Goal: Task Accomplishment & Management: Use online tool/utility

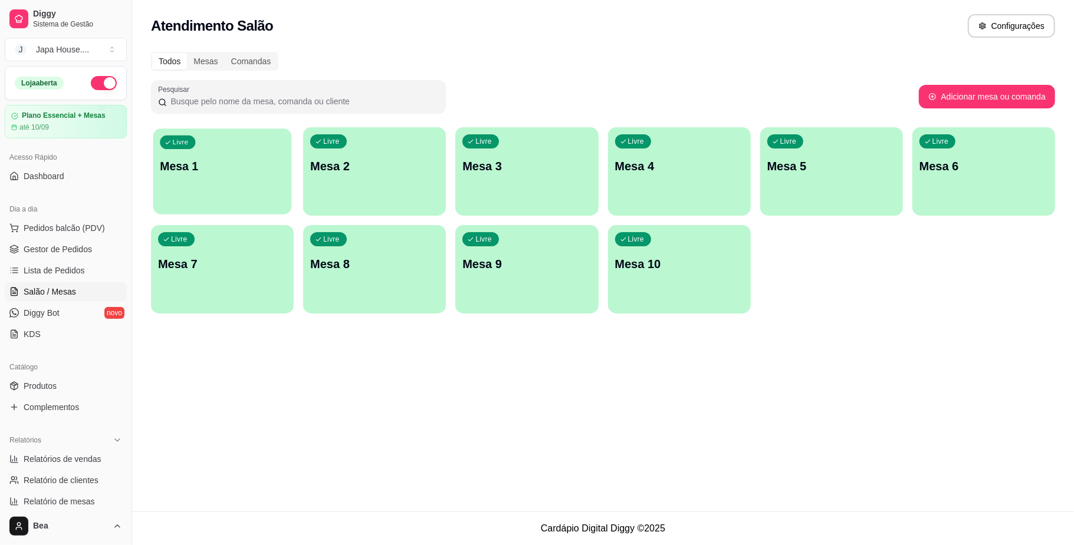
click at [237, 176] on div "Livre Mesa 1" at bounding box center [222, 165] width 139 height 72
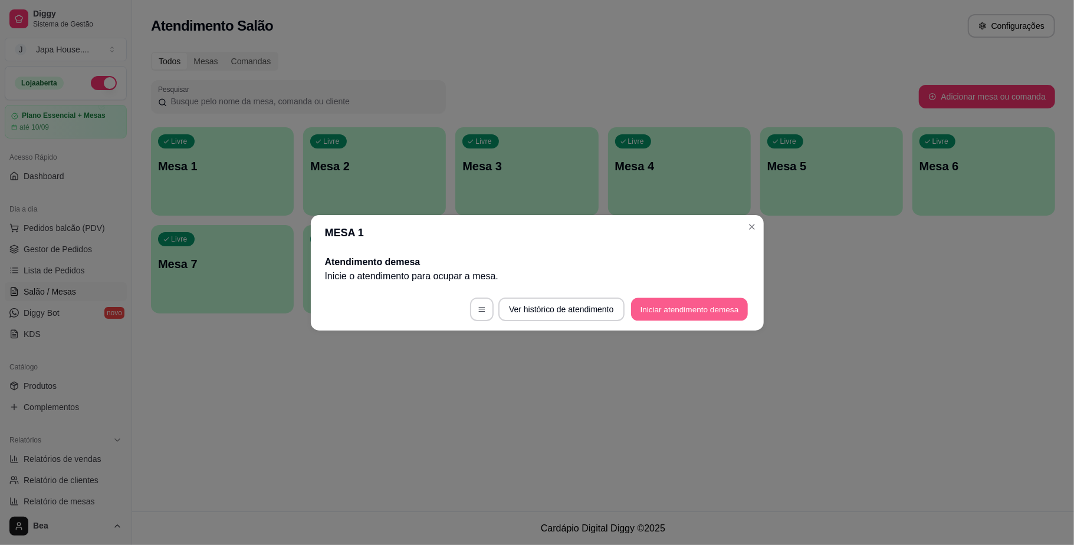
click at [679, 311] on button "Iniciar atendimento de mesa" at bounding box center [689, 309] width 117 height 23
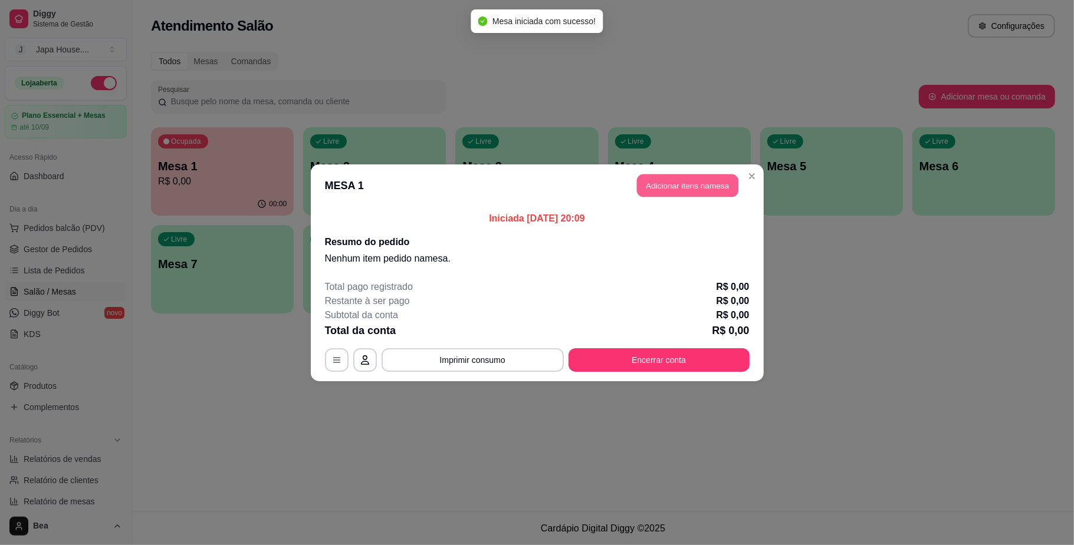
click at [700, 185] on button "Adicionar itens na mesa" at bounding box center [687, 185] width 101 height 23
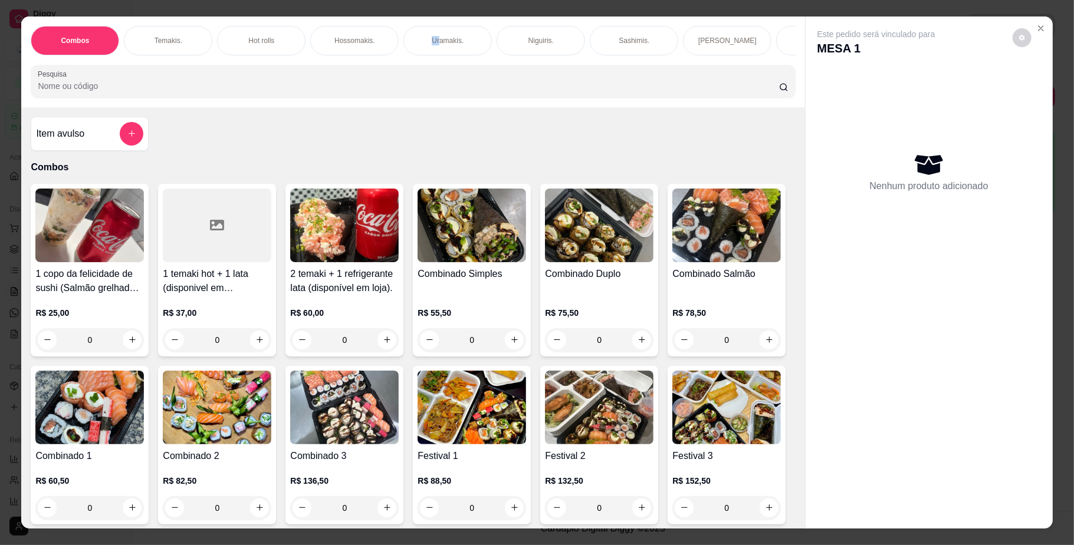
drag, startPoint x: 427, startPoint y: 53, endPoint x: 439, endPoint y: 62, distance: 15.1
click at [439, 55] on div "Combos [PERSON_NAME]. Hot rolls Hossomakis. [GEOGRAPHIC_DATA]. Niguiris. Sashim…" at bounding box center [413, 40] width 764 height 29
click at [250, 48] on div "Bebidas." at bounding box center [244, 40] width 88 height 29
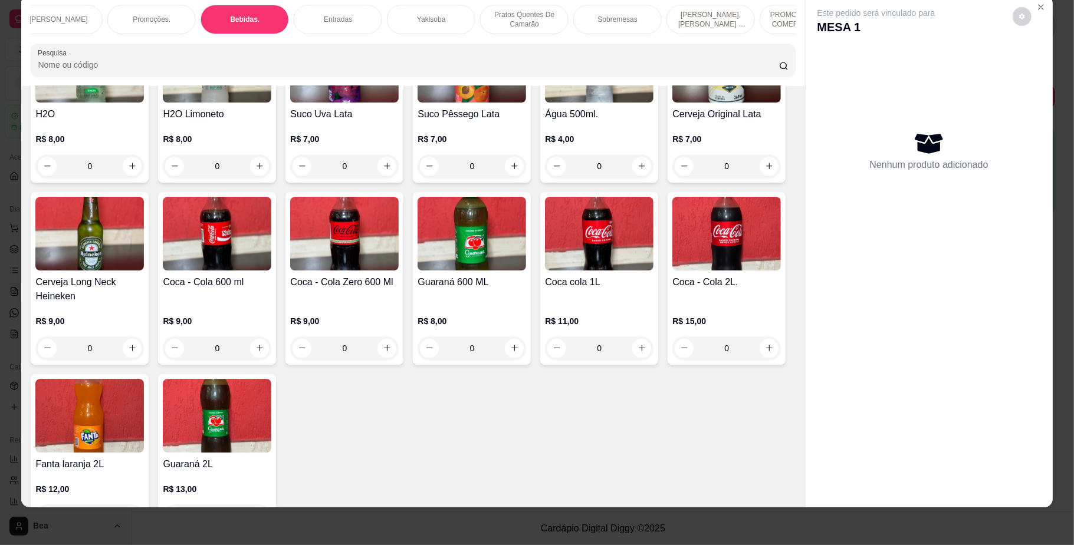
scroll to position [2788, 0]
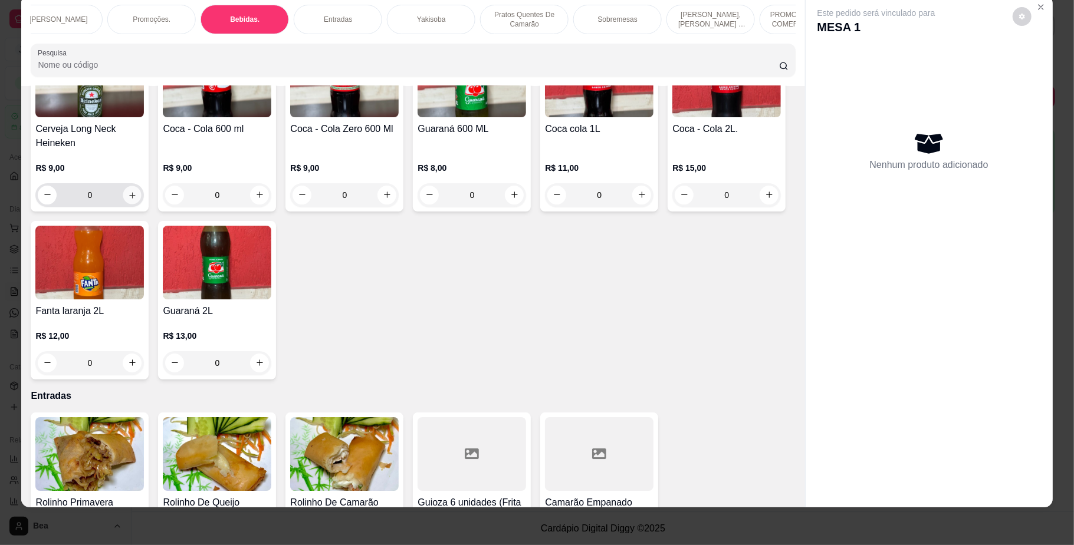
click at [137, 199] on icon "increase-product-quantity" at bounding box center [132, 194] width 9 height 9
type input "1"
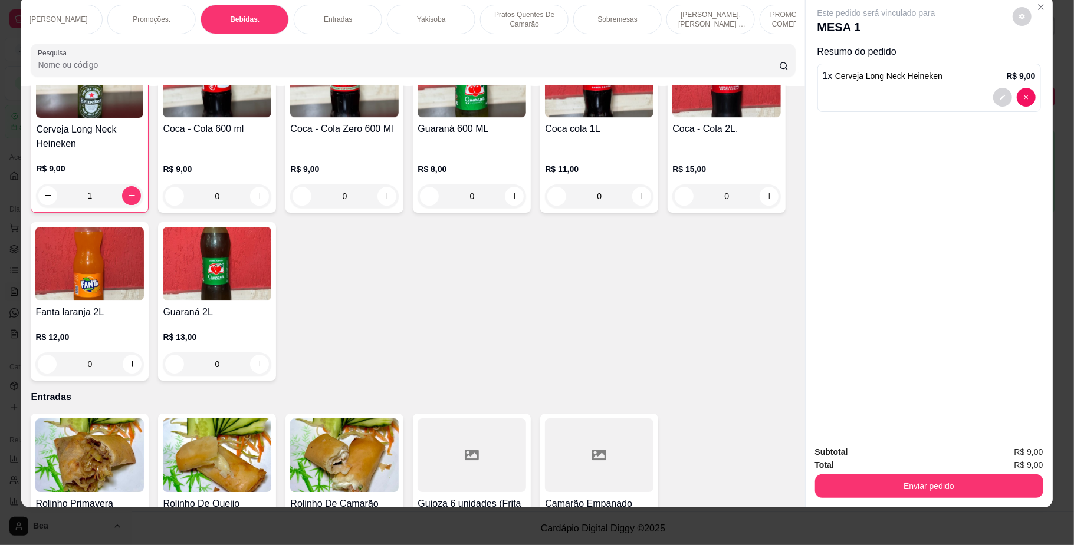
click at [769, 24] on p "PROMOÇÕES PARA COMER NO LOCAL" at bounding box center [803, 19] width 68 height 19
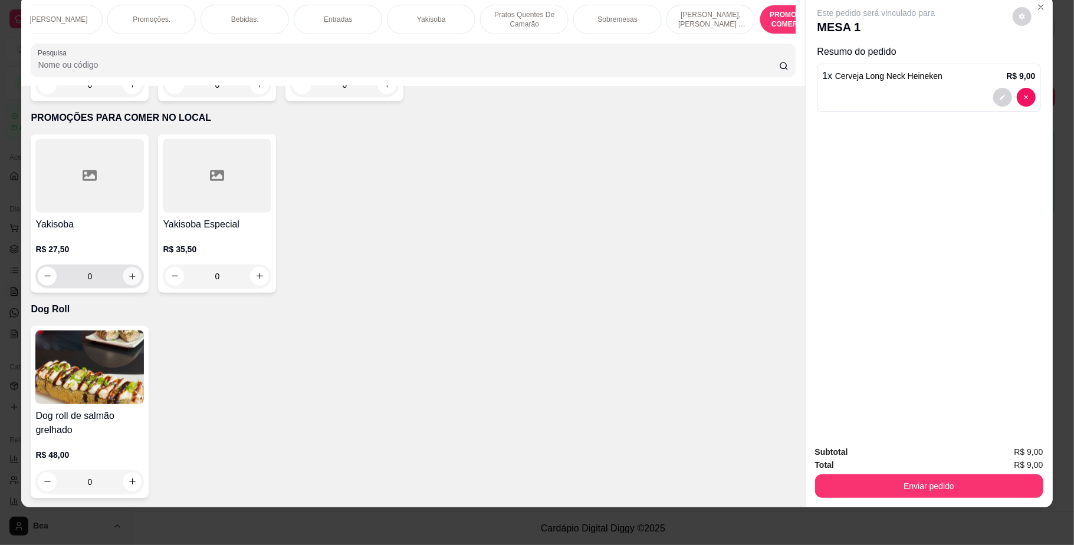
click at [130, 281] on button "increase-product-quantity" at bounding box center [132, 276] width 18 height 18
type input "1"
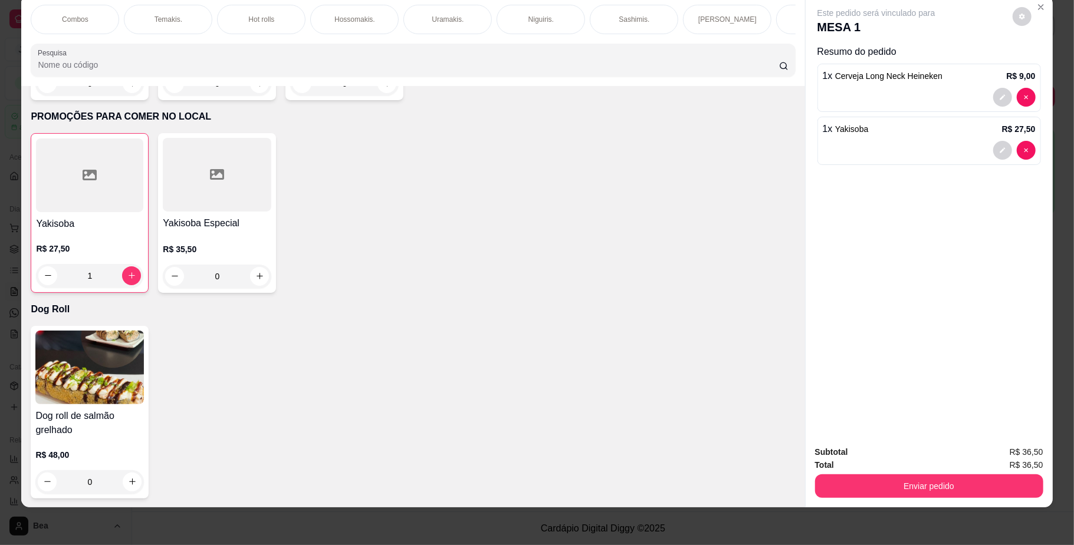
click at [265, 19] on p "Hot rolls" at bounding box center [261, 19] width 26 height 9
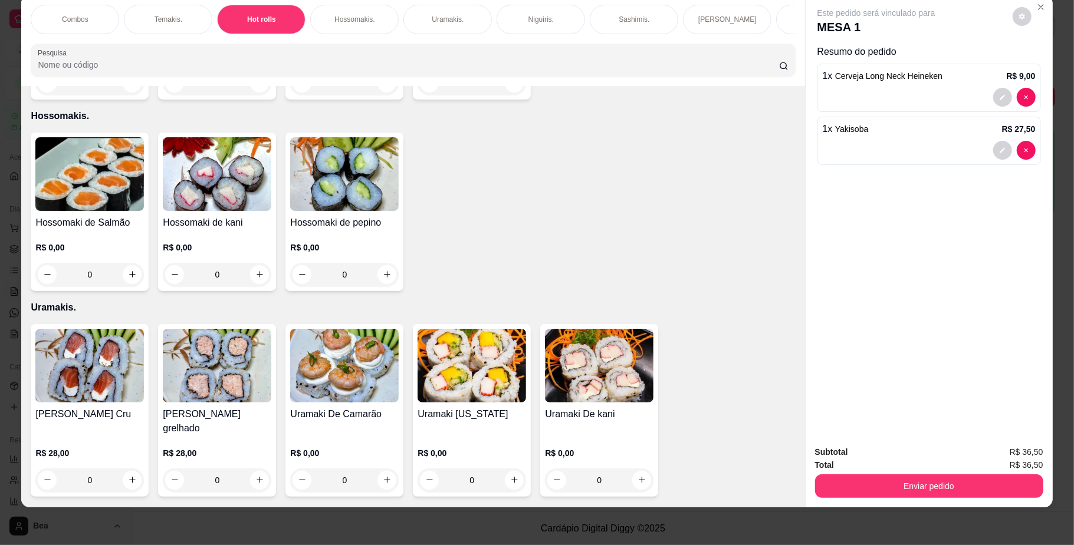
click at [128, 95] on div "R$ 15,00 0" at bounding box center [89, 72] width 108 height 45
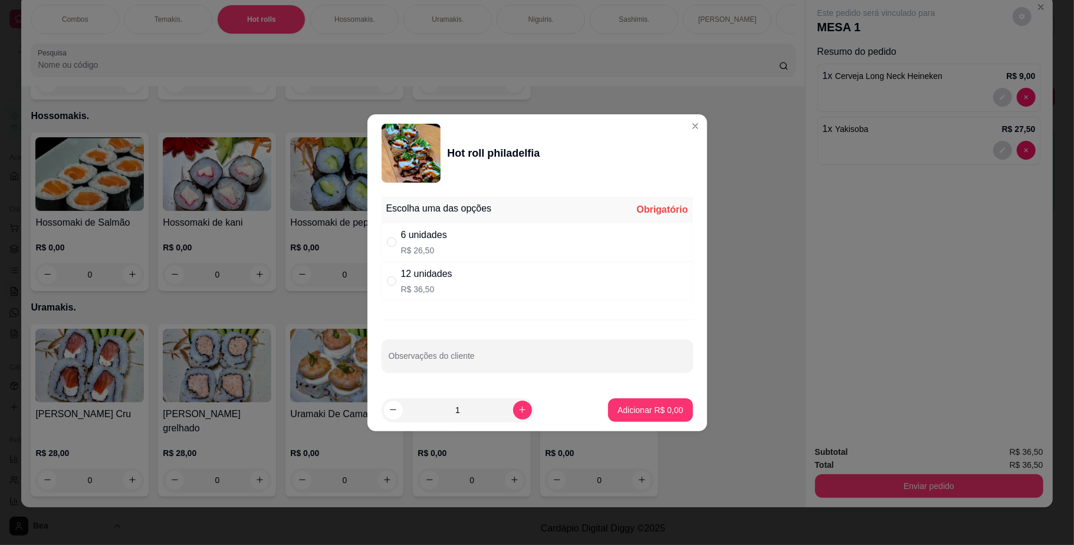
click at [439, 239] on div "6 unidades" at bounding box center [424, 235] width 46 height 14
radio input "true"
click at [651, 413] on p "Adicionar R$ 26,50" at bounding box center [648, 409] width 68 height 11
type input "1"
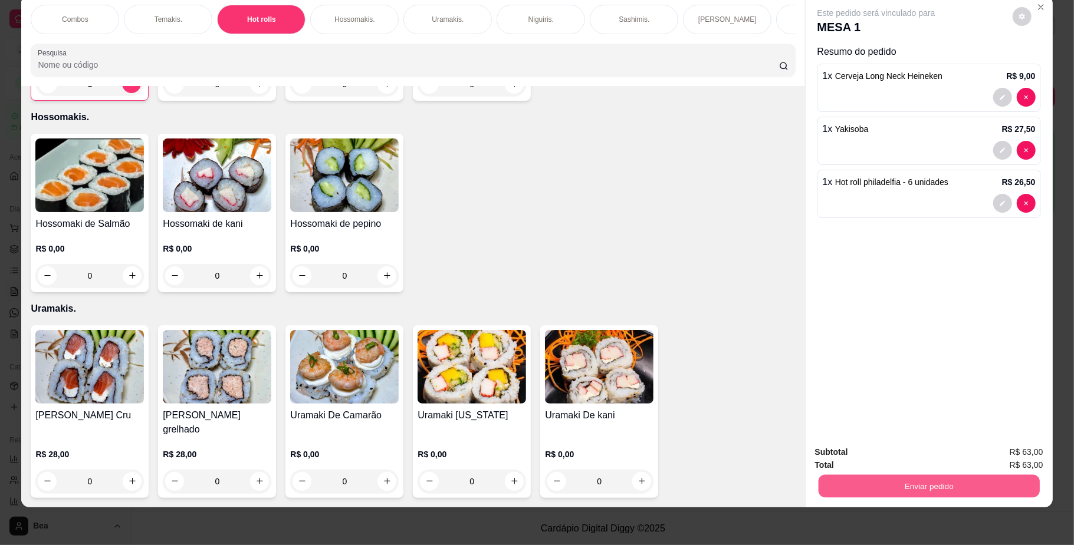
click at [857, 479] on button "Enviar pedido" at bounding box center [928, 486] width 221 height 23
click at [862, 458] on button "Não registrar e enviar pedido" at bounding box center [888, 458] width 119 height 22
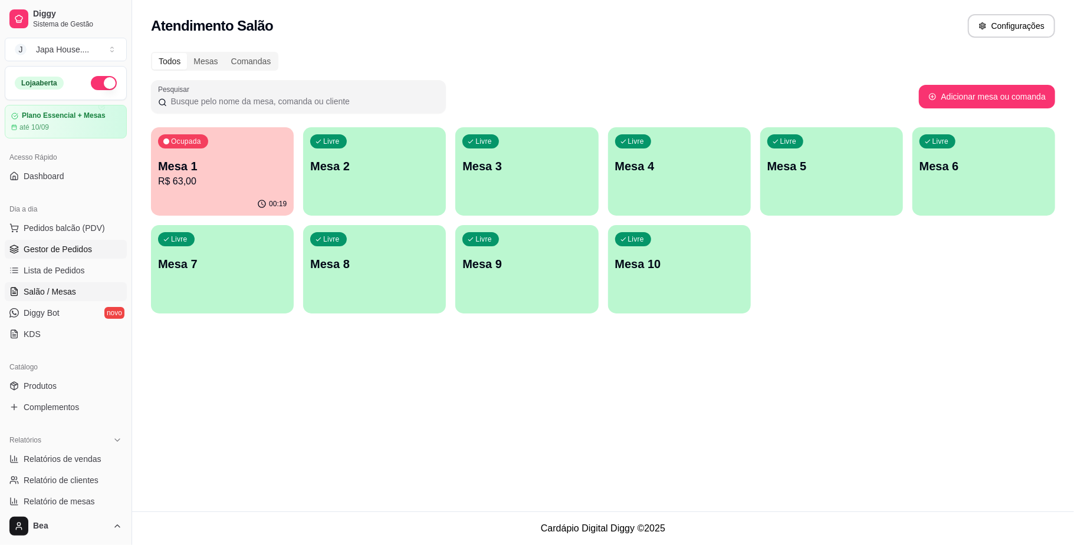
click at [50, 255] on span "Gestor de Pedidos" at bounding box center [58, 250] width 68 height 12
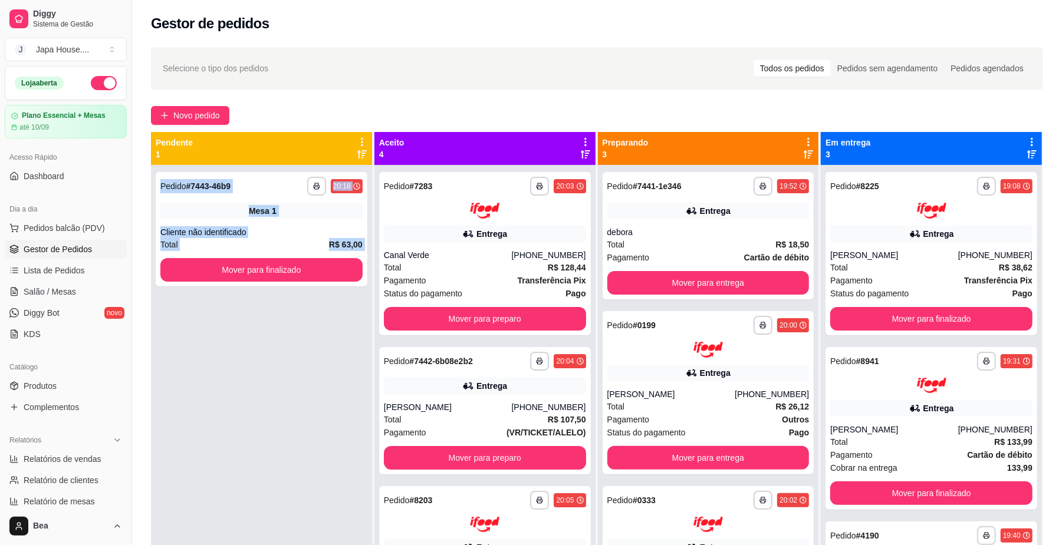
drag, startPoint x: 296, startPoint y: 163, endPoint x: 258, endPoint y: 540, distance: 378.7
click at [258, 540] on div "**********" at bounding box center [262, 421] width 222 height 578
click at [680, 228] on div "debora" at bounding box center [708, 232] width 202 height 12
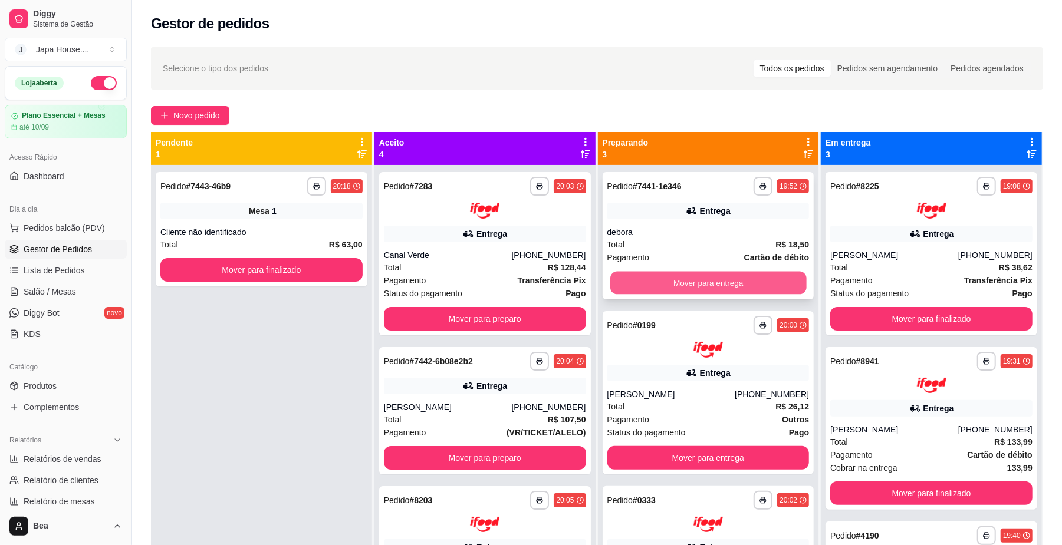
click at [643, 275] on button "Mover para entrega" at bounding box center [708, 283] width 196 height 23
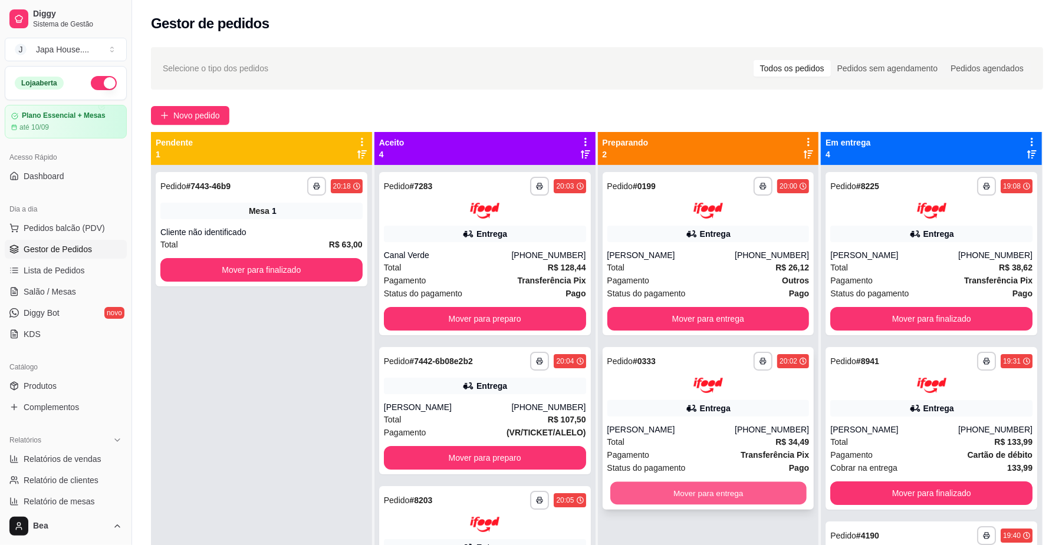
click at [698, 499] on button "Mover para entrega" at bounding box center [708, 493] width 196 height 23
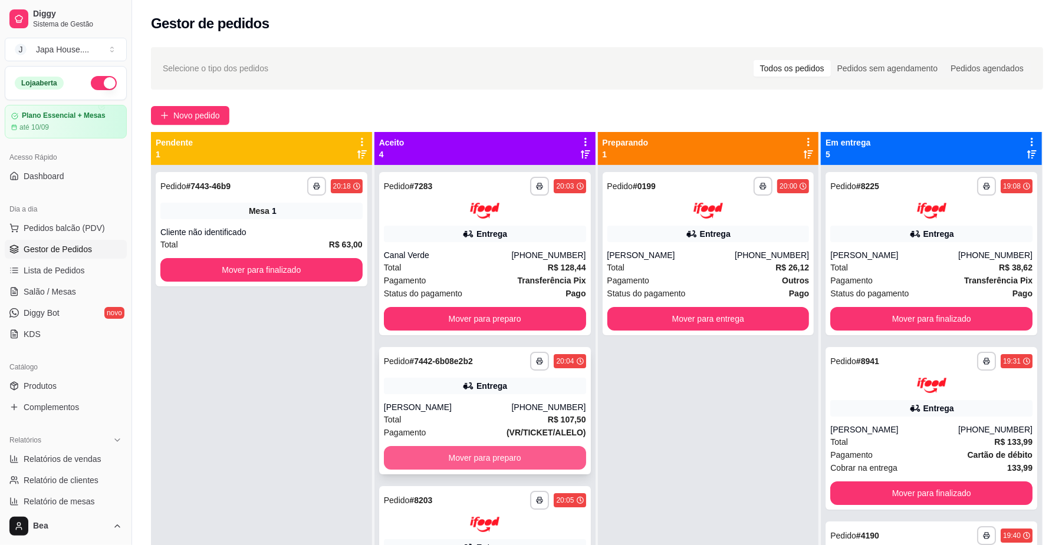
click at [533, 453] on button "Mover para preparo" at bounding box center [485, 458] width 202 height 24
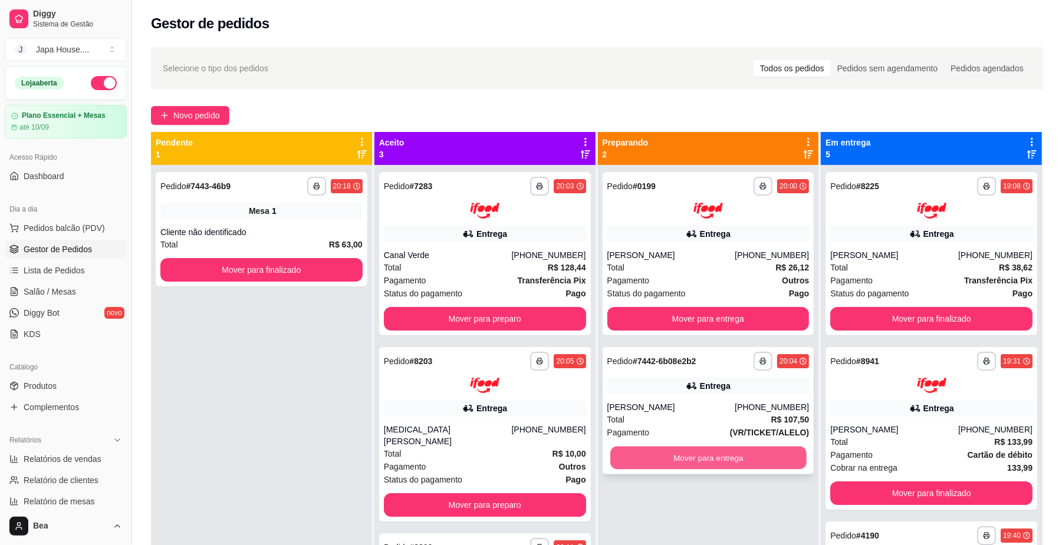
click at [671, 452] on button "Mover para entrega" at bounding box center [708, 457] width 196 height 23
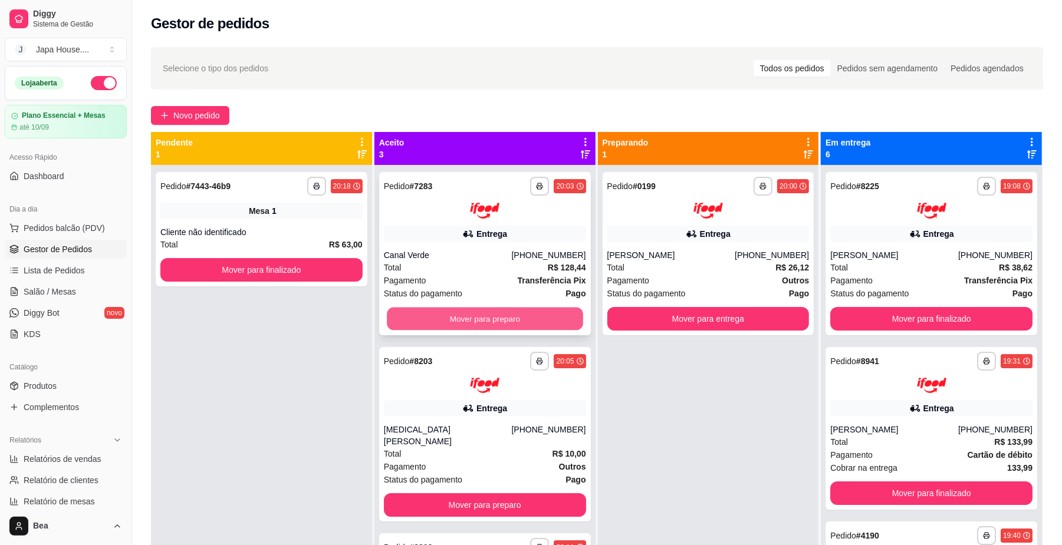
click at [540, 312] on button "Mover para preparo" at bounding box center [485, 318] width 196 height 23
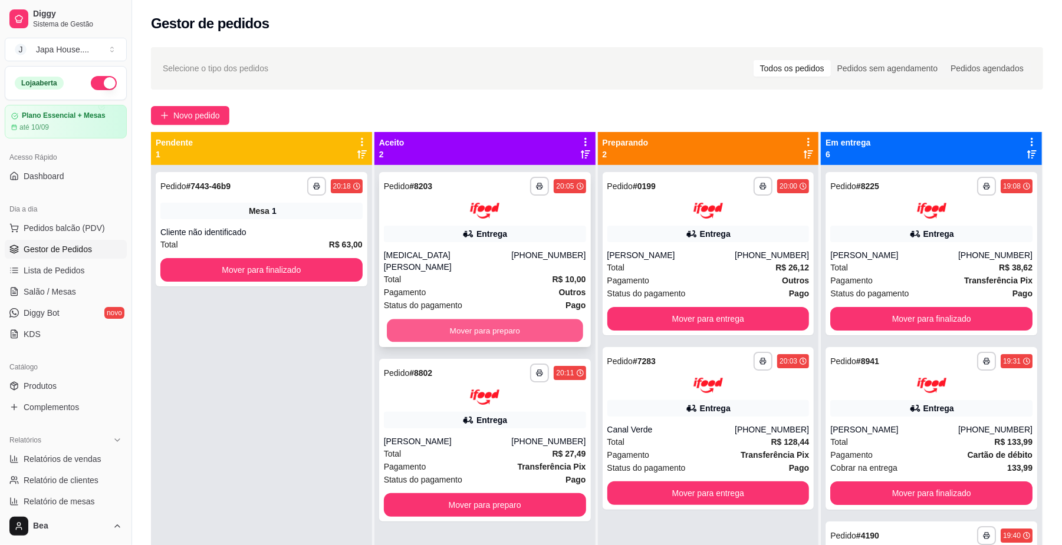
click at [529, 323] on button "Mover para preparo" at bounding box center [485, 330] width 196 height 23
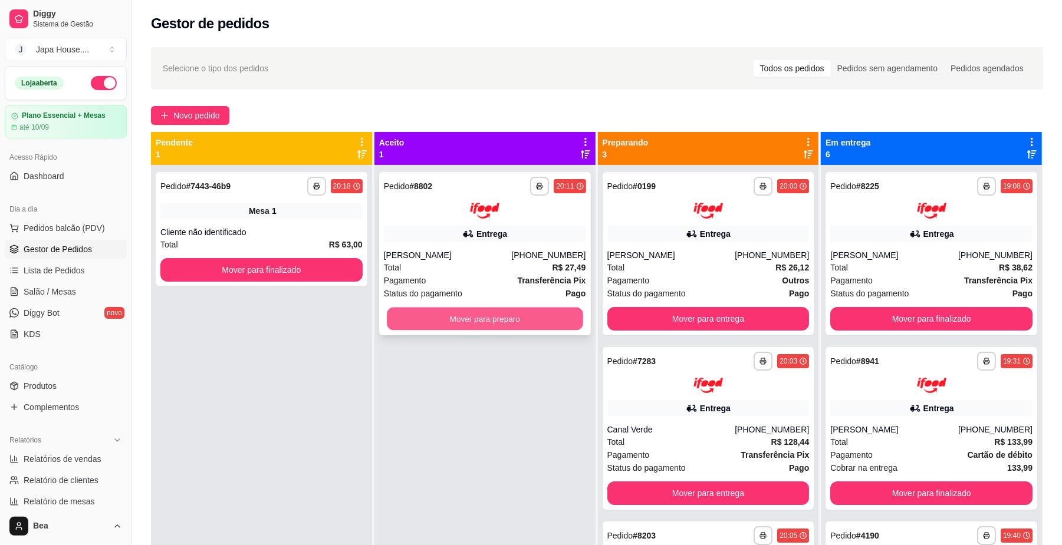
click at [540, 315] on button "Mover para preparo" at bounding box center [485, 318] width 196 height 23
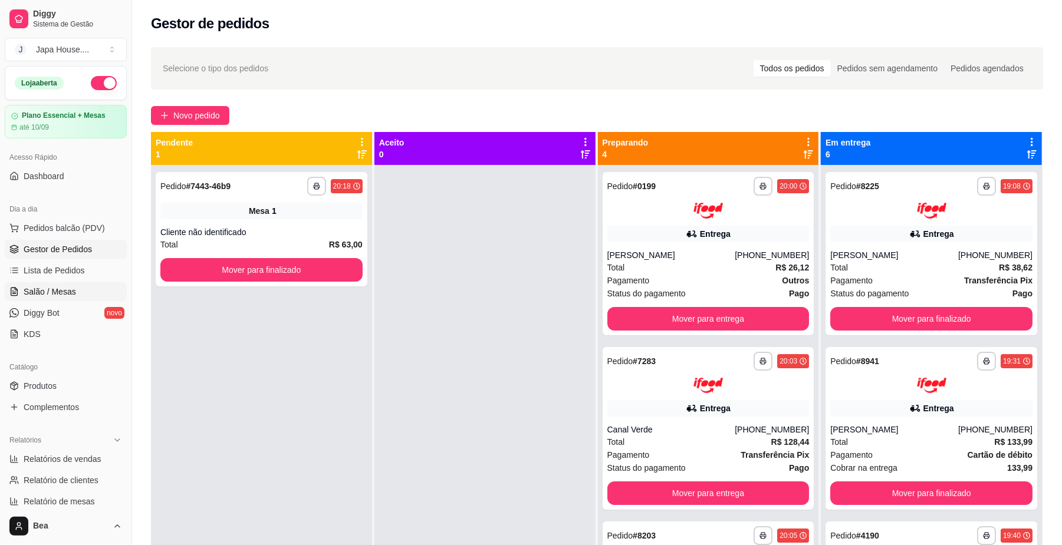
click at [85, 298] on link "Salão / Mesas" at bounding box center [66, 291] width 122 height 19
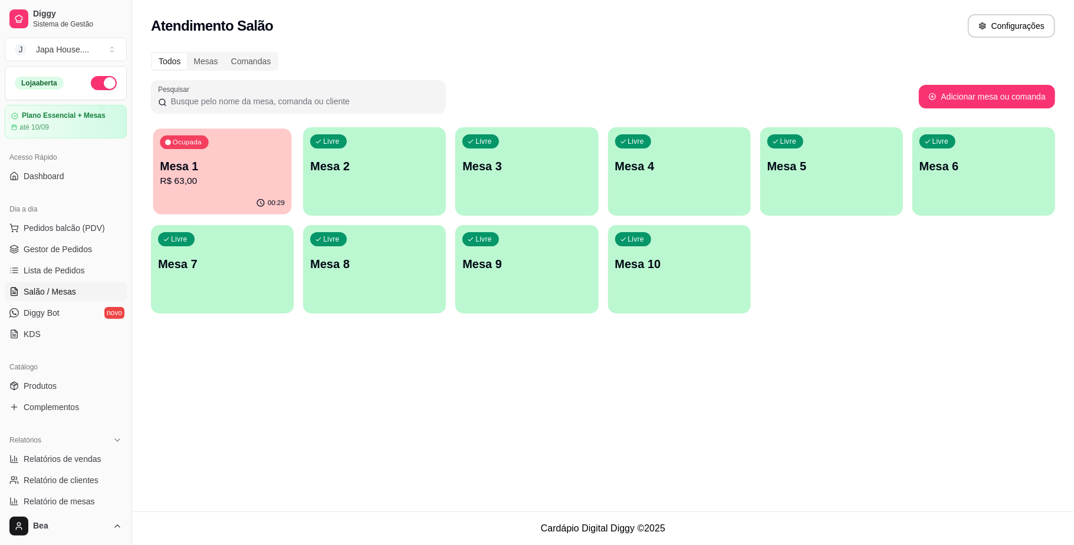
click at [189, 168] on p "Mesa 1" at bounding box center [222, 167] width 125 height 16
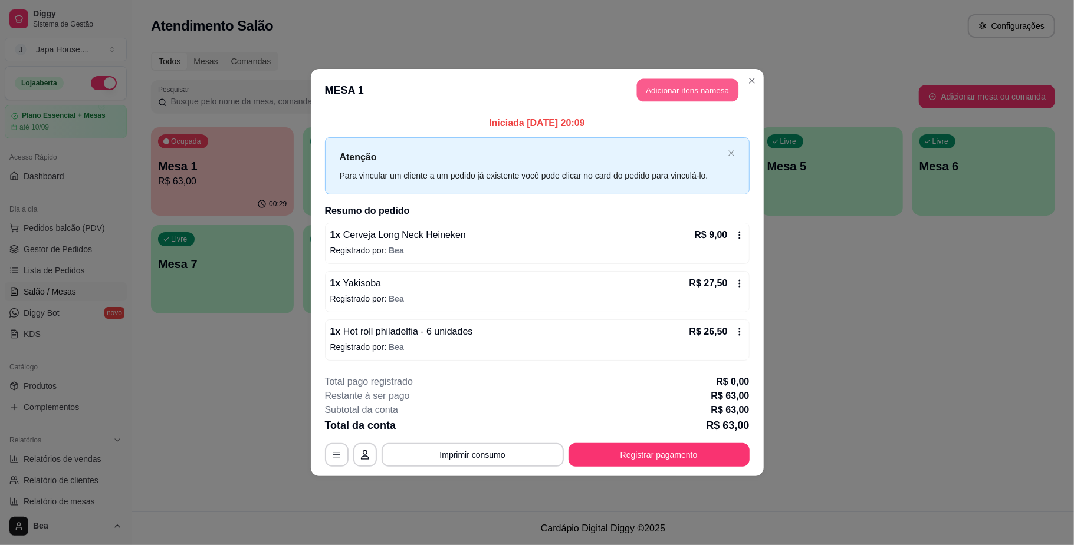
click at [697, 85] on button "Adicionar itens na mesa" at bounding box center [687, 90] width 101 height 23
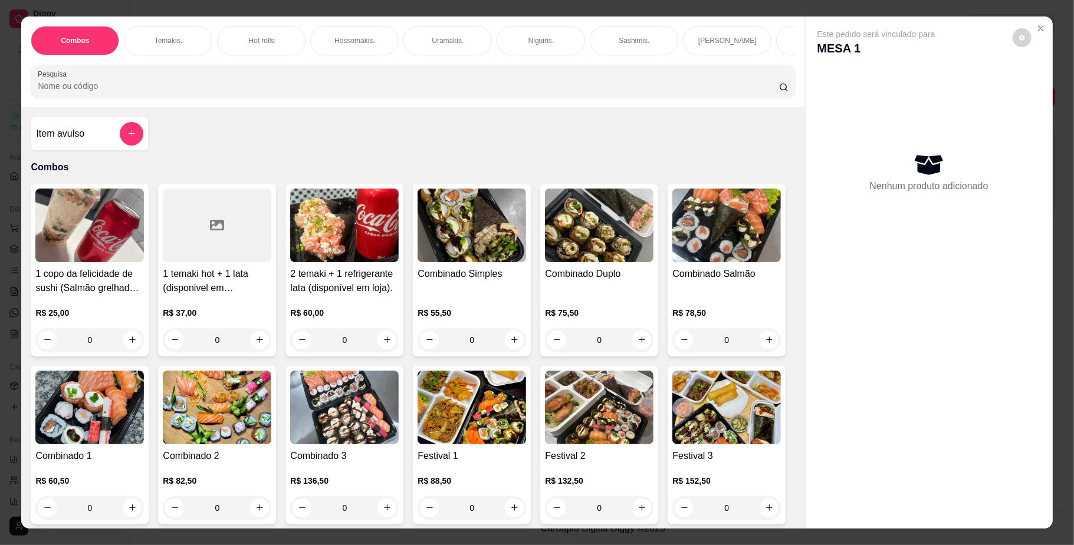
click at [439, 67] on div "Combos [PERSON_NAME]. Hot rolls Hossomakis. [GEOGRAPHIC_DATA]. Niguiris. Sashim…" at bounding box center [412, 62] width 783 height 91
click at [268, 39] on div "Bebidas." at bounding box center [244, 40] width 88 height 29
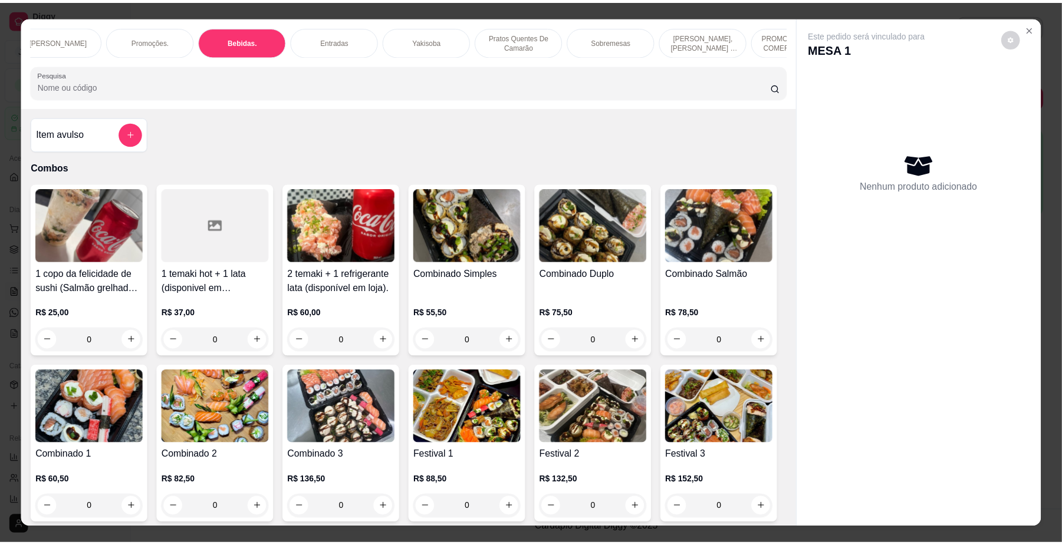
scroll to position [21, 0]
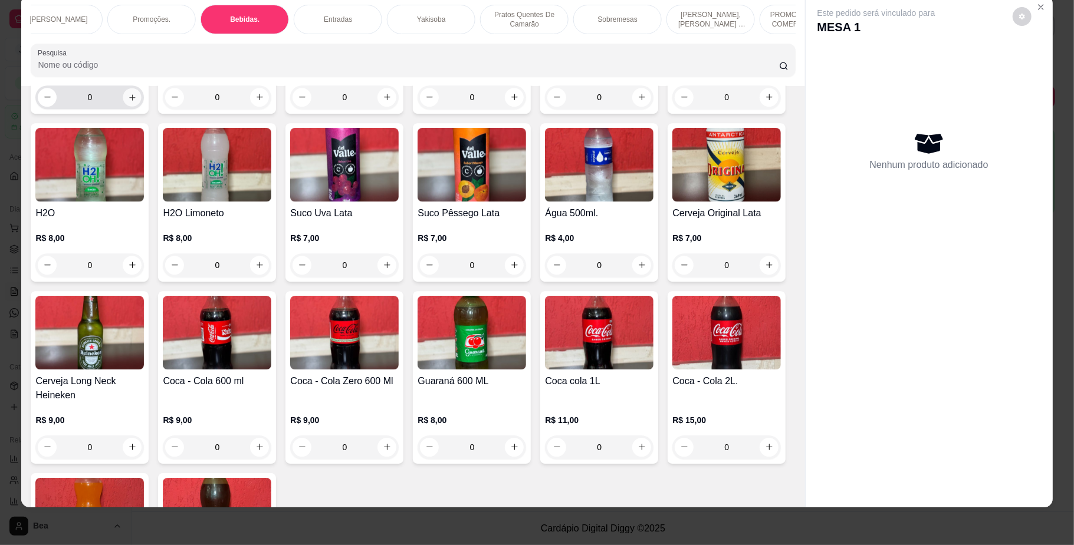
click at [128, 101] on icon "increase-product-quantity" at bounding box center [132, 97] width 9 height 9
type input "1"
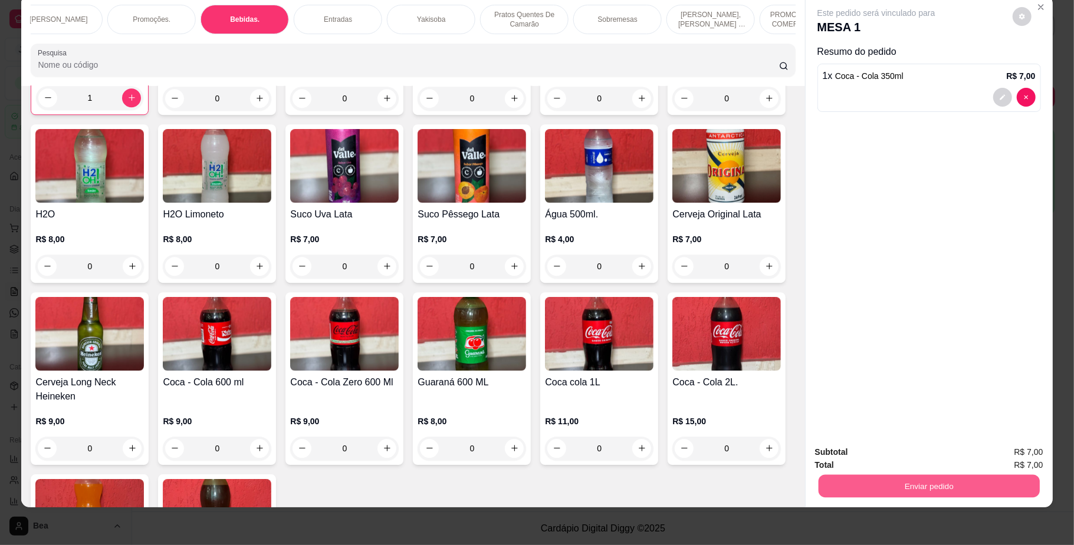
click at [900, 485] on button "Enviar pedido" at bounding box center [928, 486] width 221 height 23
click at [902, 460] on button "Não registrar e enviar pedido" at bounding box center [888, 458] width 123 height 22
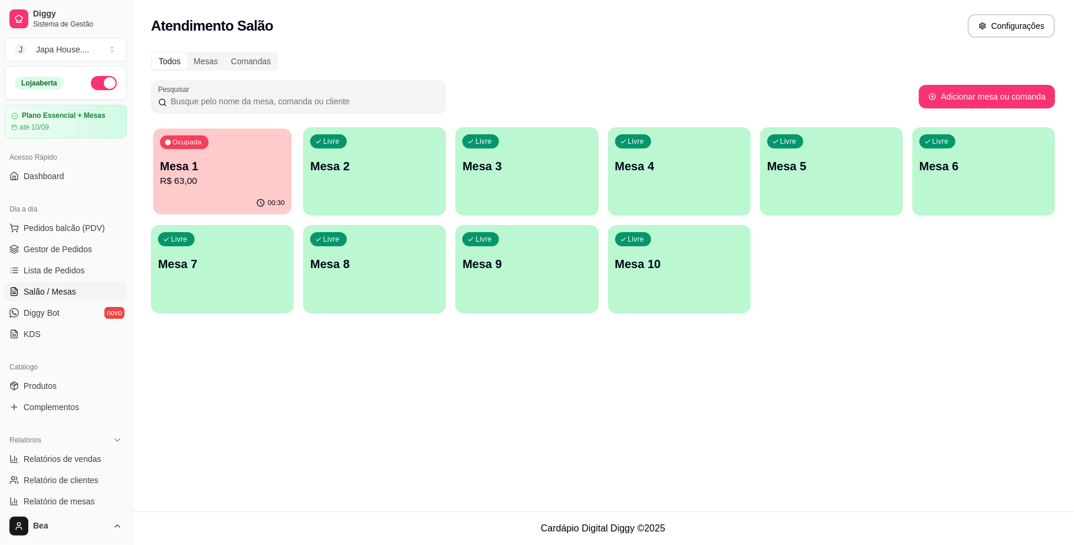
click at [179, 162] on p "Mesa 1" at bounding box center [222, 167] width 125 height 16
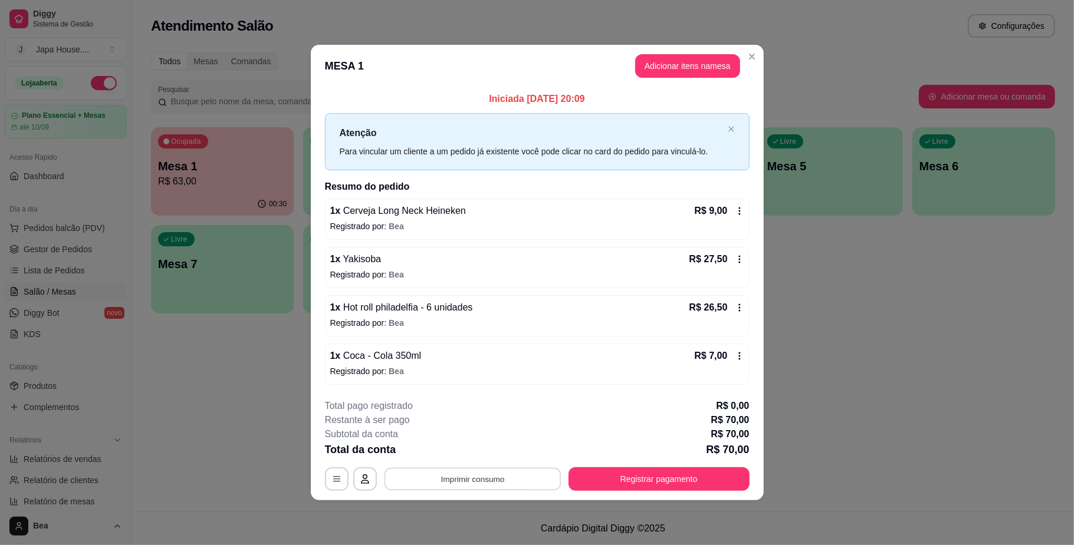
click at [506, 486] on button "Imprimir consumo" at bounding box center [472, 479] width 177 height 23
click at [487, 449] on button "IMPRESSORA" at bounding box center [476, 453] width 83 height 18
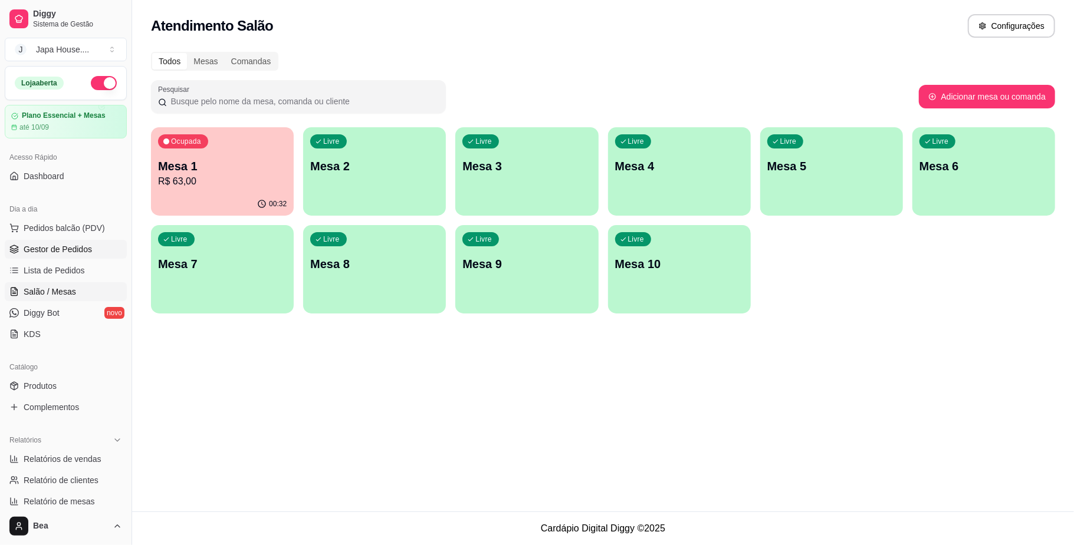
click at [90, 251] on link "Gestor de Pedidos" at bounding box center [66, 249] width 122 height 19
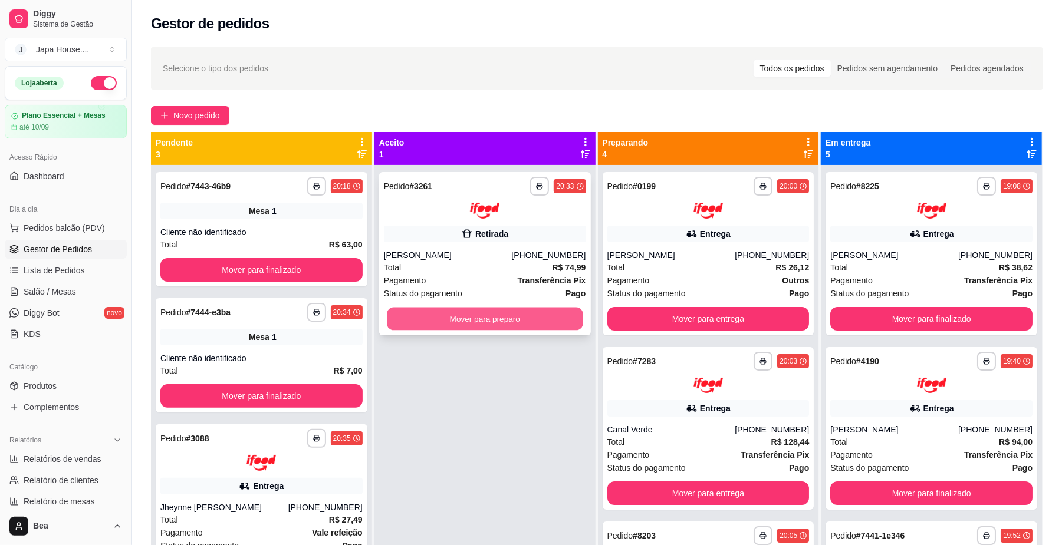
click at [550, 320] on button "Mover para preparo" at bounding box center [485, 318] width 196 height 23
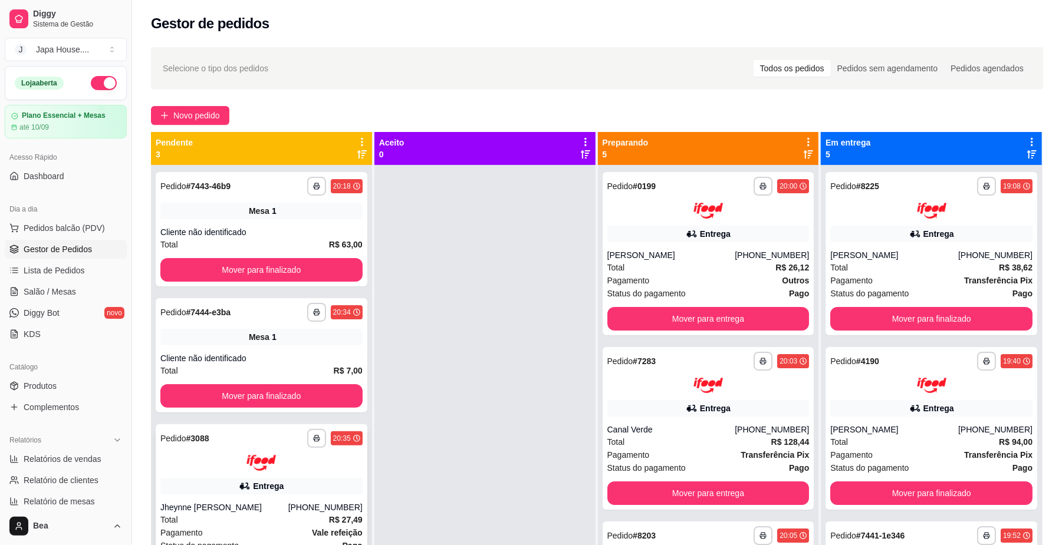
click at [288, 493] on div "Entrega" at bounding box center [261, 486] width 202 height 17
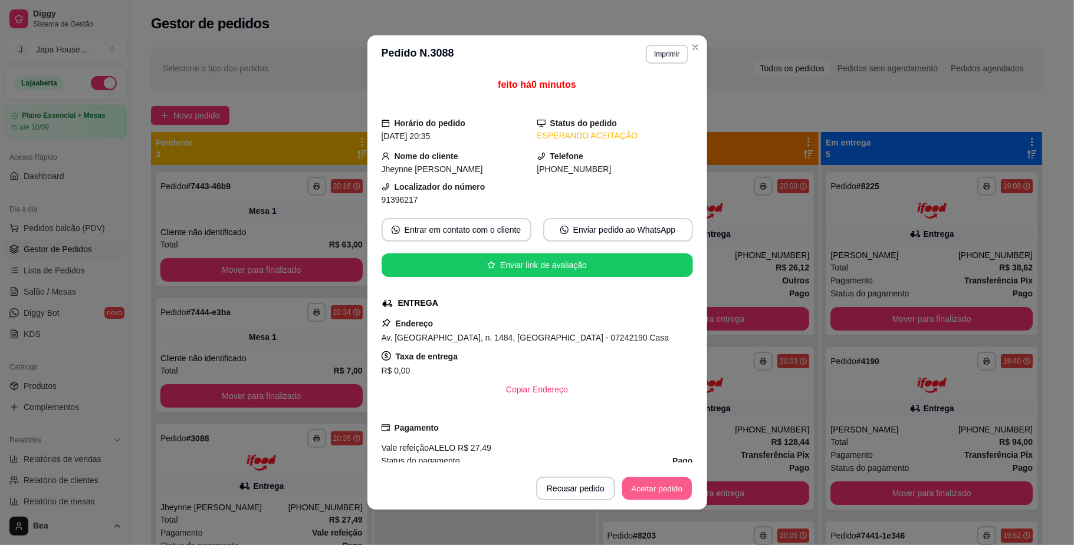
click at [656, 493] on button "Aceitar pedido" at bounding box center [657, 489] width 70 height 23
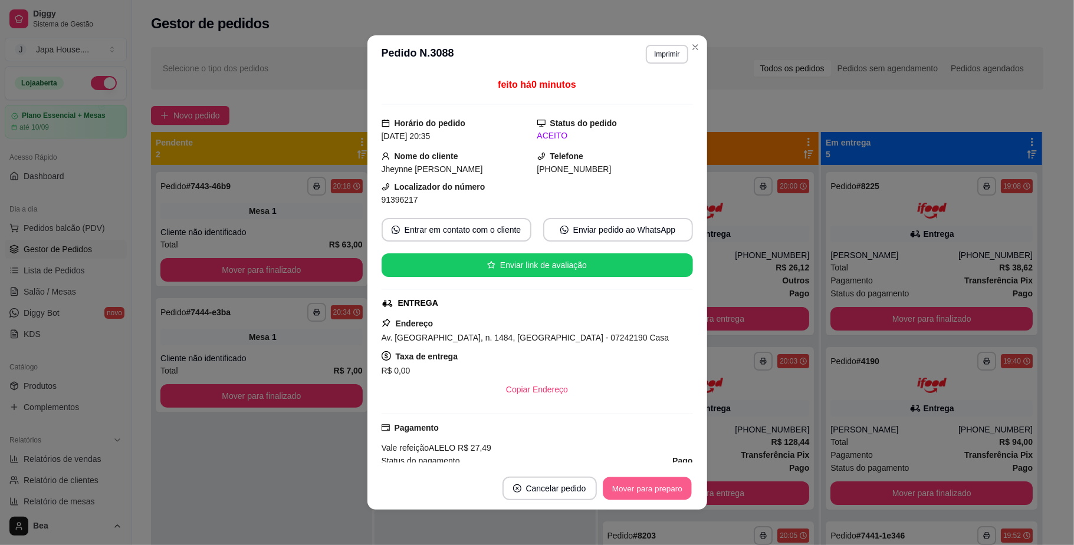
click at [656, 493] on button "Mover para preparo" at bounding box center [647, 489] width 88 height 23
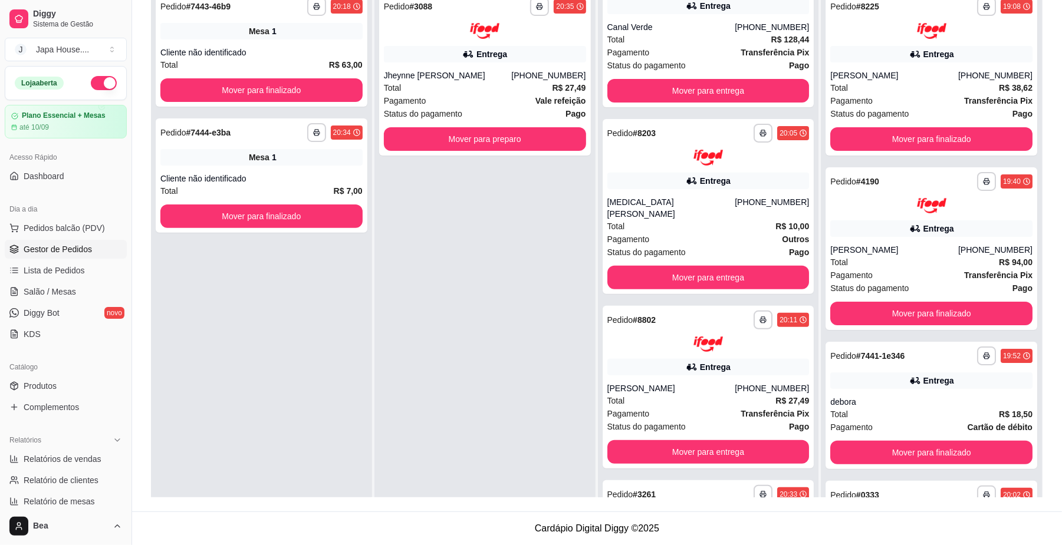
scroll to position [340, 0]
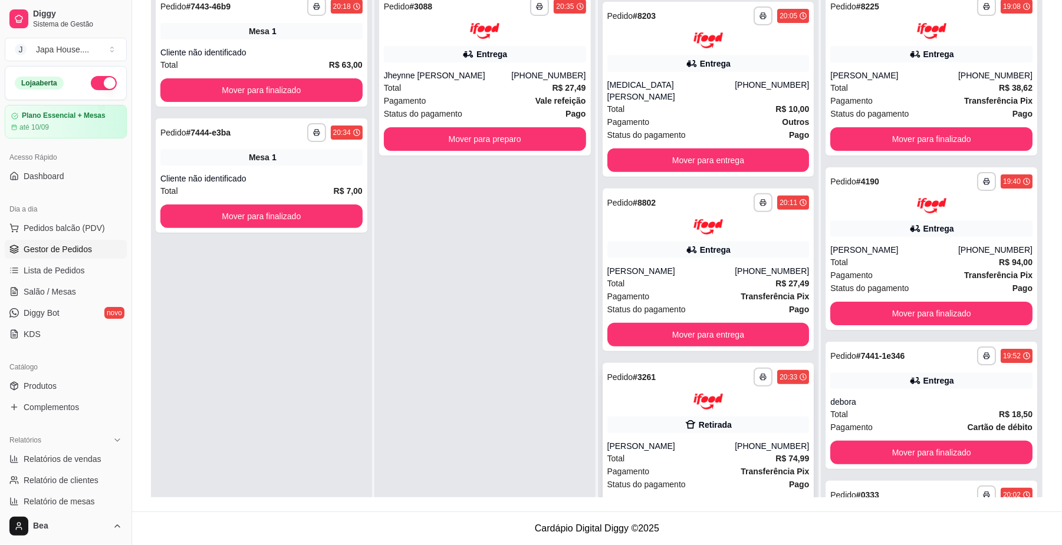
click at [720, 400] on div "**********" at bounding box center [709, 444] width 212 height 163
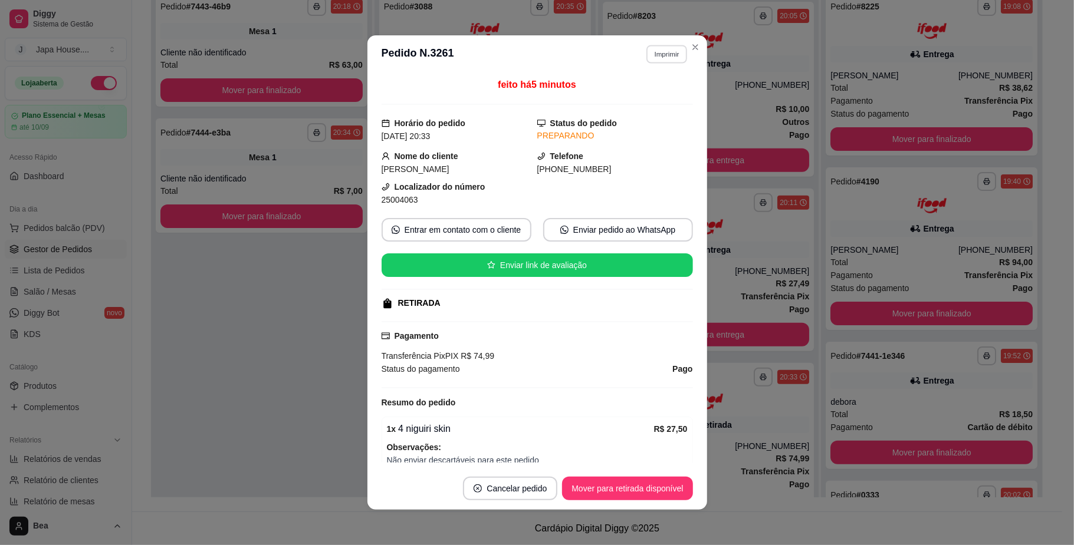
click at [663, 55] on button "Imprimir" at bounding box center [666, 54] width 41 height 18
click at [637, 118] on button "IMPRESSORA" at bounding box center [639, 119] width 83 height 18
click at [657, 60] on button "Imprimir" at bounding box center [666, 54] width 41 height 18
click at [653, 126] on button "IMPRESSORA" at bounding box center [639, 119] width 85 height 19
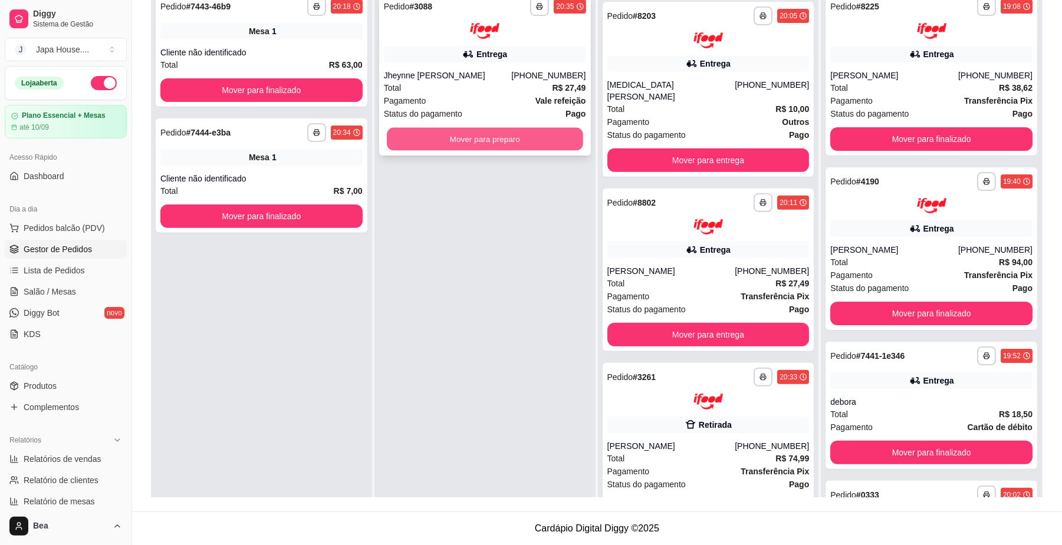
click at [498, 138] on button "Mover para preparo" at bounding box center [485, 138] width 196 height 23
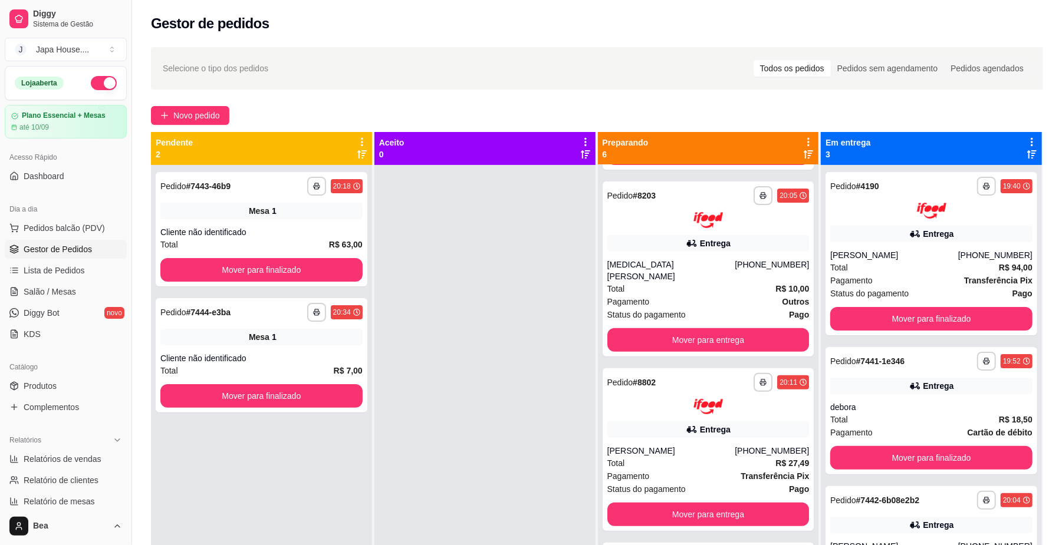
scroll to position [0, 0]
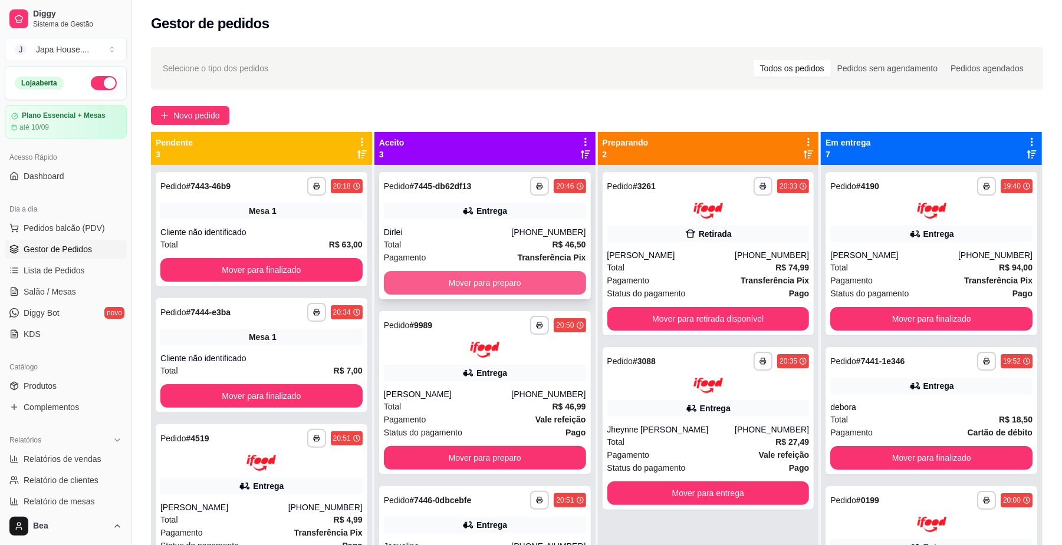
click at [471, 284] on button "Mover para preparo" at bounding box center [485, 283] width 202 height 24
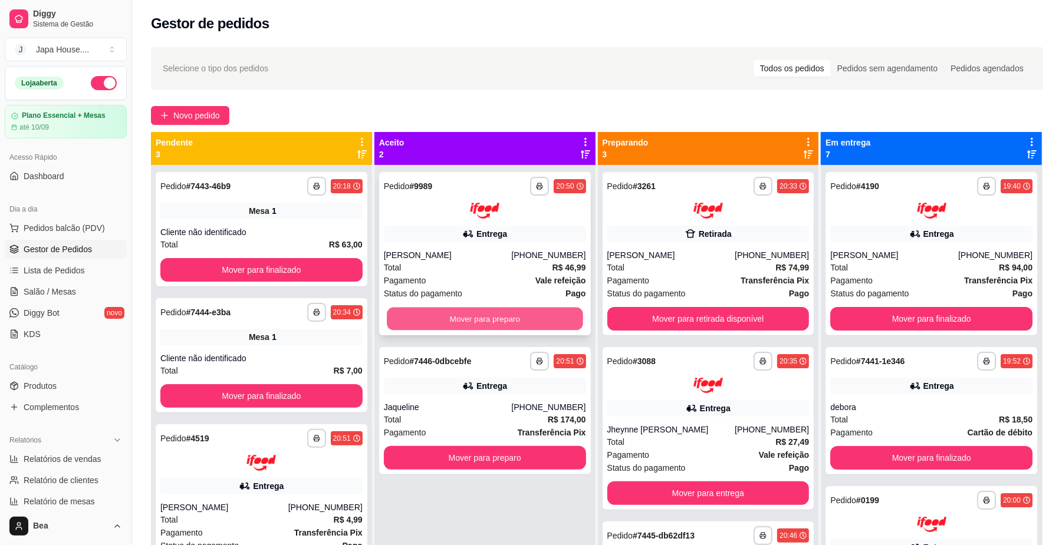
click at [462, 312] on button "Mover para preparo" at bounding box center [485, 318] width 196 height 23
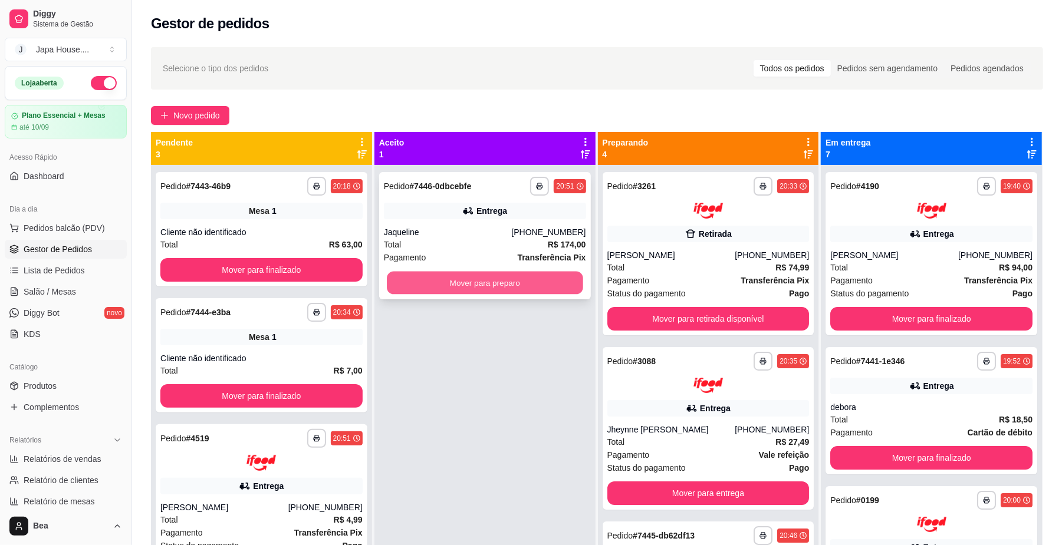
click at [480, 286] on button "Mover para preparo" at bounding box center [485, 283] width 196 height 23
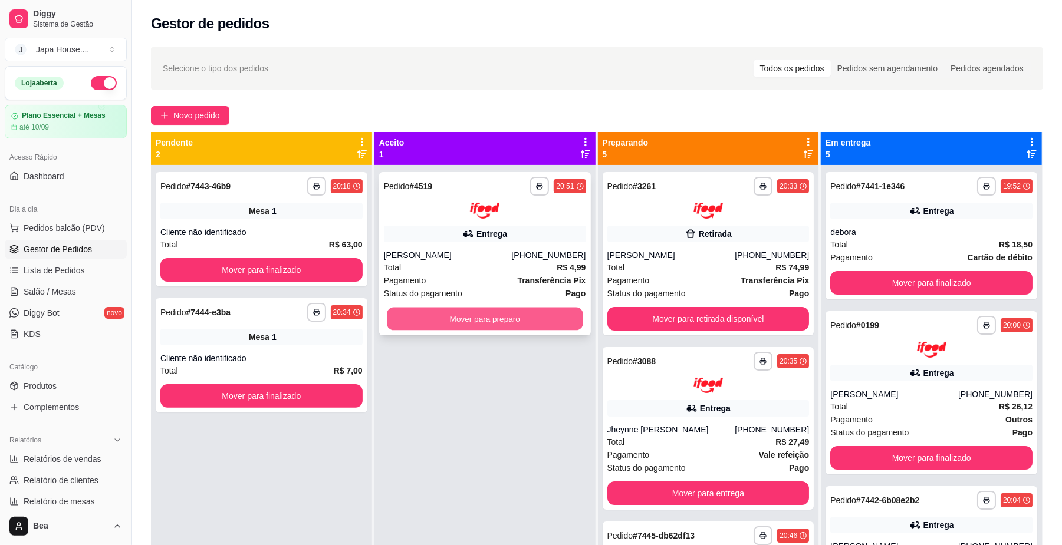
click at [543, 314] on button "Mover para preparo" at bounding box center [485, 318] width 196 height 23
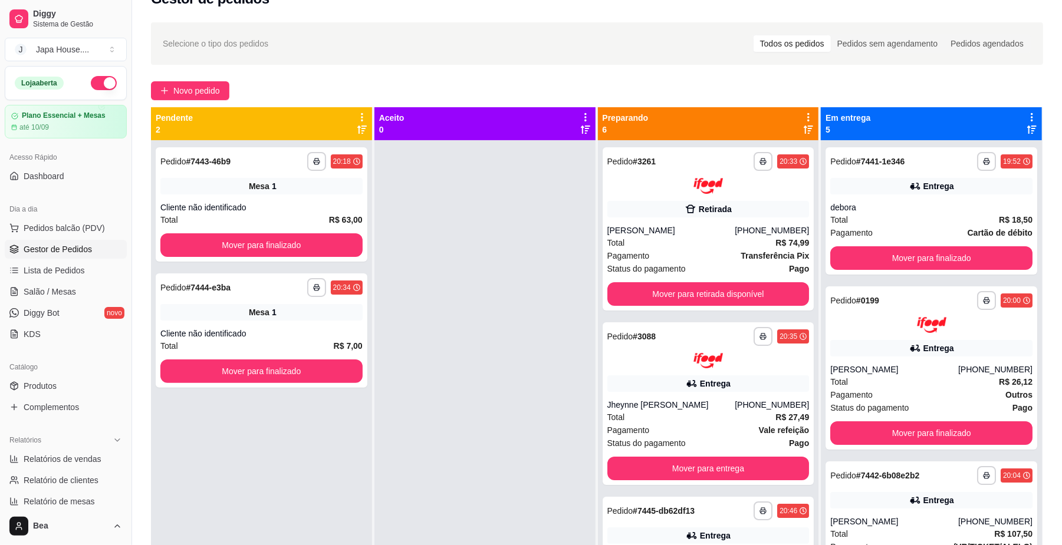
scroll to position [25, 0]
click at [65, 291] on span "Salão / Mesas" at bounding box center [50, 292] width 52 height 12
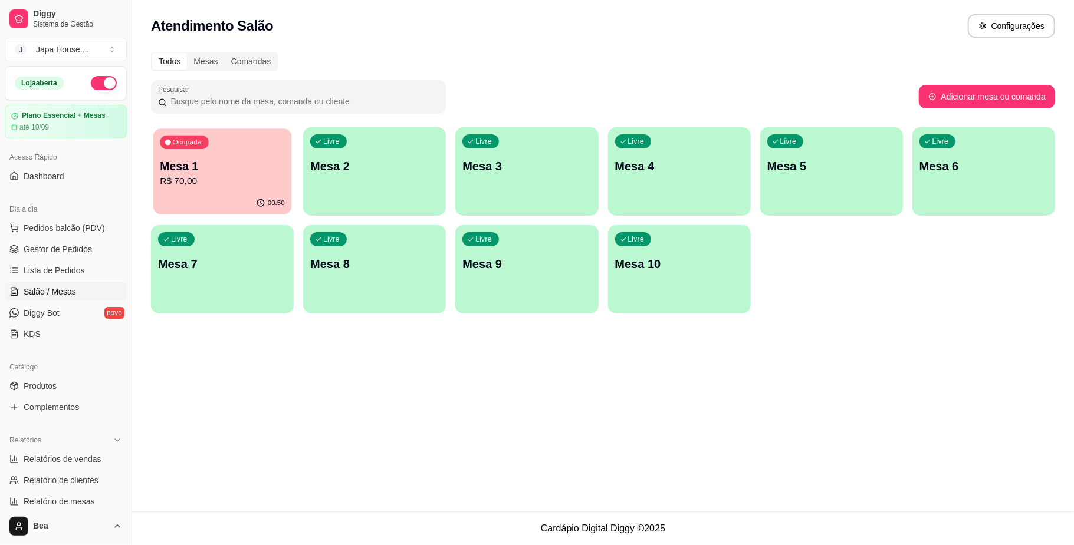
click at [251, 189] on div "Ocupada Mesa 1 R$ 70,00" at bounding box center [222, 161] width 139 height 64
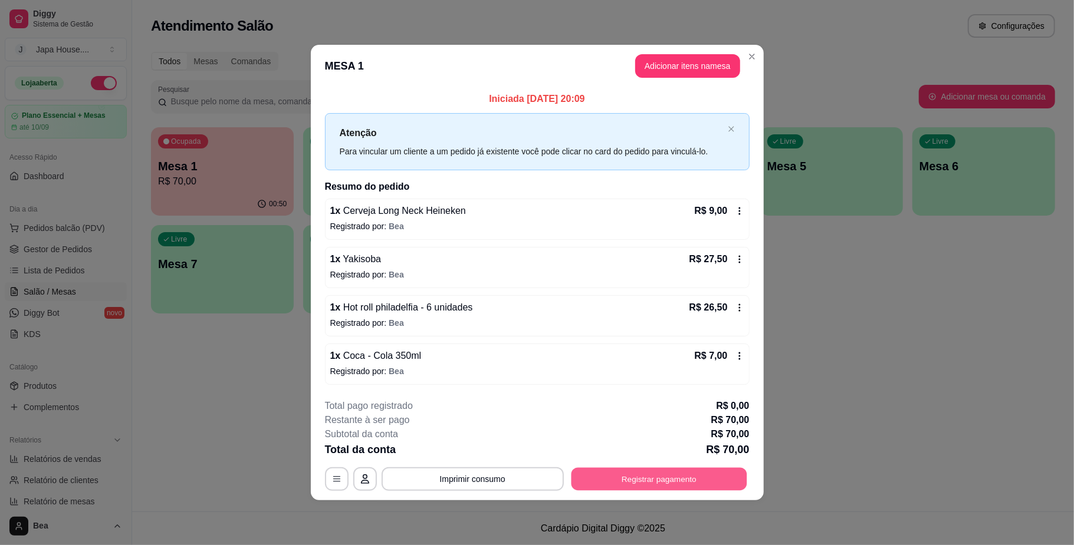
click at [619, 482] on button "Registrar pagamento" at bounding box center [659, 479] width 176 height 23
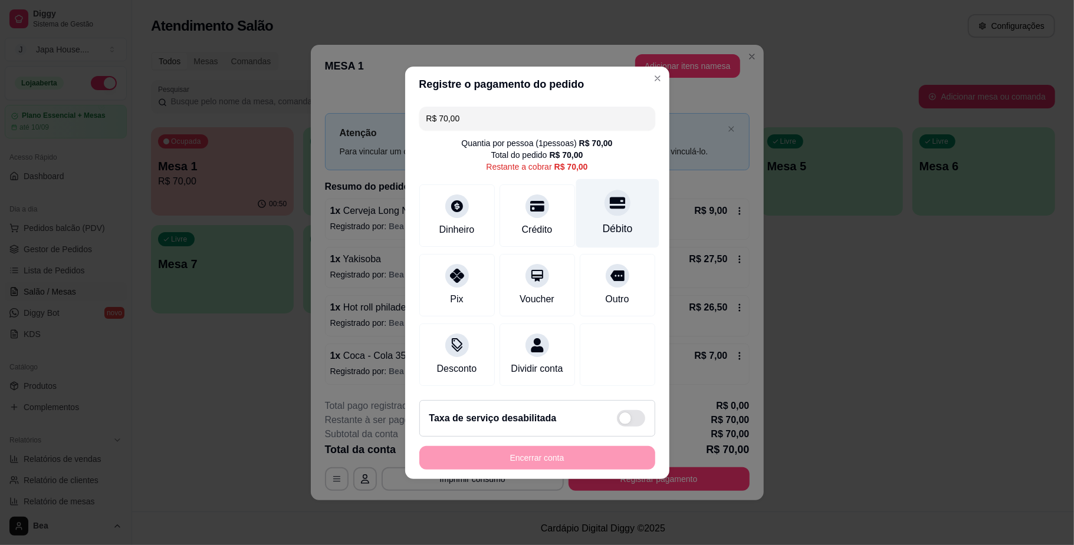
click at [602, 221] on div "Débito" at bounding box center [617, 228] width 30 height 15
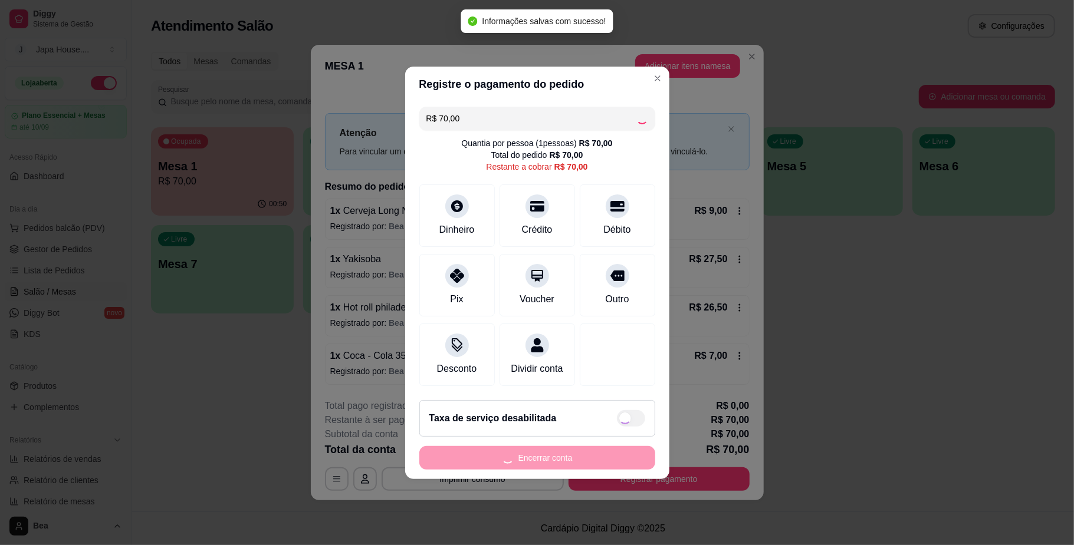
type input "R$ 0,00"
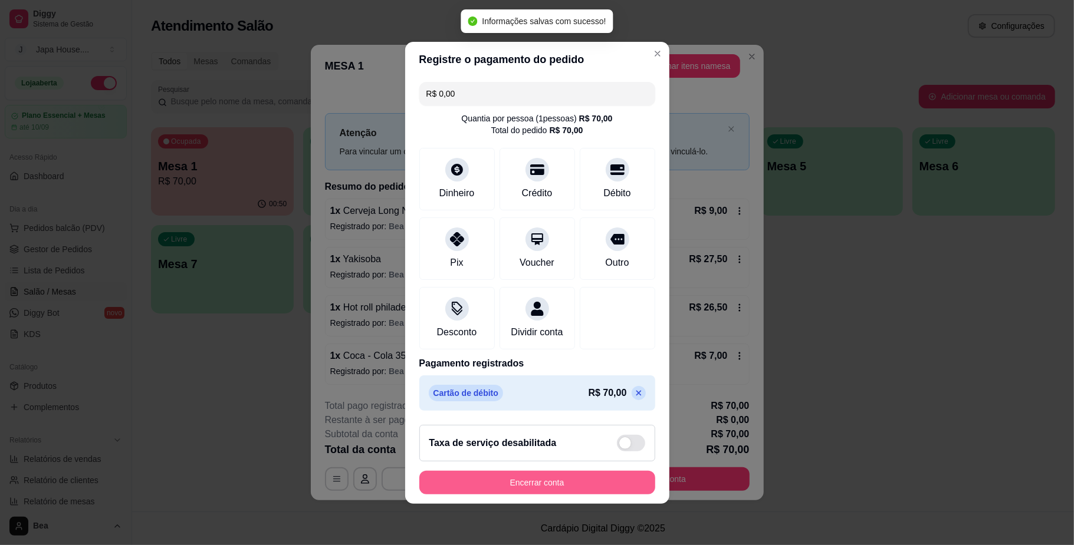
click at [529, 486] on button "Encerrar conta" at bounding box center [537, 483] width 236 height 24
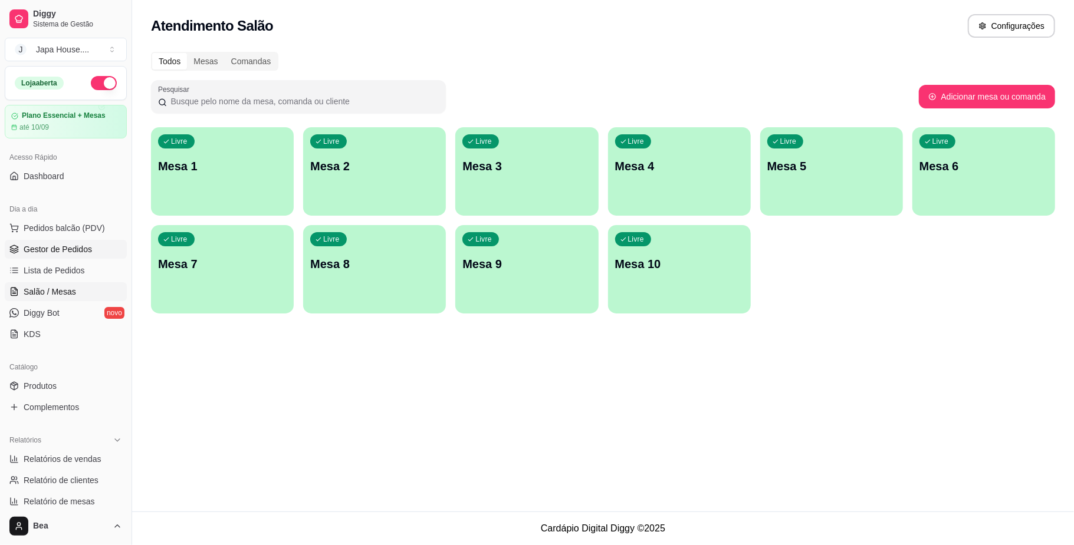
click at [73, 252] on span "Gestor de Pedidos" at bounding box center [58, 250] width 68 height 12
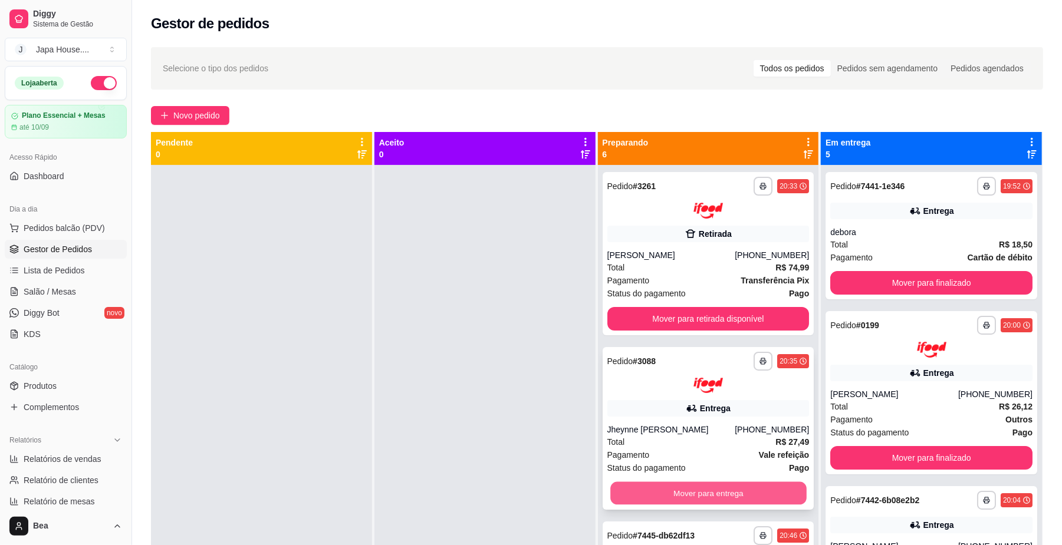
click at [716, 489] on button "Mover para entrega" at bounding box center [708, 493] width 196 height 23
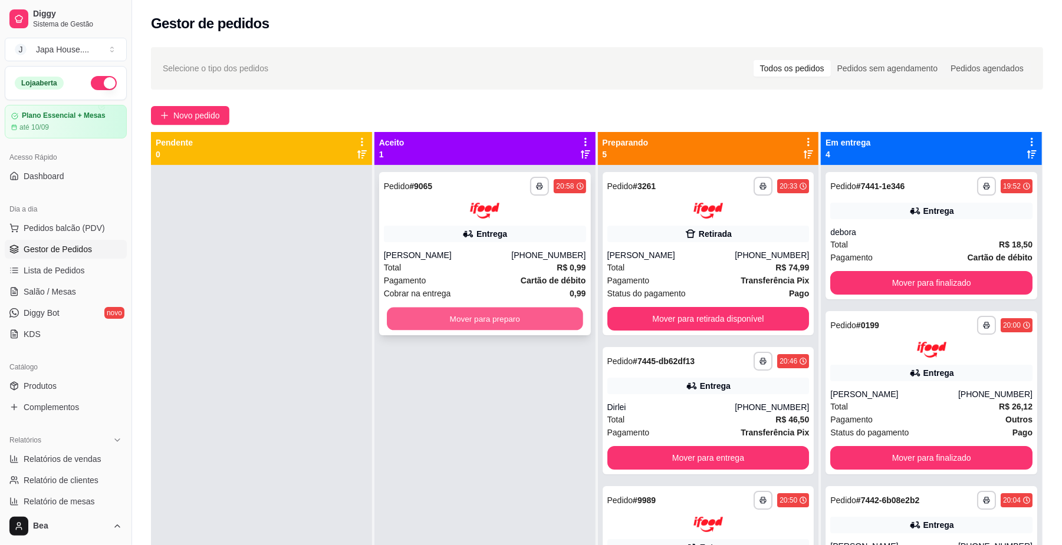
click at [446, 322] on button "Mover para preparo" at bounding box center [485, 318] width 196 height 23
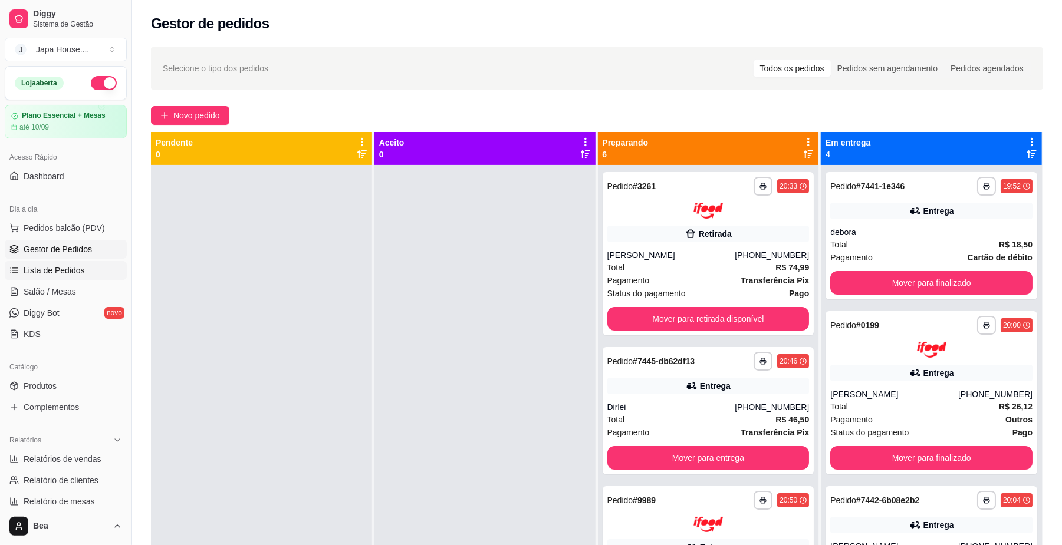
click at [88, 272] on link "Lista de Pedidos" at bounding box center [66, 270] width 122 height 19
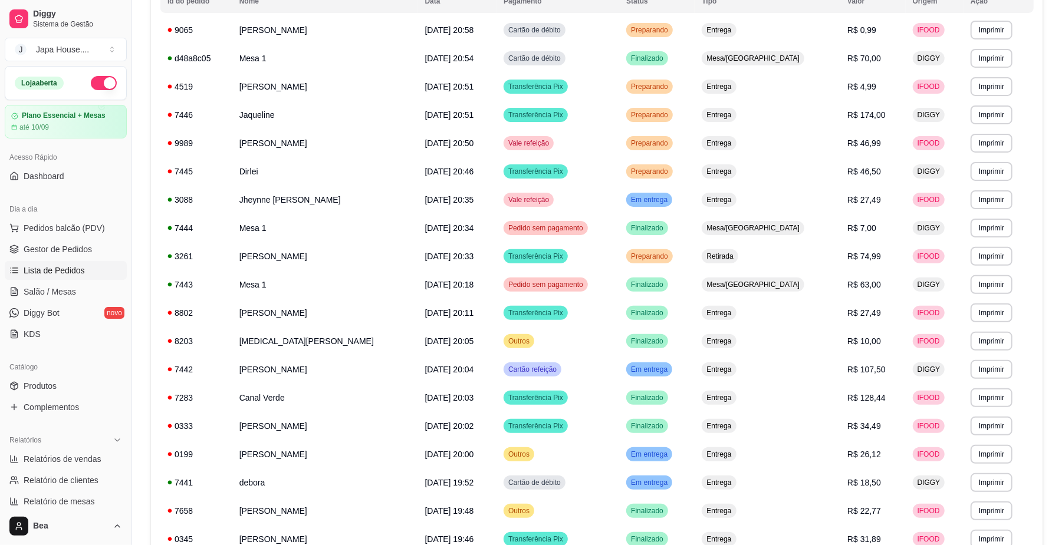
scroll to position [156, 0]
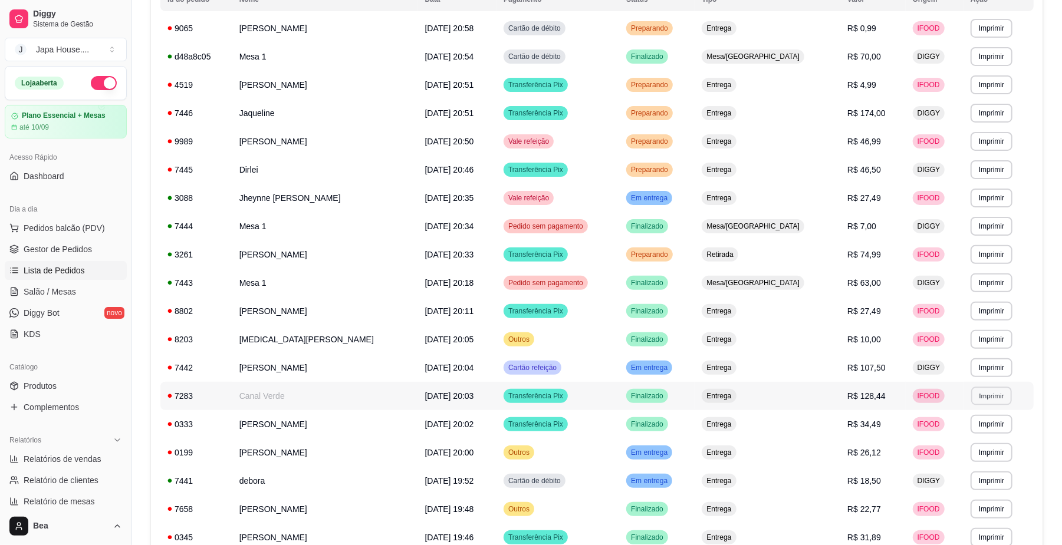
click at [980, 394] on button "Imprimir" at bounding box center [991, 396] width 41 height 18
click at [973, 458] on button "IMPRESSORA" at bounding box center [965, 461] width 83 height 18
click at [78, 253] on span "Gestor de Pedidos" at bounding box center [58, 250] width 68 height 12
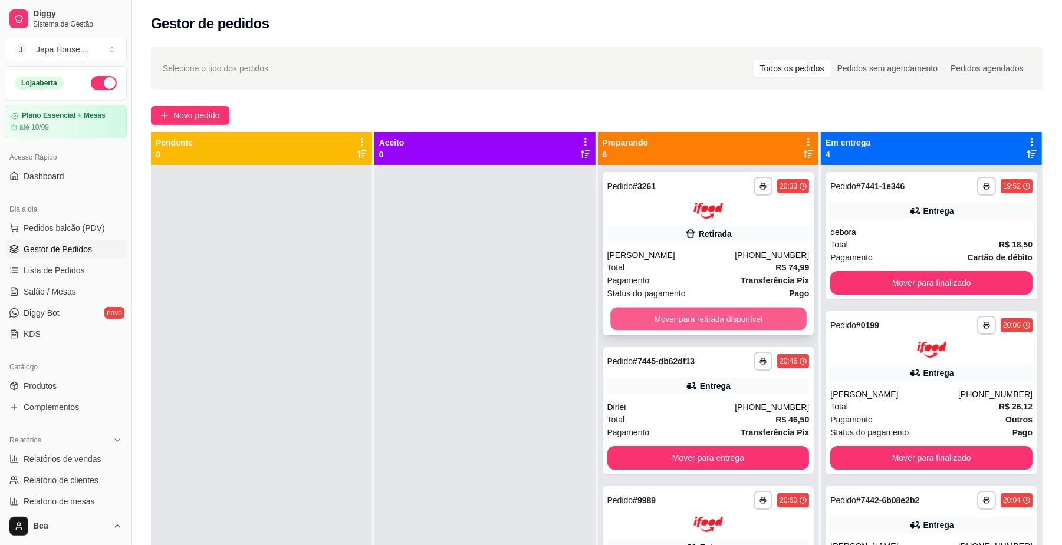
click at [746, 317] on button "Mover para retirada disponível" at bounding box center [708, 318] width 196 height 23
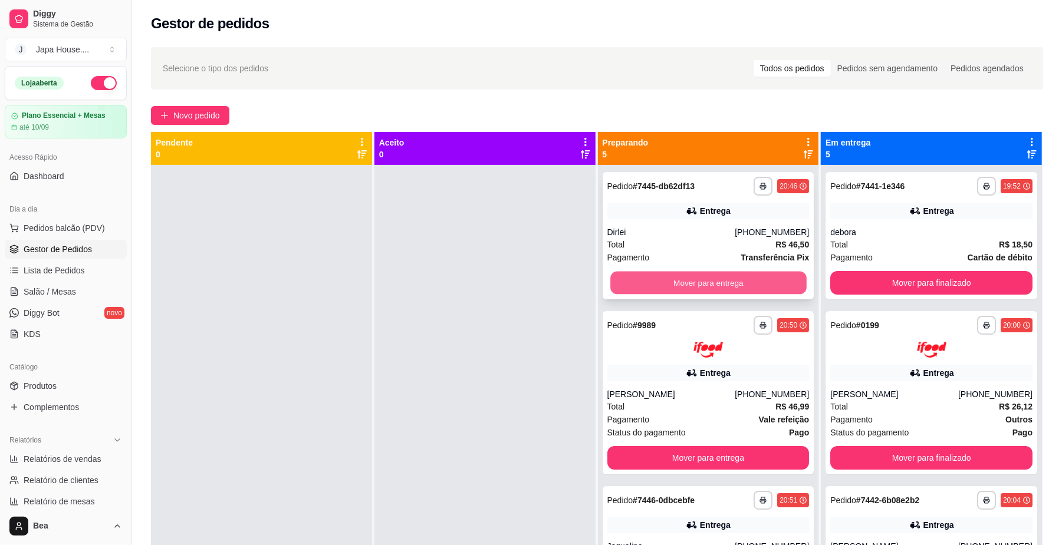
click at [726, 287] on button "Mover para entrega" at bounding box center [708, 283] width 196 height 23
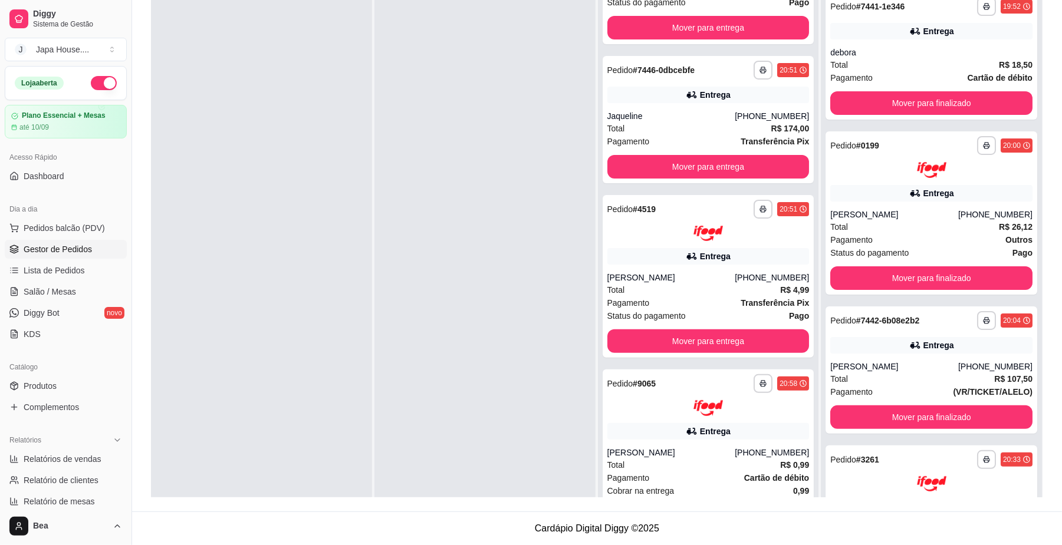
scroll to position [130, 0]
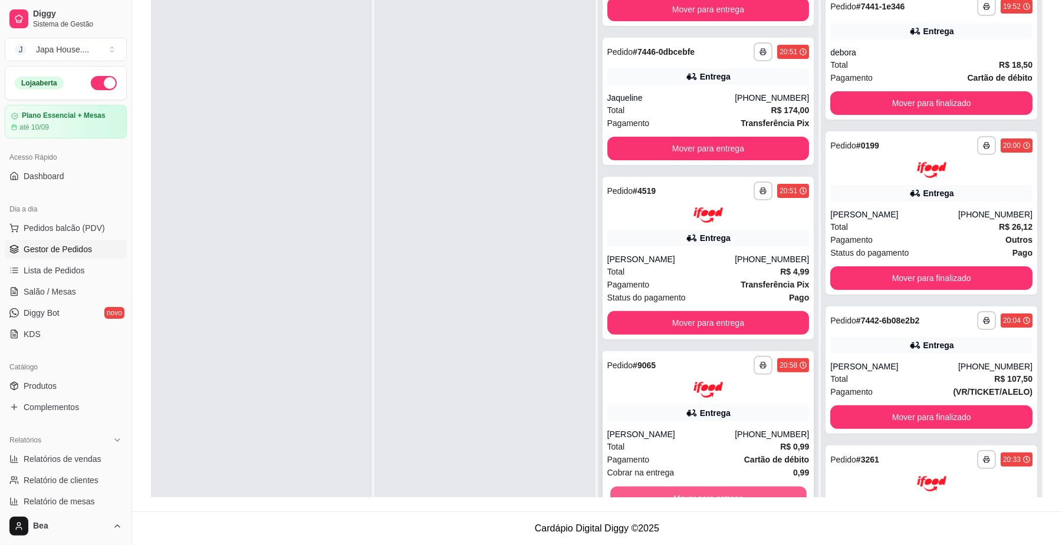
click at [758, 491] on button "Mover para entrega" at bounding box center [708, 497] width 196 height 23
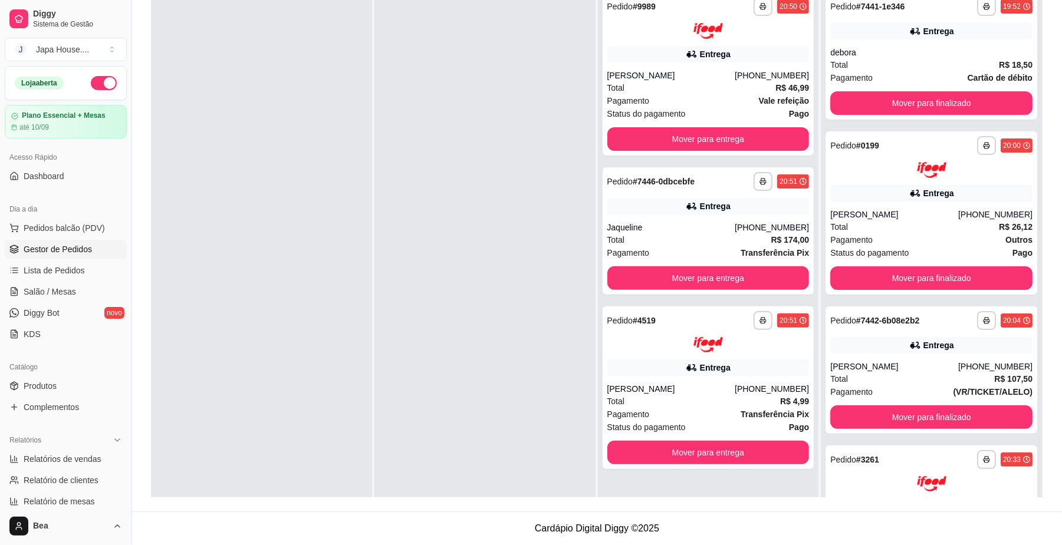
scroll to position [0, 0]
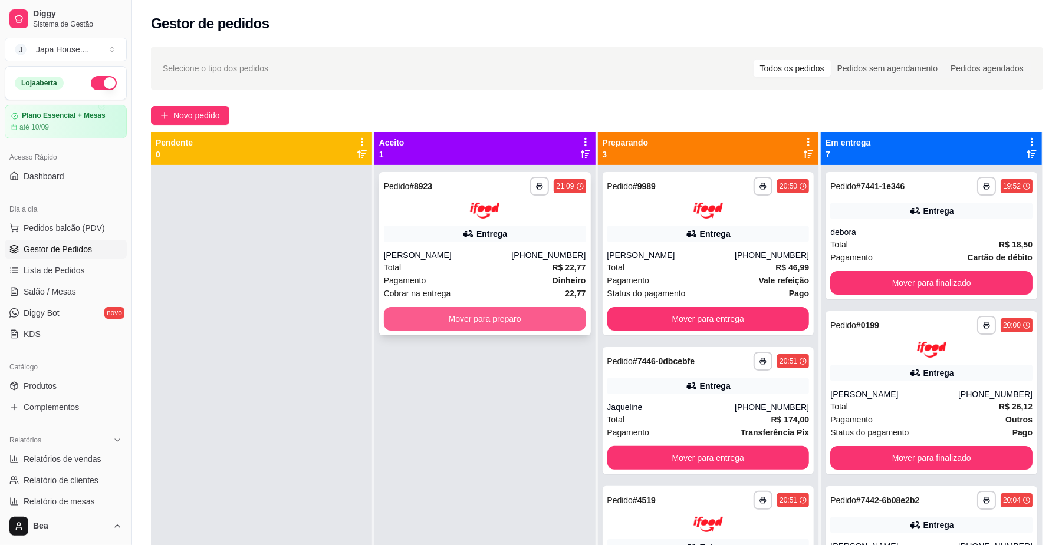
click at [502, 320] on button "Mover para preparo" at bounding box center [485, 319] width 202 height 24
click at [548, 310] on button "Mover para preparo" at bounding box center [485, 318] width 196 height 23
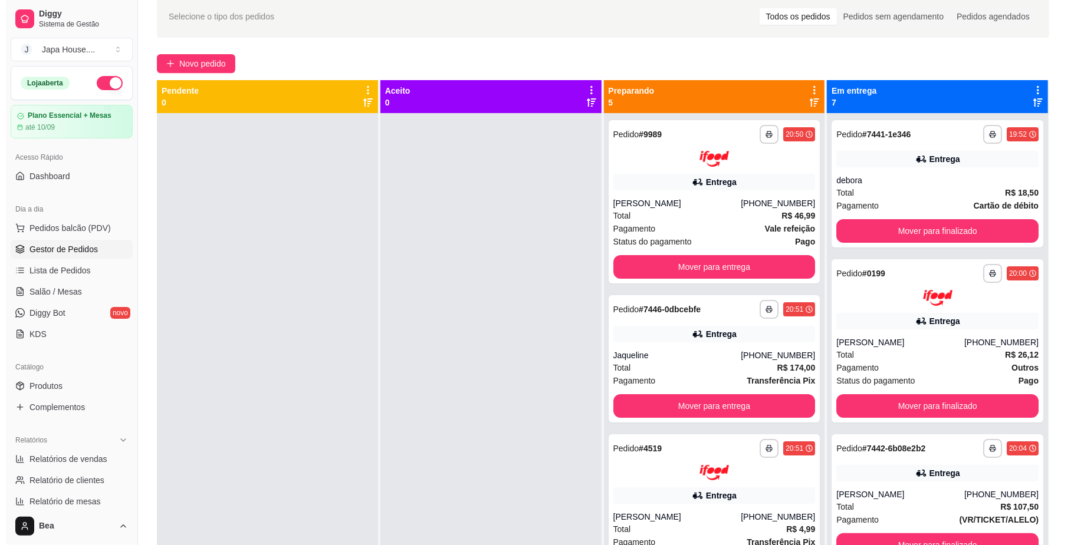
scroll to position [46, 0]
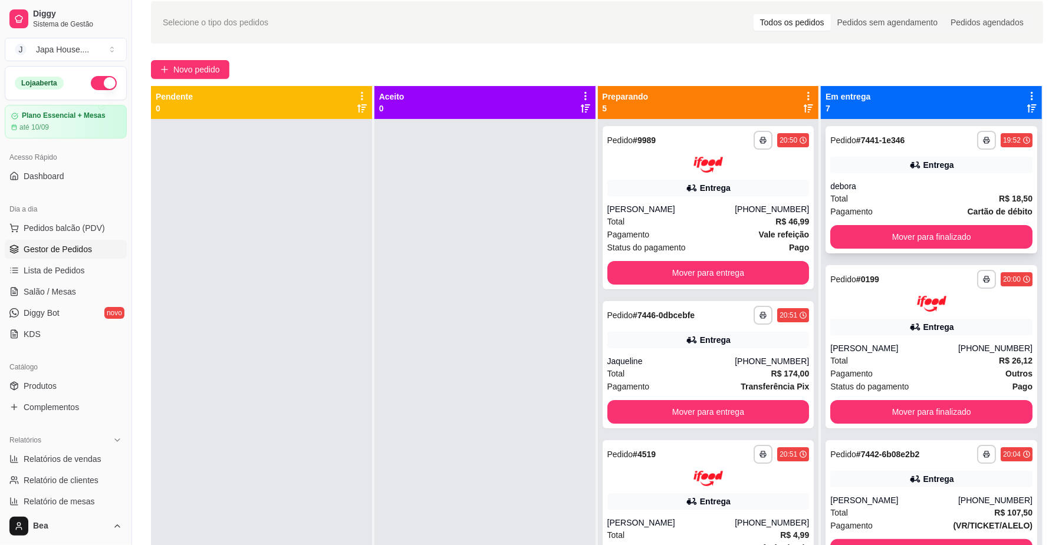
click at [935, 187] on div "debora" at bounding box center [931, 186] width 202 height 12
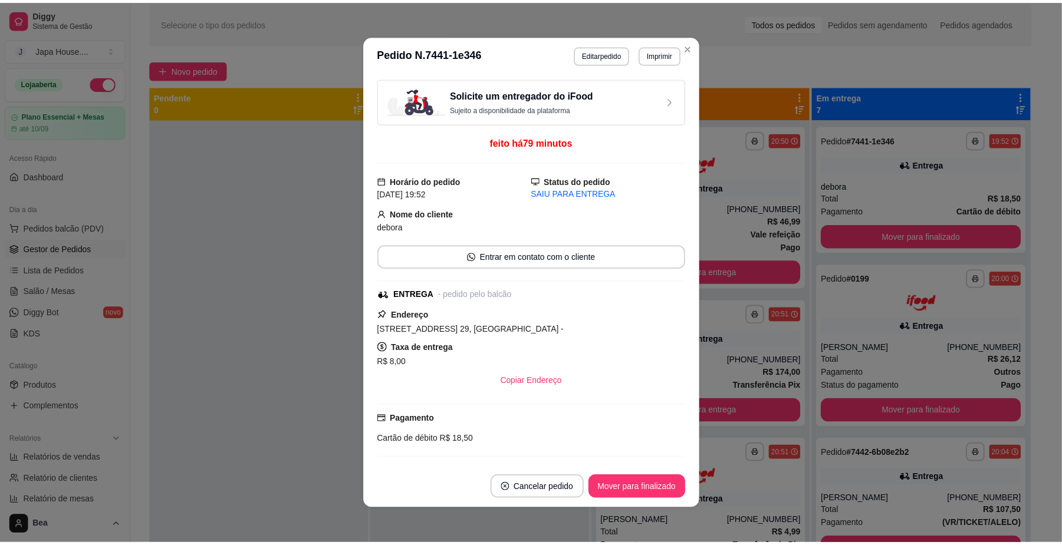
scroll to position [101, 0]
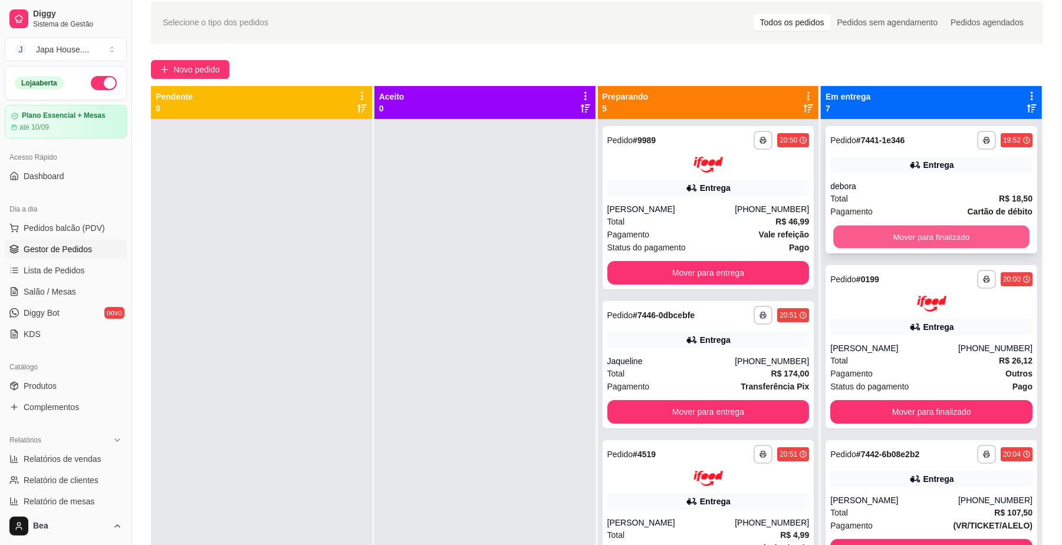
click at [922, 234] on button "Mover para finalizado" at bounding box center [931, 237] width 196 height 23
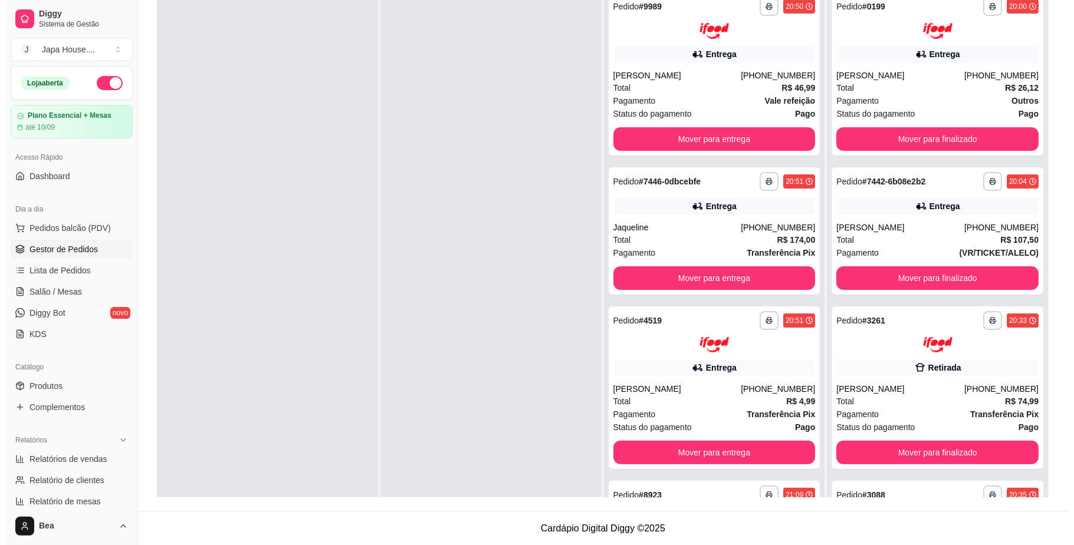
scroll to position [0, 0]
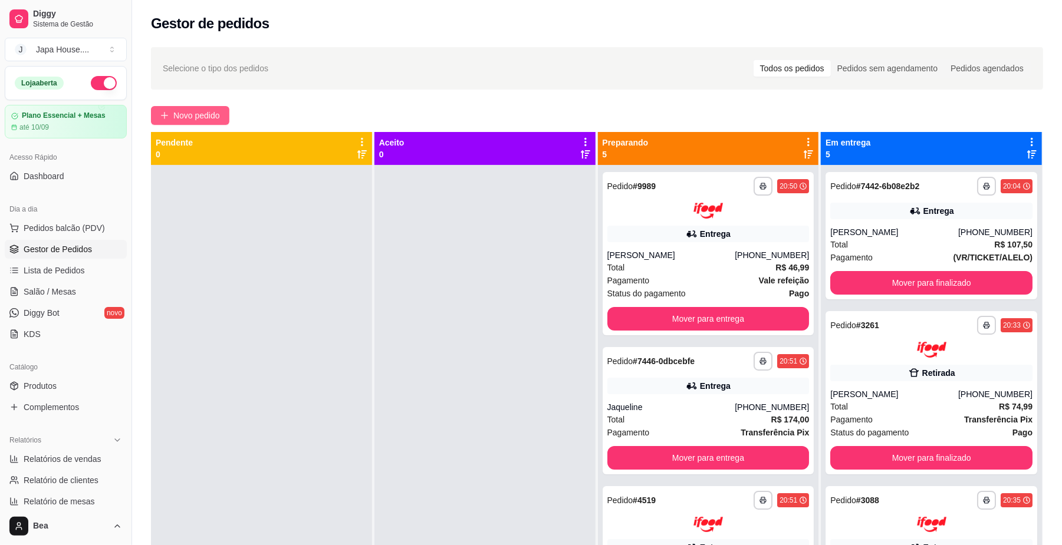
click at [200, 118] on span "Novo pedido" at bounding box center [196, 115] width 47 height 13
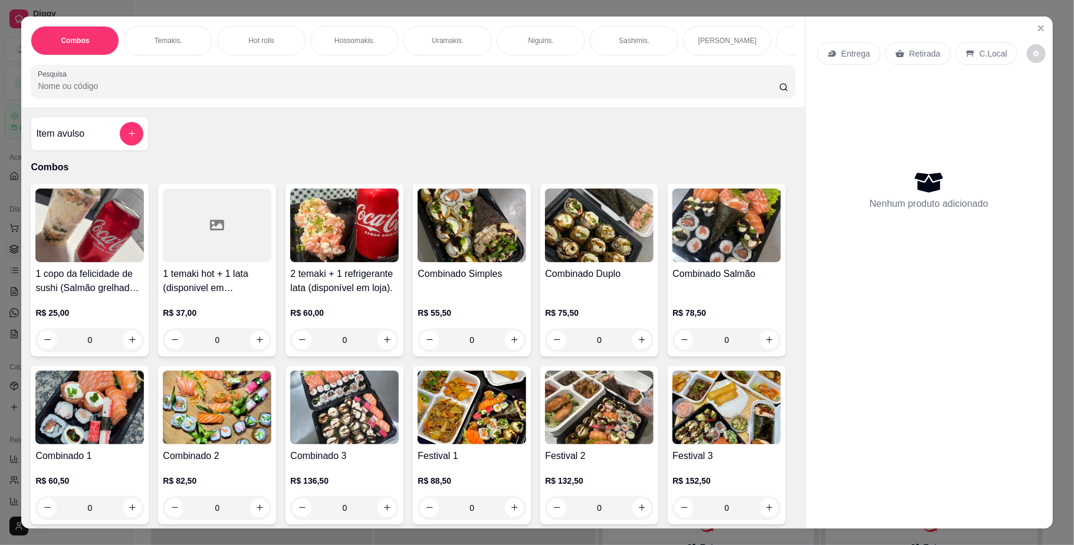
click at [254, 36] on p "Hot rolls" at bounding box center [261, 40] width 26 height 9
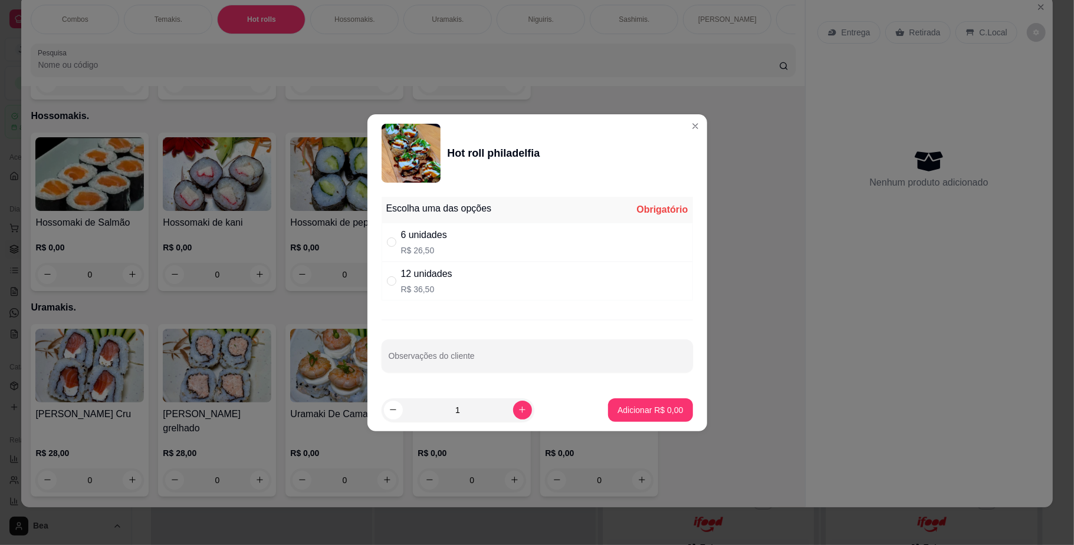
click at [465, 242] on div "6 unidades R$ 26,50" at bounding box center [536, 242] width 311 height 39
radio input "true"
click at [641, 404] on p "Adicionar R$ 26,50" at bounding box center [648, 409] width 68 height 11
type input "1"
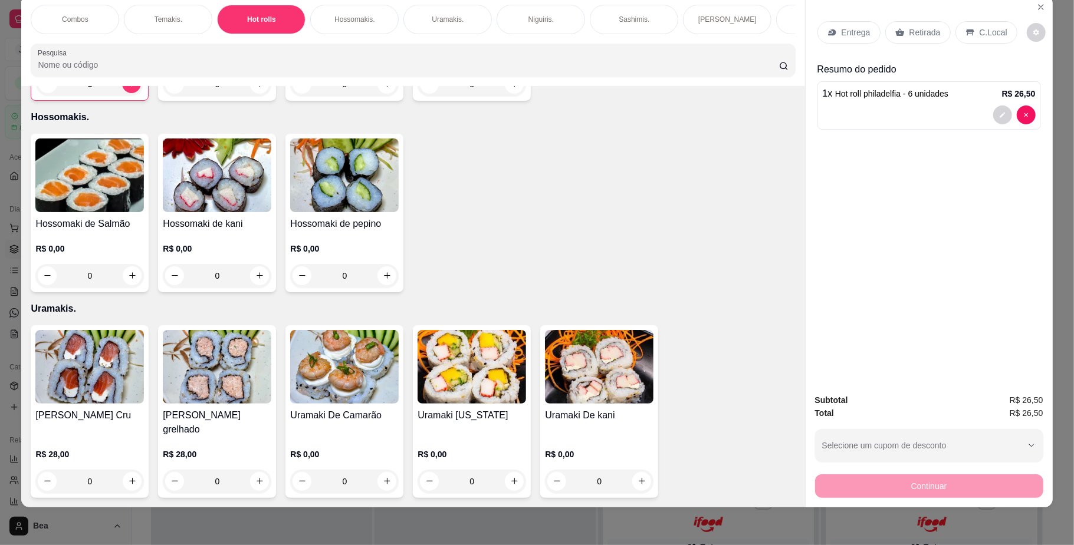
click at [909, 35] on p "Retirada" at bounding box center [924, 33] width 31 height 12
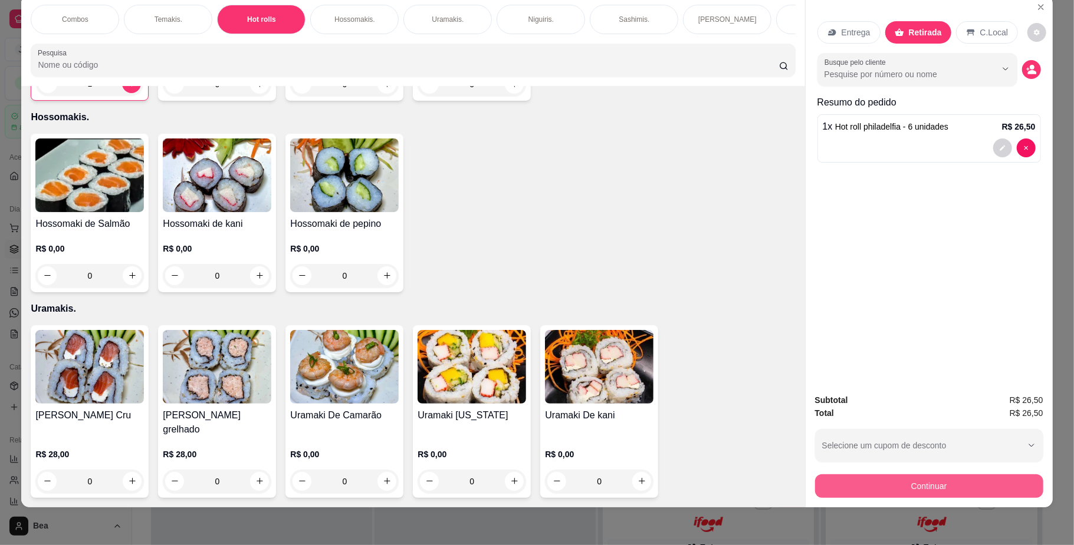
click at [912, 489] on button "Continuar" at bounding box center [929, 487] width 228 height 24
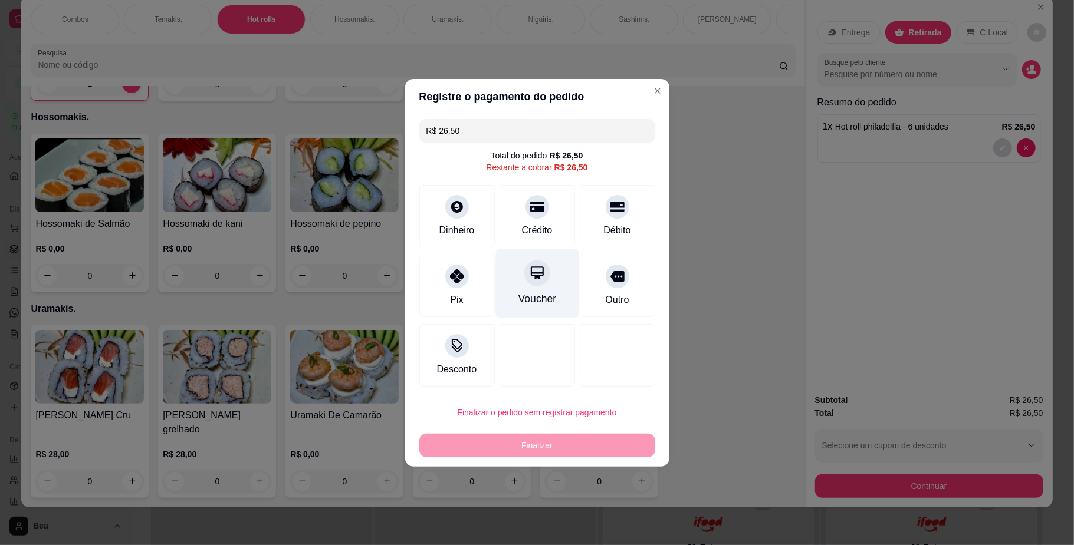
click at [529, 281] on icon at bounding box center [536, 272] width 15 height 15
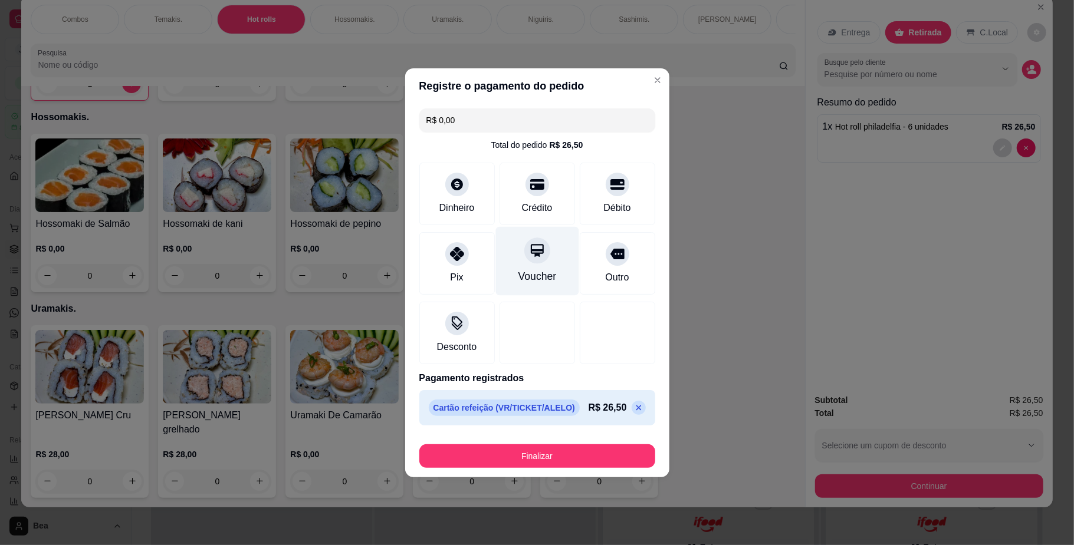
type input "R$ 0,00"
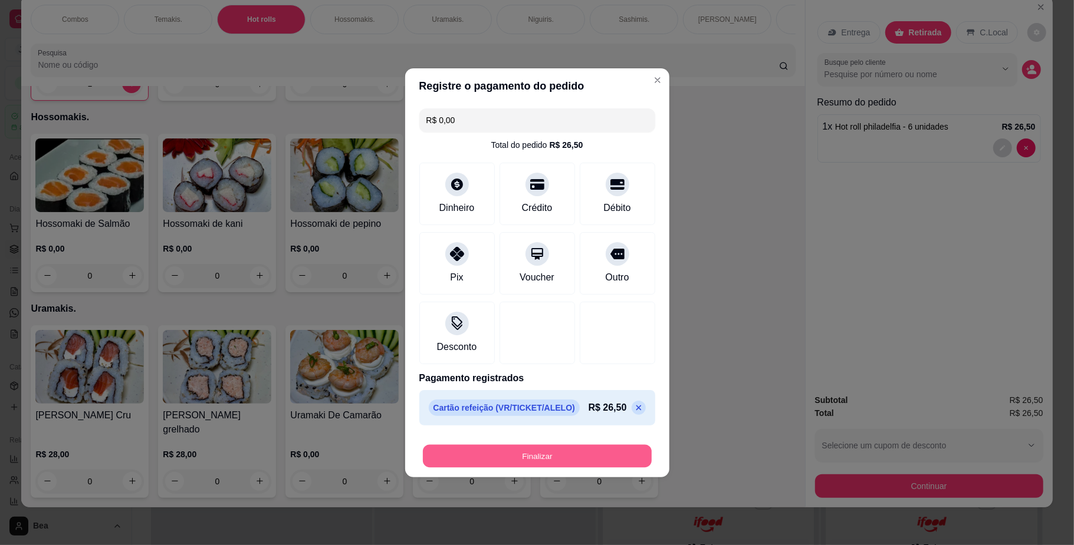
click at [598, 458] on button "Finalizar" at bounding box center [537, 456] width 229 height 23
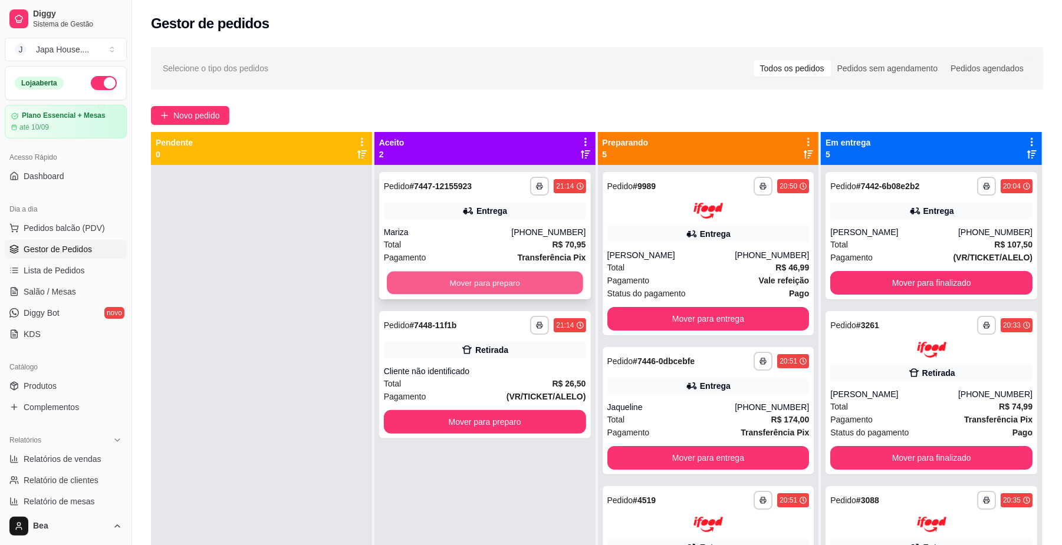
click at [504, 276] on button "Mover para preparo" at bounding box center [485, 283] width 196 height 23
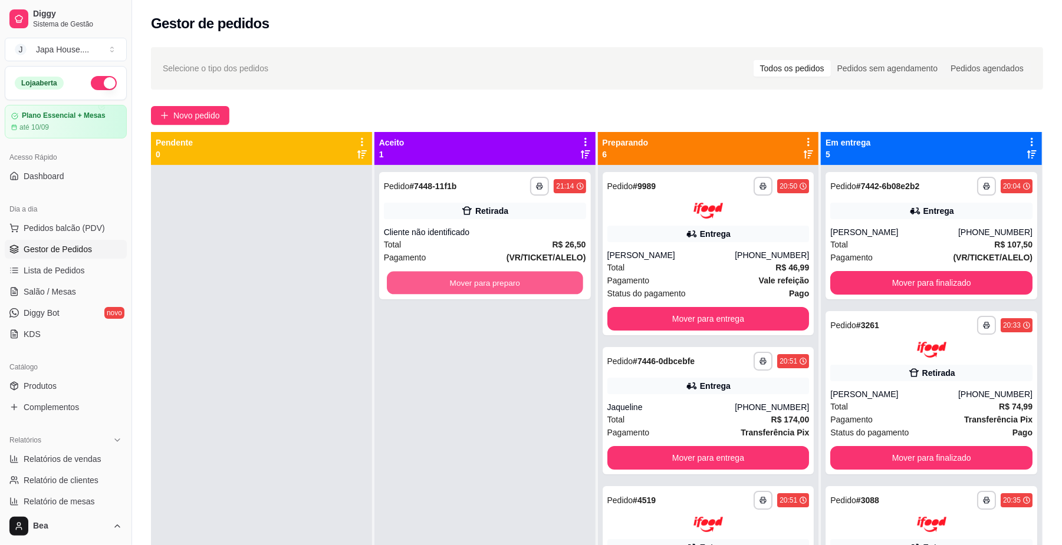
click at [504, 276] on button "Mover para preparo" at bounding box center [485, 283] width 196 height 23
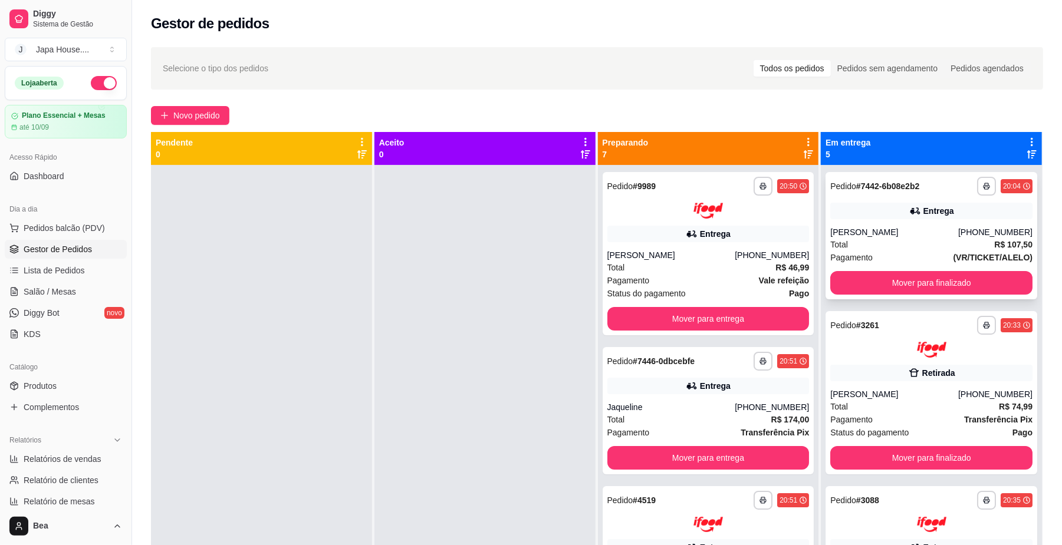
click at [853, 253] on span "Pagamento" at bounding box center [851, 257] width 42 height 13
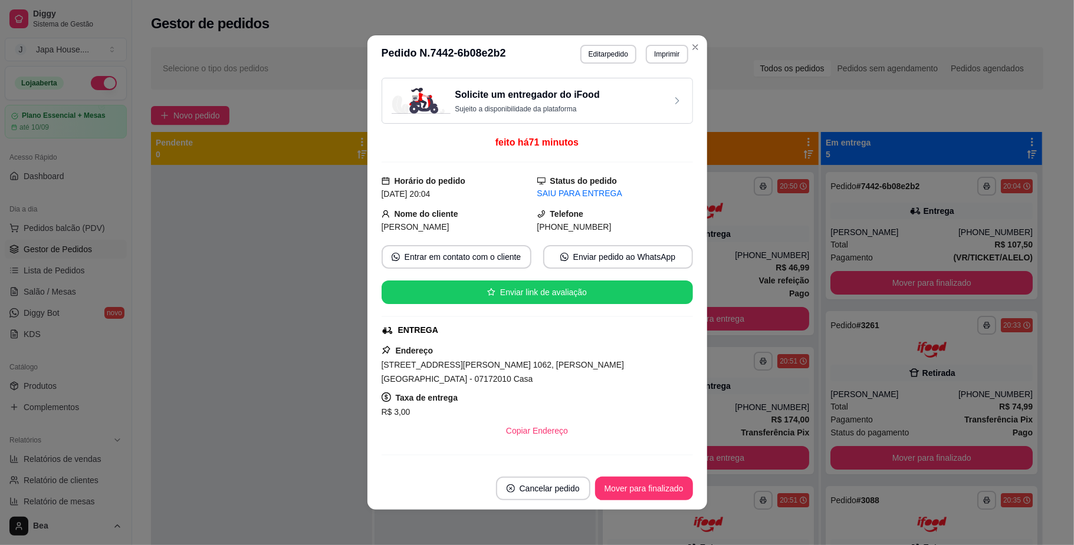
scroll to position [189, 0]
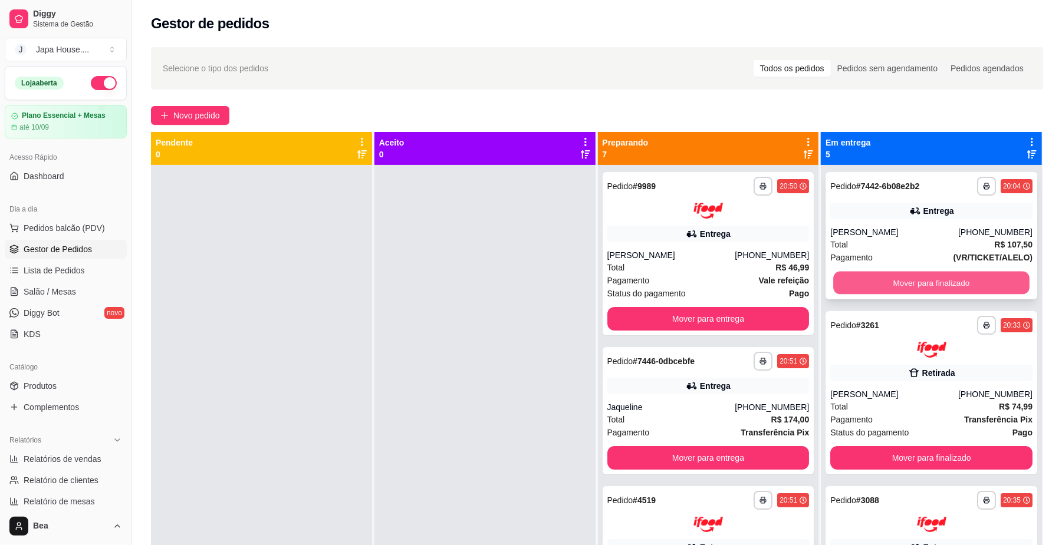
click at [894, 284] on button "Mover para finalizado" at bounding box center [931, 283] width 196 height 23
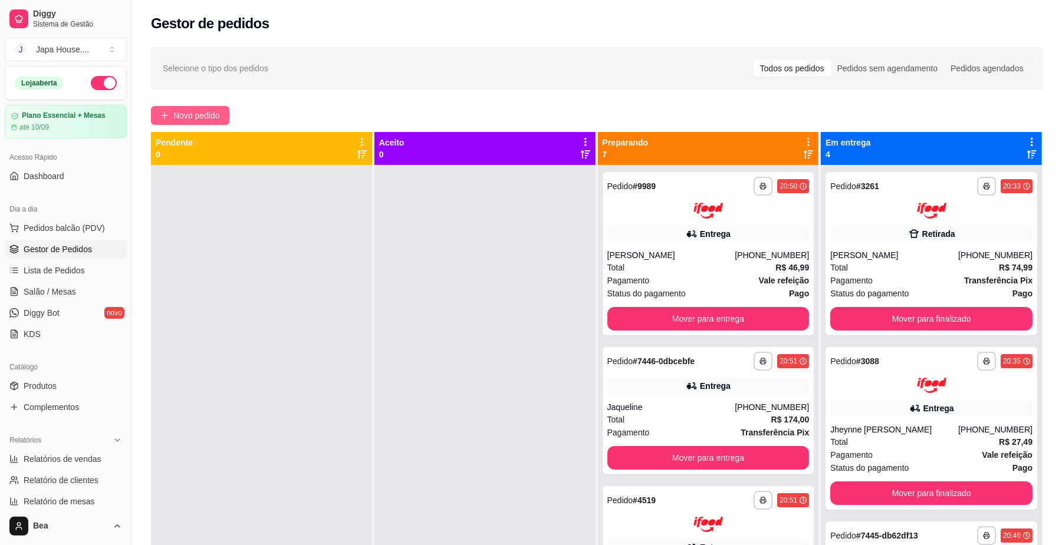
click at [206, 108] on button "Novo pedido" at bounding box center [190, 115] width 78 height 19
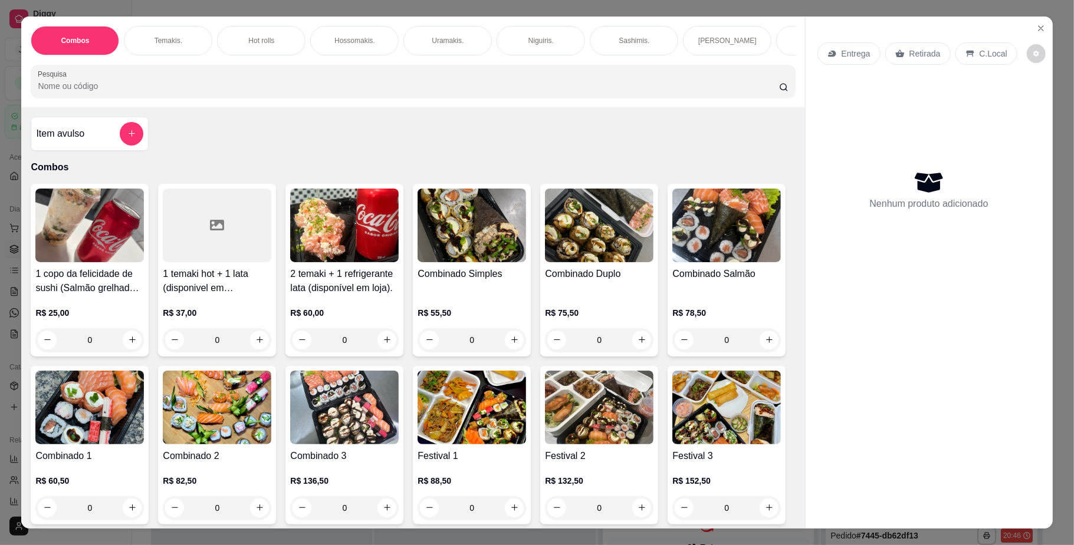
click at [359, 41] on p "Hossomakis." at bounding box center [354, 40] width 41 height 9
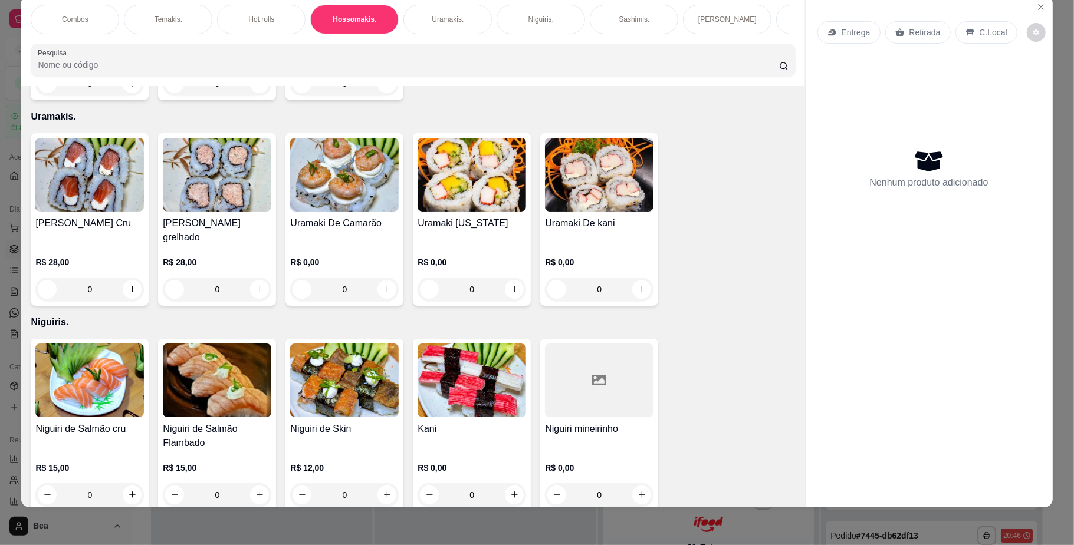
click at [440, 15] on p "Uramakis." at bounding box center [448, 19] width 32 height 9
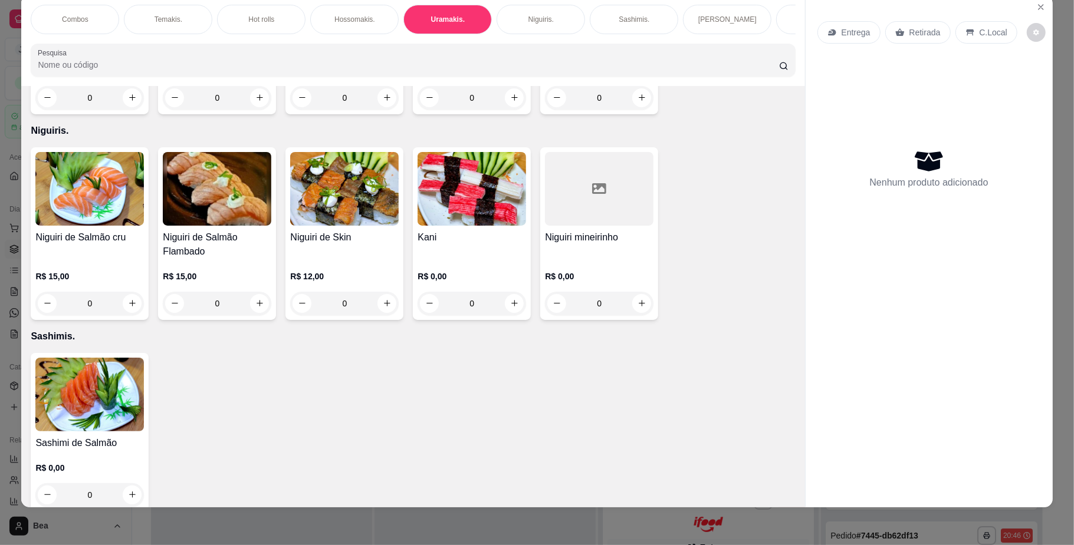
click at [517, 22] on div "Niguiris." at bounding box center [540, 19] width 88 height 29
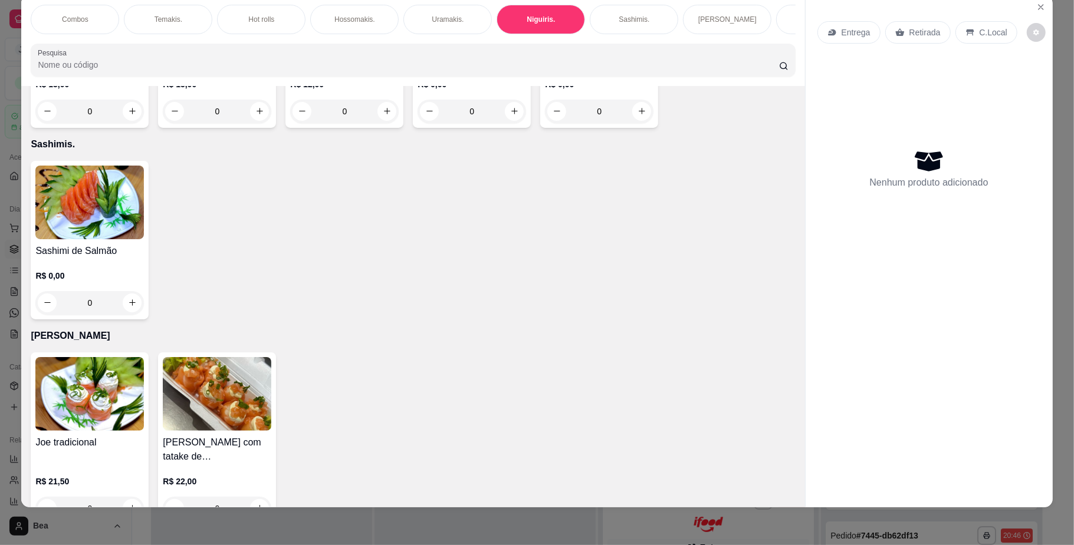
click at [81, 19] on p "Combos" at bounding box center [75, 19] width 27 height 9
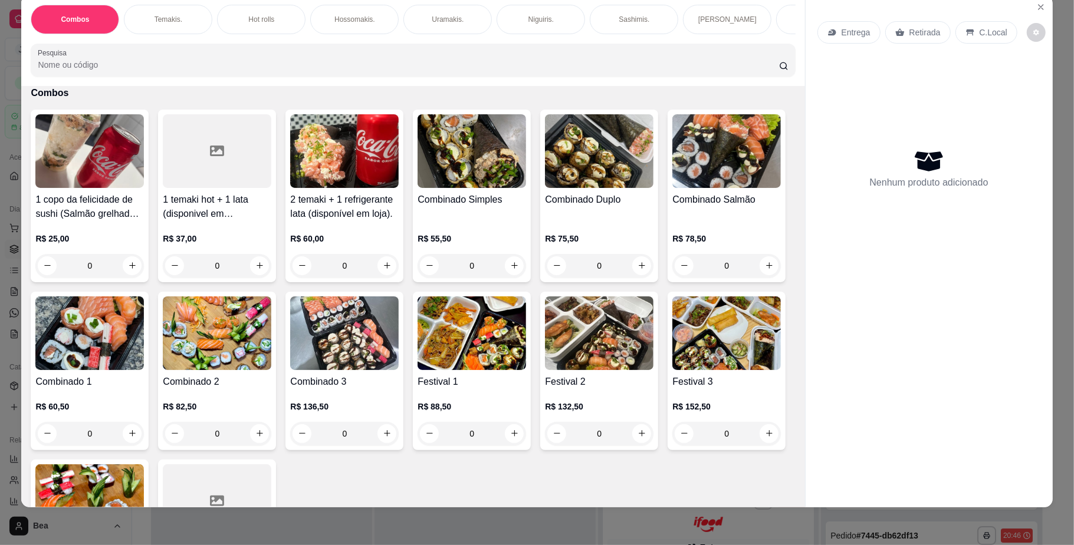
scroll to position [0, 669]
click at [446, 15] on div "Yakisoba" at bounding box center [431, 19] width 88 height 29
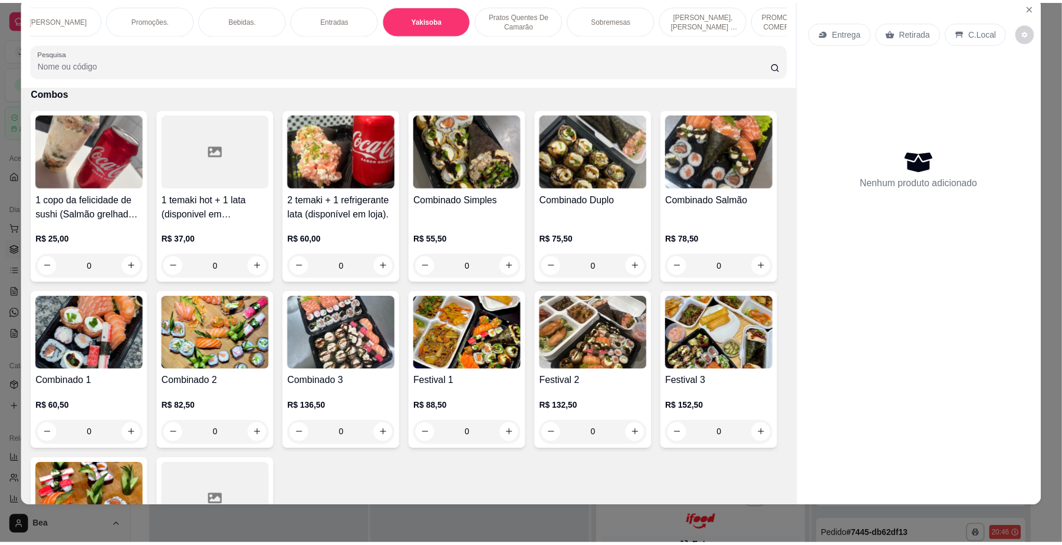
scroll to position [3451, 0]
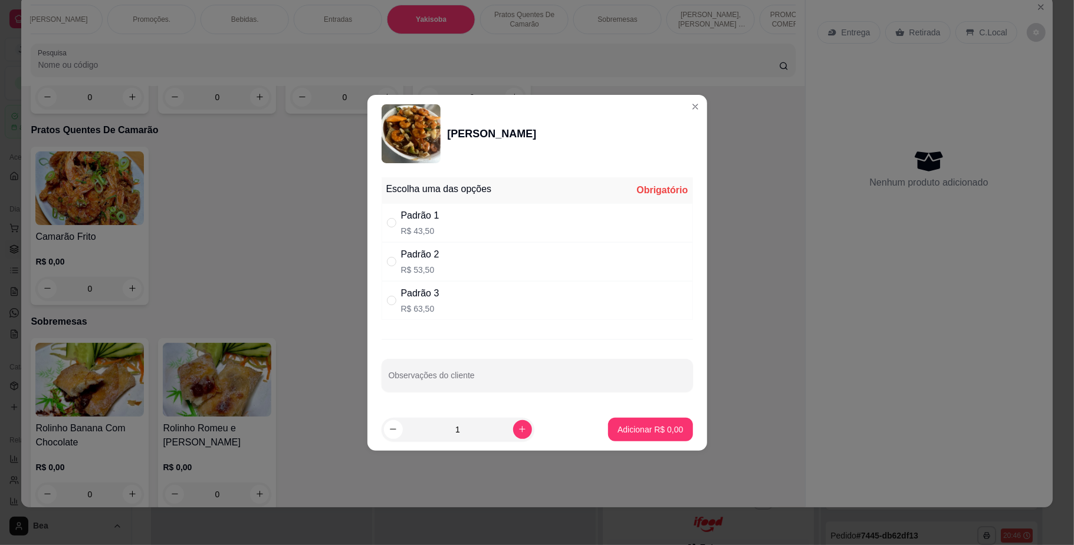
click at [482, 272] on div "Padrão 2 R$ 53,50" at bounding box center [536, 261] width 311 height 39
radio input "true"
click at [641, 430] on p "Adicionar R$ 53,50" at bounding box center [648, 429] width 68 height 11
type input "1"
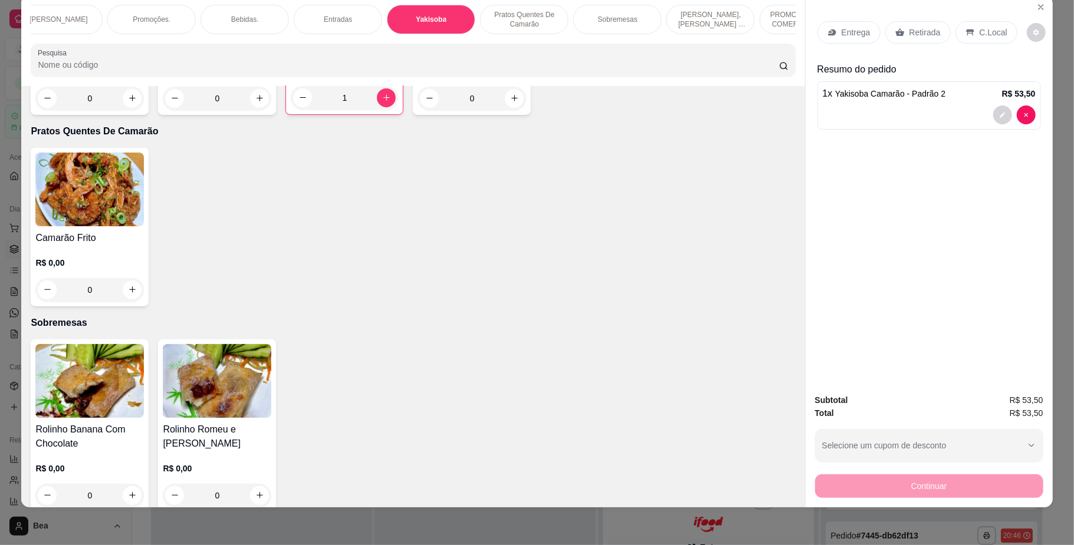
click at [909, 34] on p "Retirada" at bounding box center [924, 33] width 31 height 12
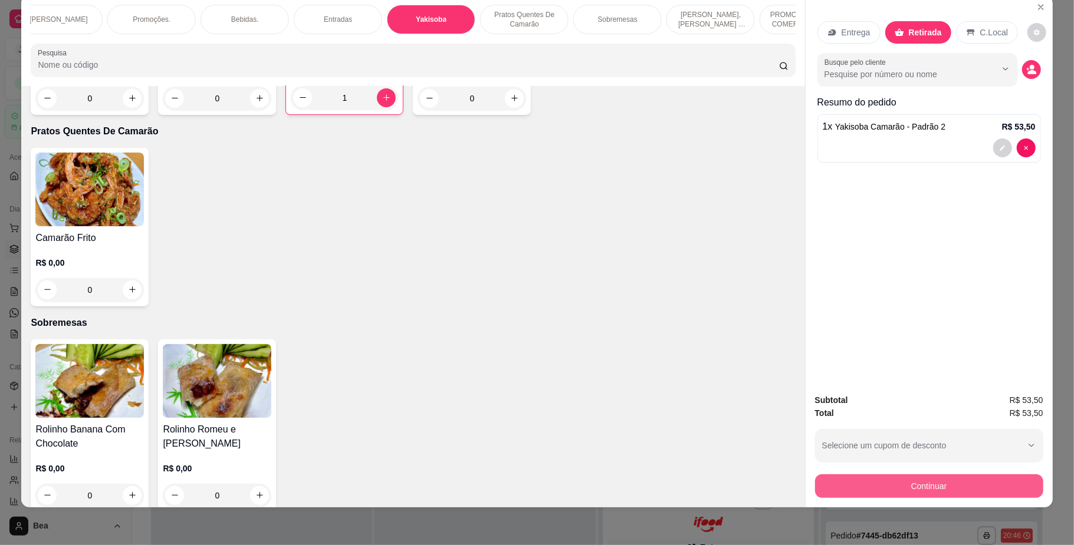
click at [948, 486] on button "Continuar" at bounding box center [929, 487] width 228 height 24
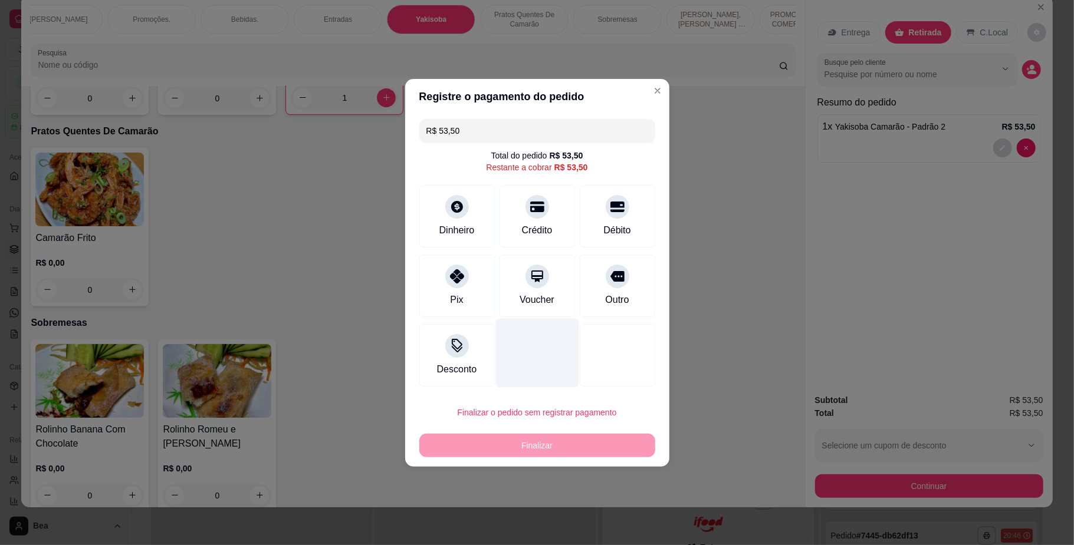
click at [526, 348] on div at bounding box center [536, 352] width 83 height 69
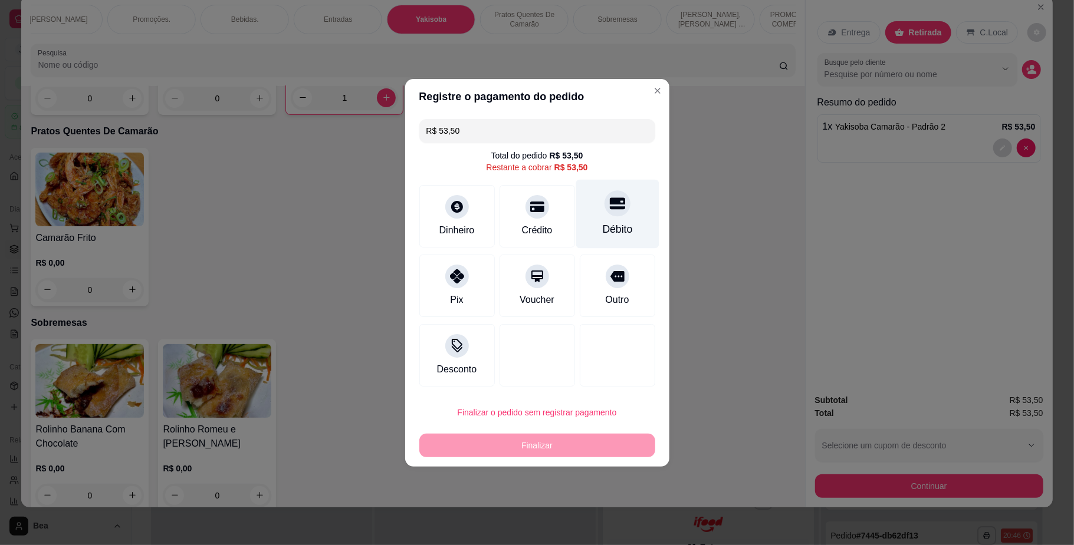
click at [588, 215] on div "Débito" at bounding box center [616, 213] width 83 height 69
type input "R$ 0,00"
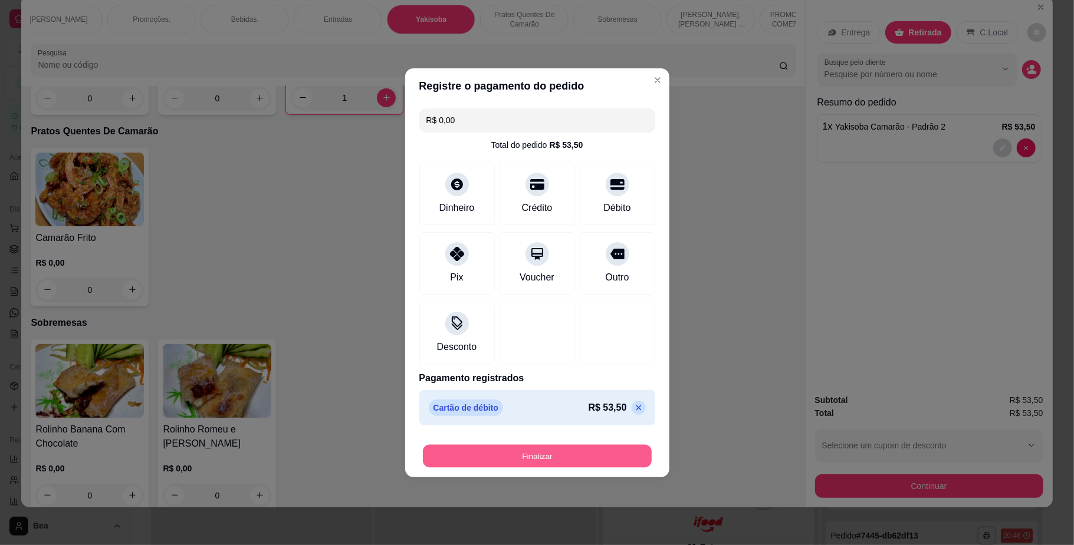
click at [498, 463] on button "Finalizar" at bounding box center [537, 456] width 229 height 23
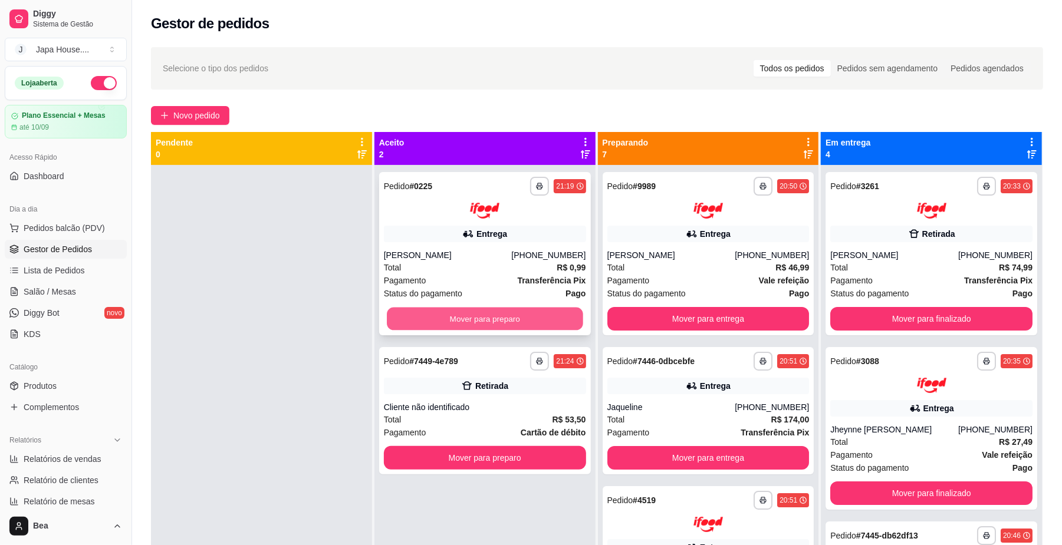
click at [483, 312] on button "Mover para preparo" at bounding box center [485, 318] width 196 height 23
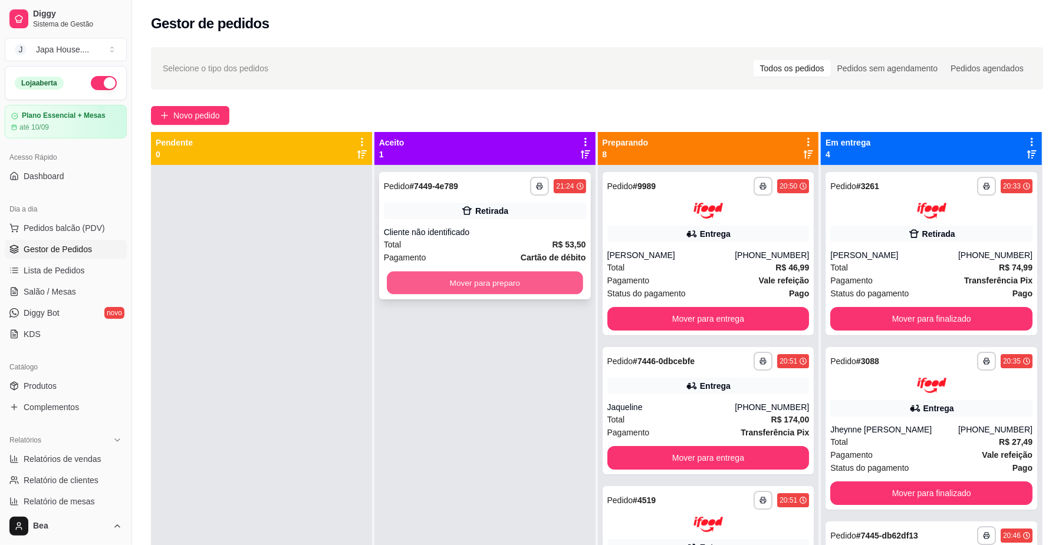
click at [540, 277] on button "Mover para preparo" at bounding box center [485, 283] width 196 height 23
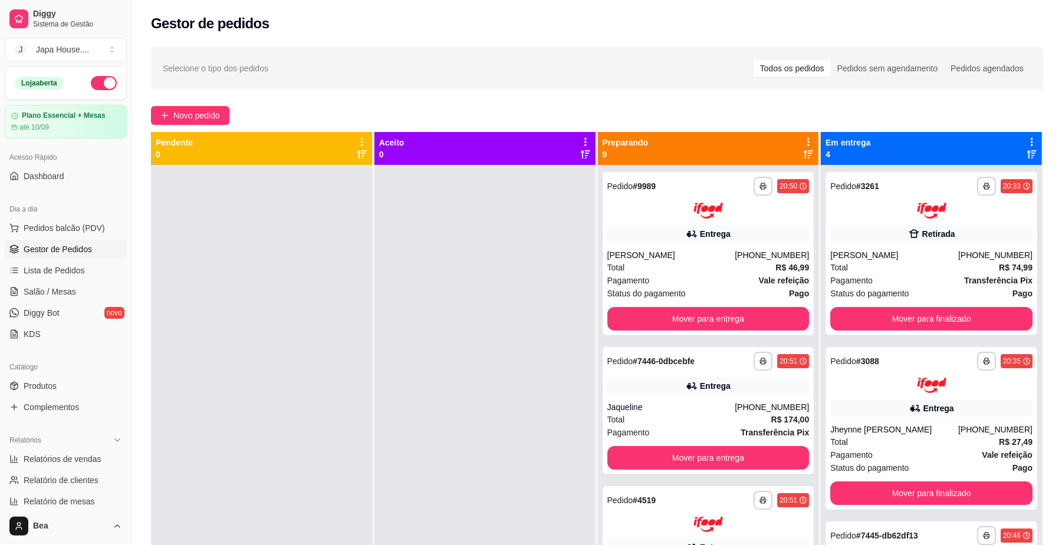
click at [540, 277] on div at bounding box center [484, 437] width 221 height 545
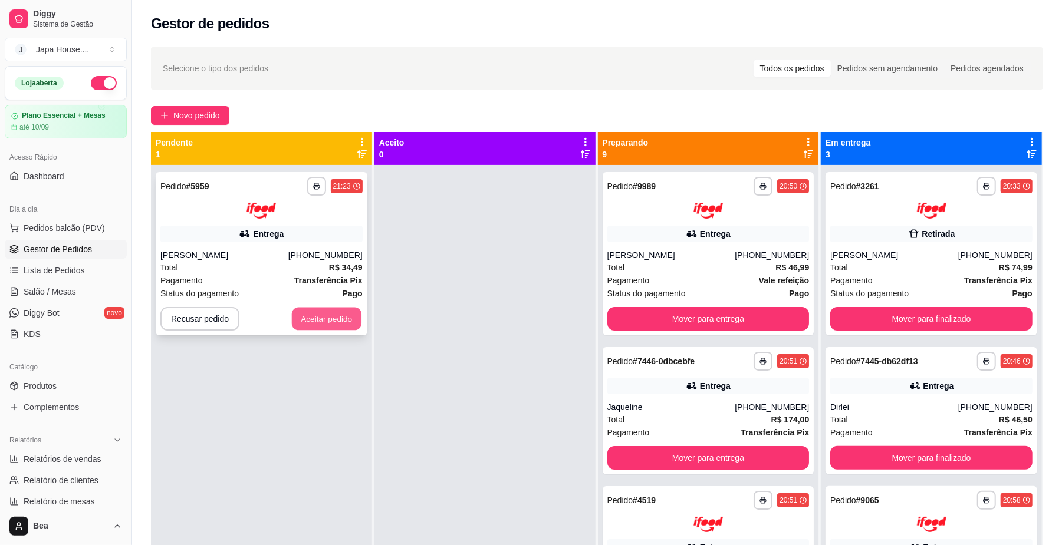
click at [343, 314] on button "Aceitar pedido" at bounding box center [327, 318] width 70 height 23
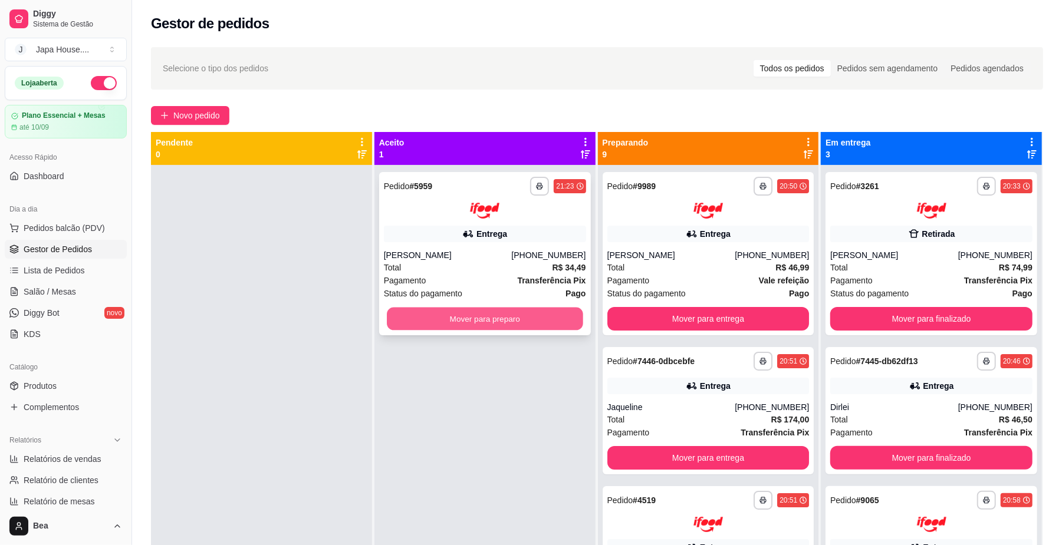
click at [447, 324] on button "Mover para preparo" at bounding box center [485, 318] width 196 height 23
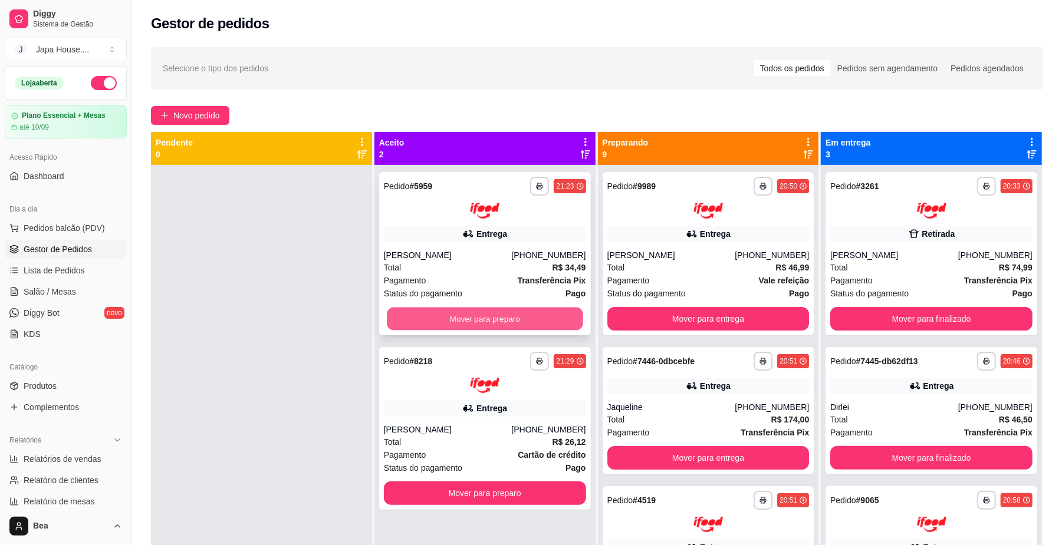
click at [526, 312] on button "Mover para preparo" at bounding box center [485, 318] width 196 height 23
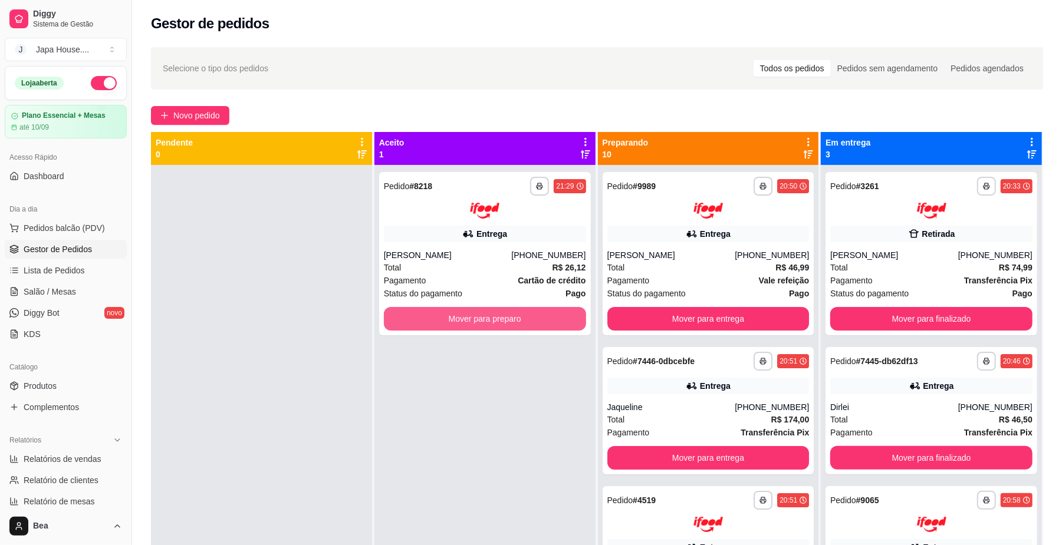
click at [526, 312] on button "Mover para preparo" at bounding box center [485, 319] width 202 height 24
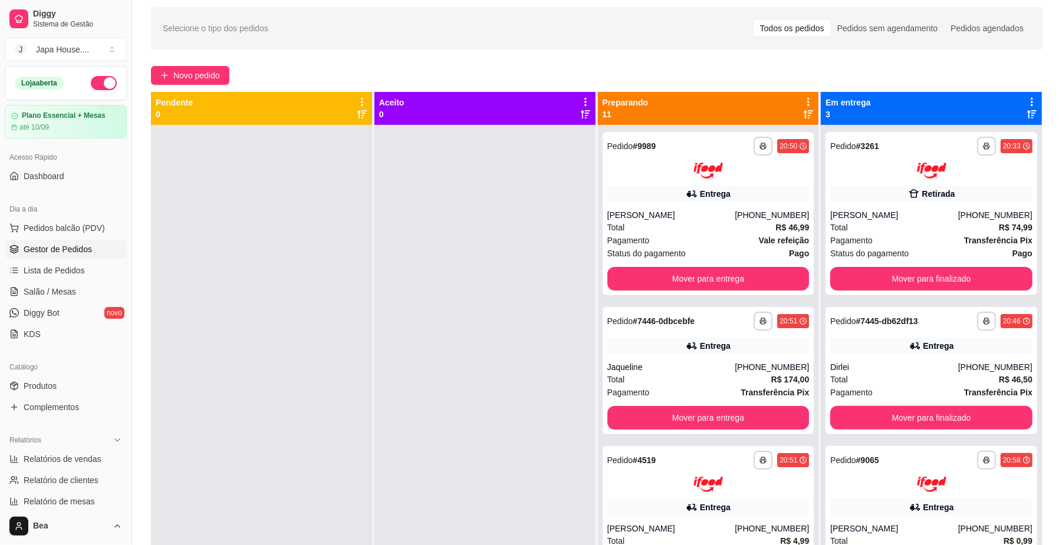
scroll to position [8, 0]
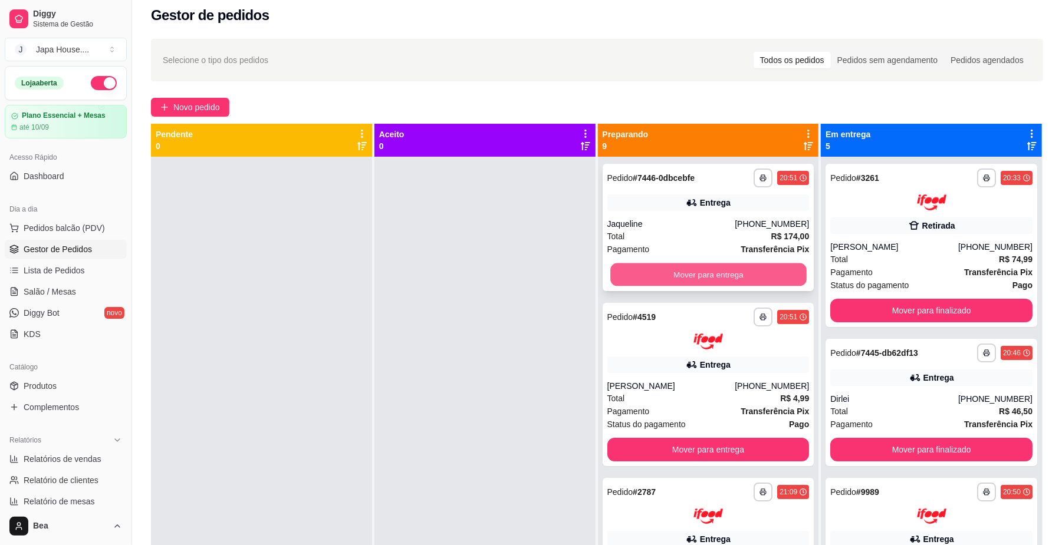
click at [709, 272] on button "Mover para entrega" at bounding box center [708, 275] width 196 height 23
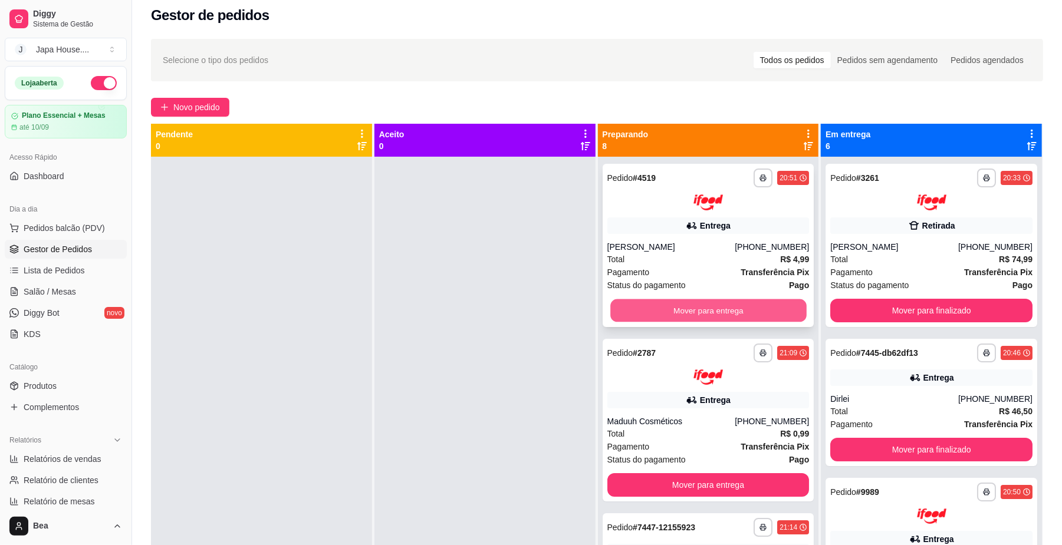
click at [717, 312] on button "Mover para entrega" at bounding box center [708, 310] width 196 height 23
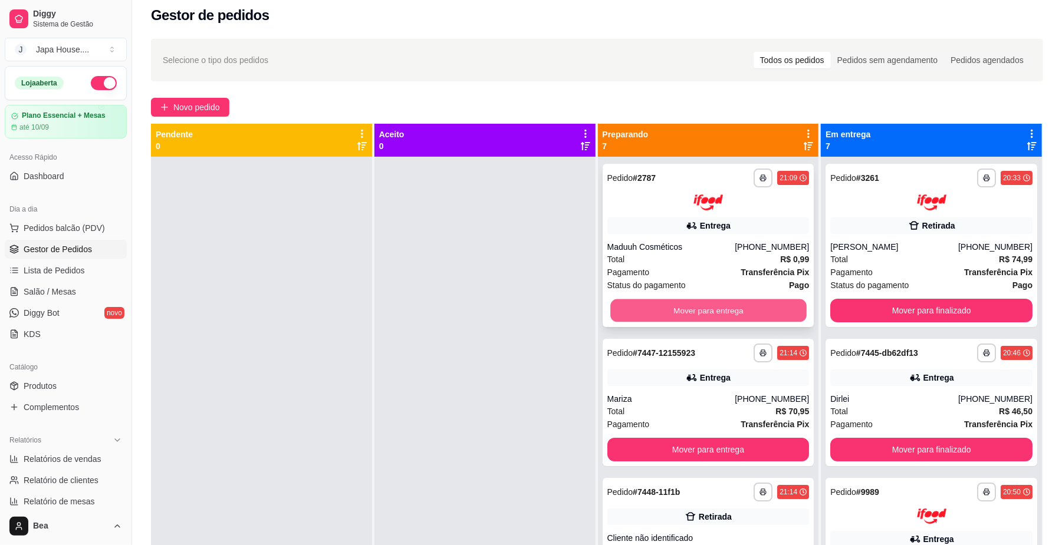
click at [739, 302] on button "Mover para entrega" at bounding box center [708, 310] width 196 height 23
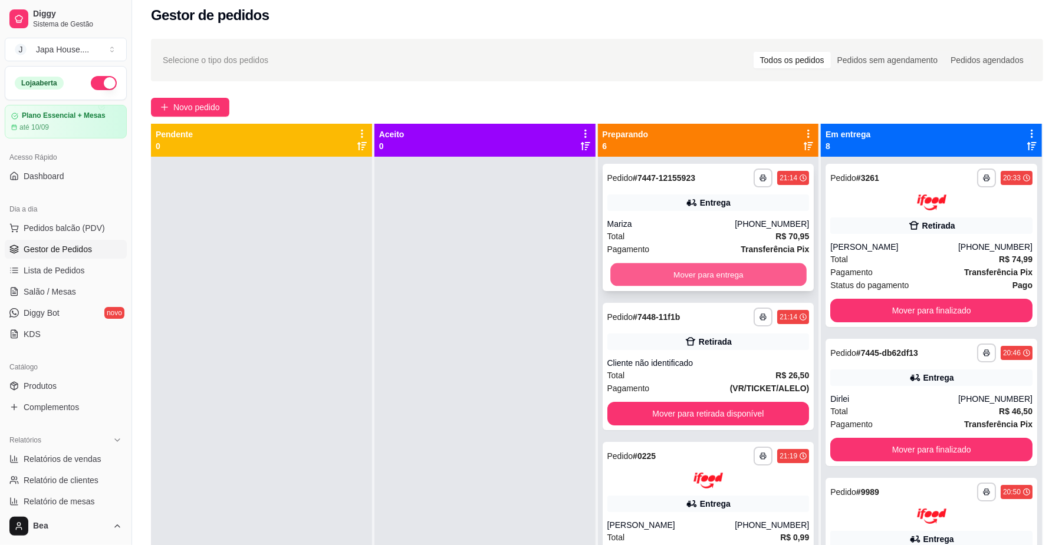
click at [728, 268] on button "Mover para entrega" at bounding box center [708, 275] width 196 height 23
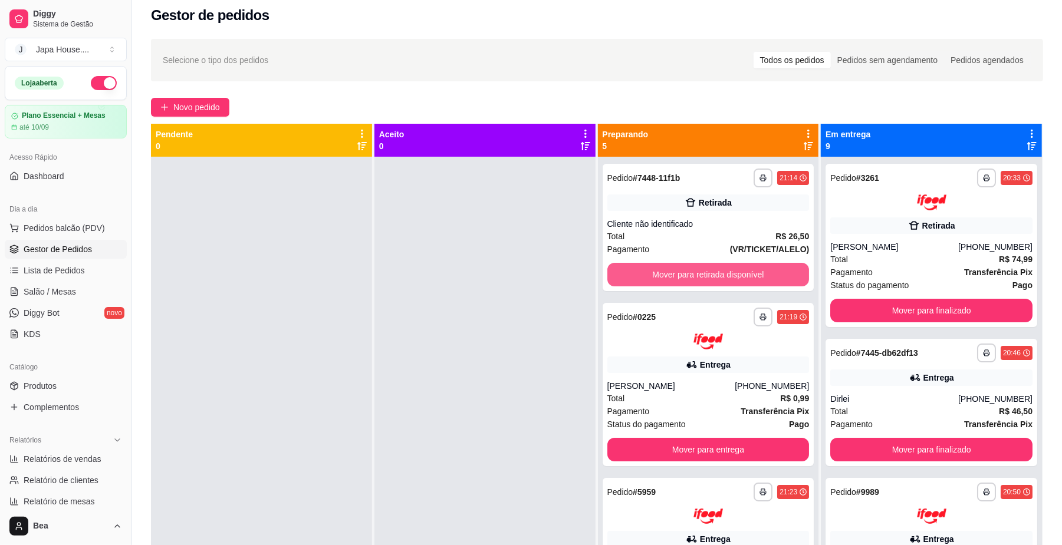
click at [728, 268] on button "Mover para retirada disponível" at bounding box center [708, 275] width 202 height 24
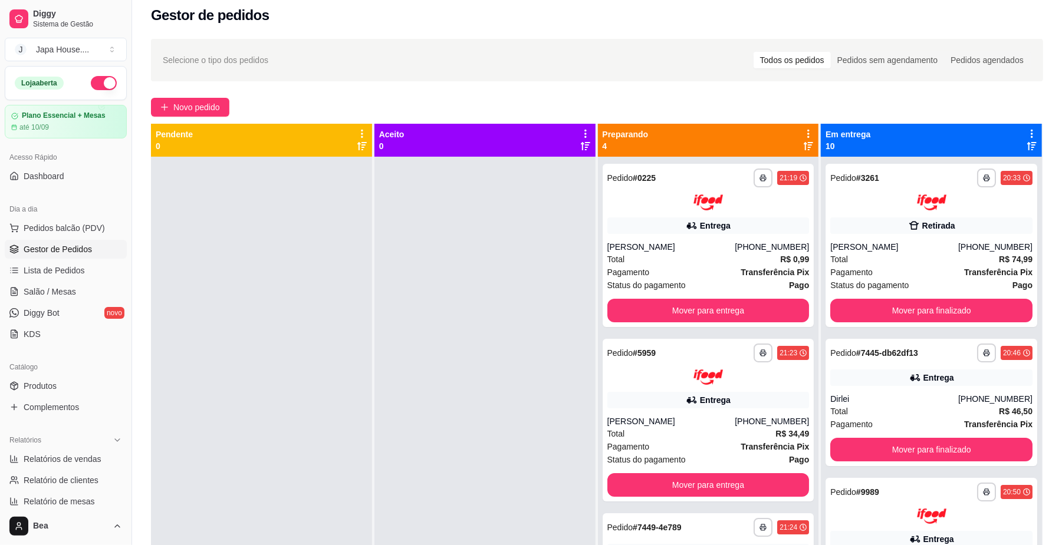
scroll to position [180, 0]
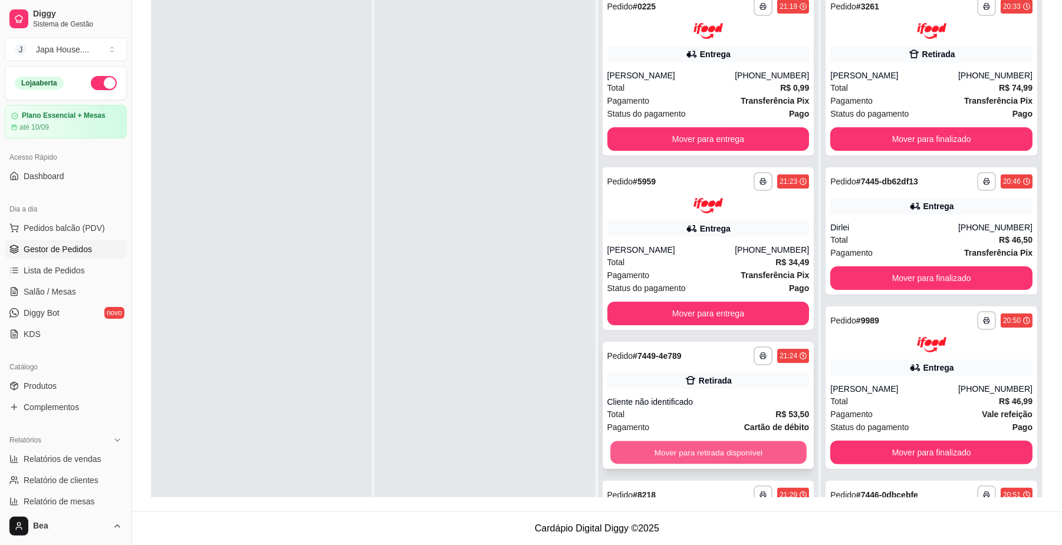
click at [746, 448] on button "Mover para retirada disponível" at bounding box center [708, 453] width 196 height 23
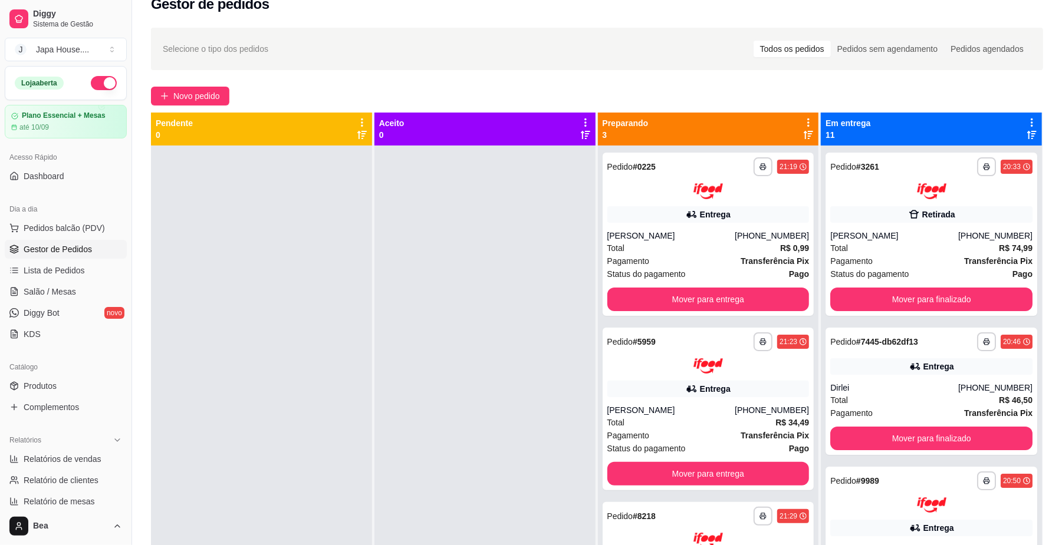
scroll to position [0, 0]
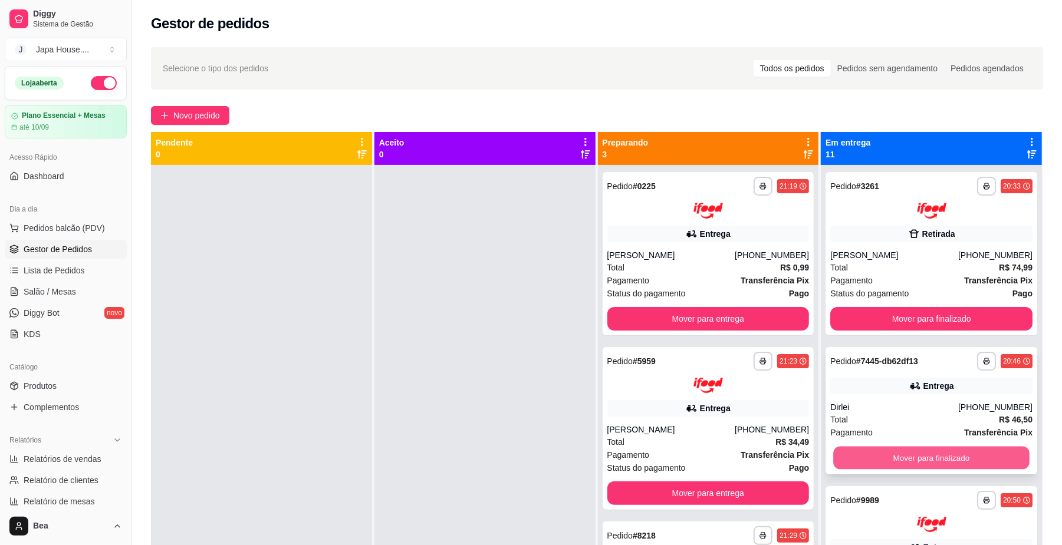
click at [881, 454] on button "Mover para finalizado" at bounding box center [931, 457] width 196 height 23
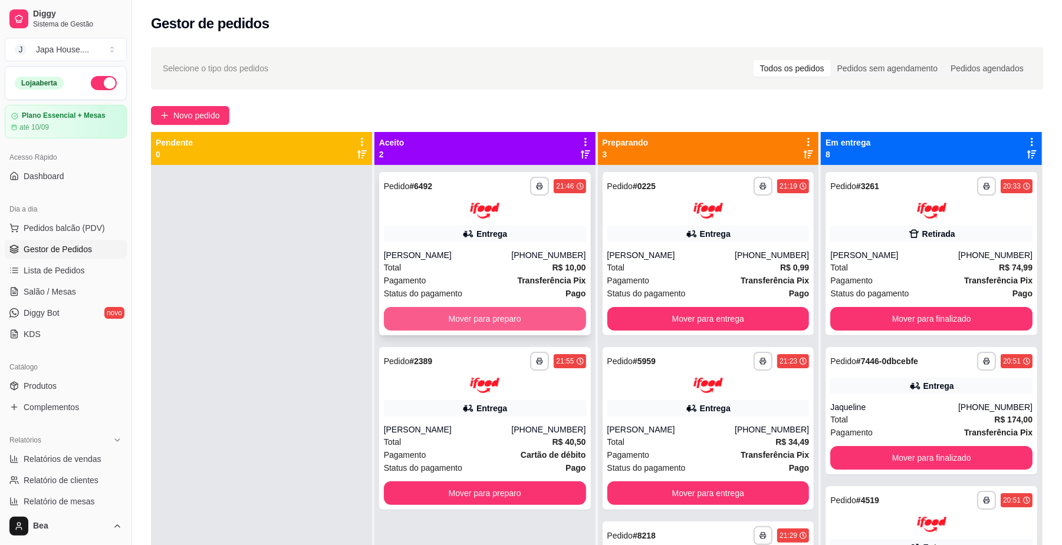
click at [512, 325] on button "Mover para preparo" at bounding box center [485, 319] width 202 height 24
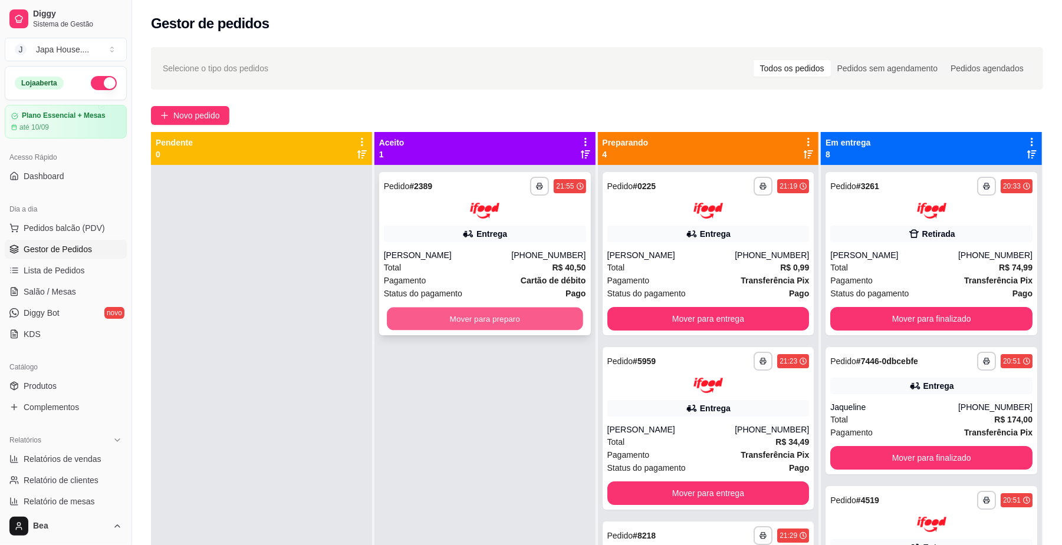
click at [493, 310] on button "Mover para preparo" at bounding box center [485, 318] width 196 height 23
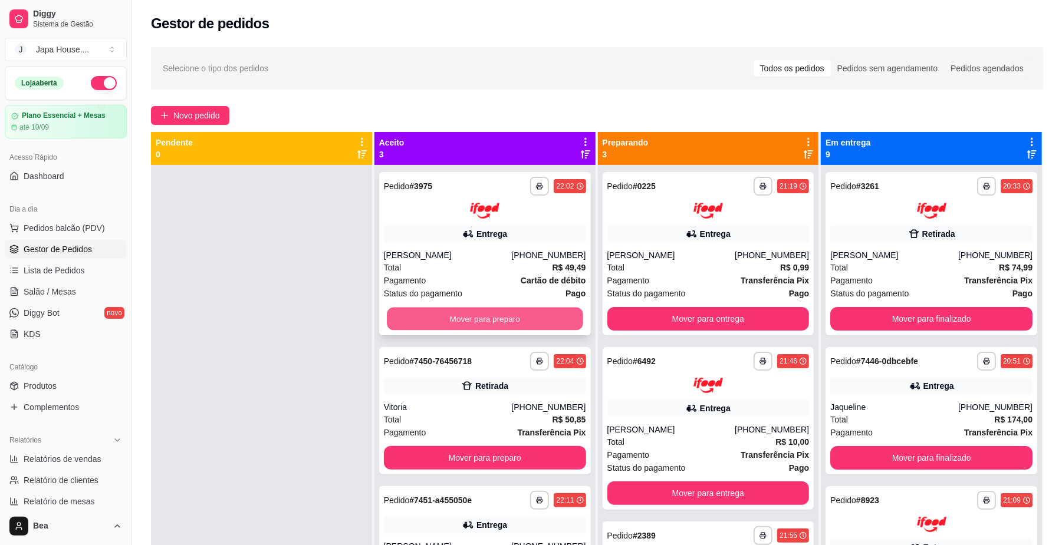
click at [486, 311] on button "Mover para preparo" at bounding box center [485, 318] width 196 height 23
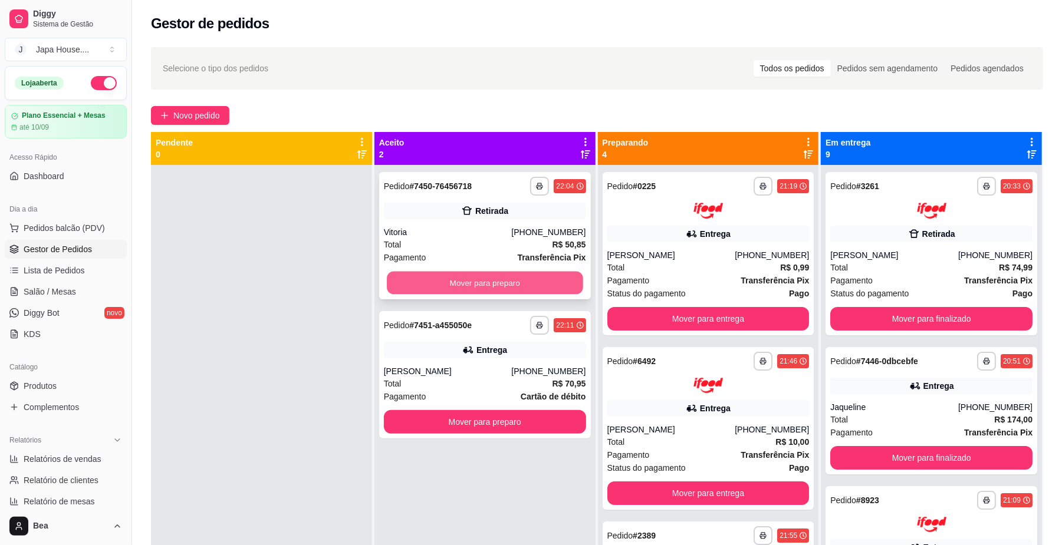
click at [480, 279] on button "Mover para preparo" at bounding box center [485, 283] width 196 height 23
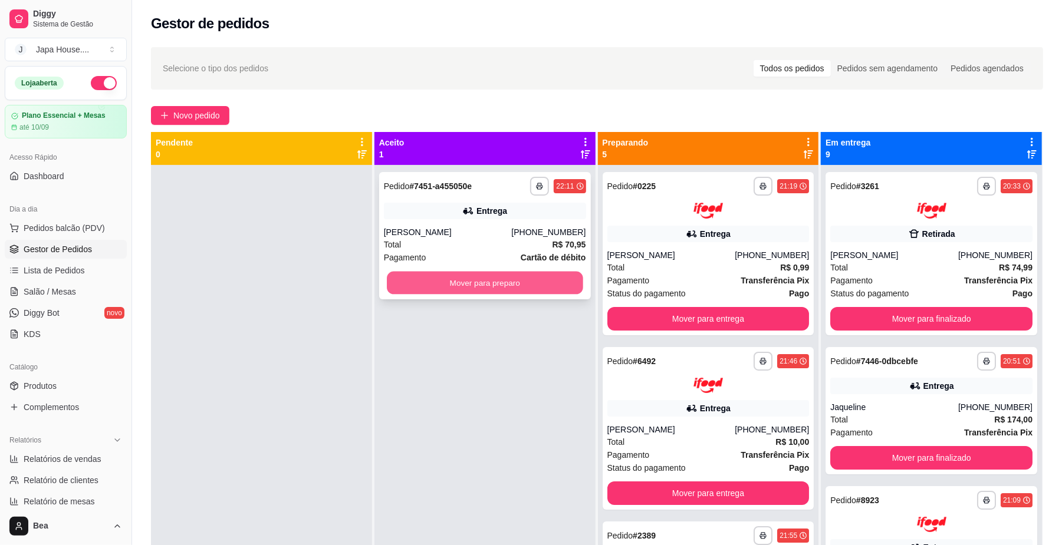
click at [515, 284] on button "Mover para preparo" at bounding box center [485, 283] width 196 height 23
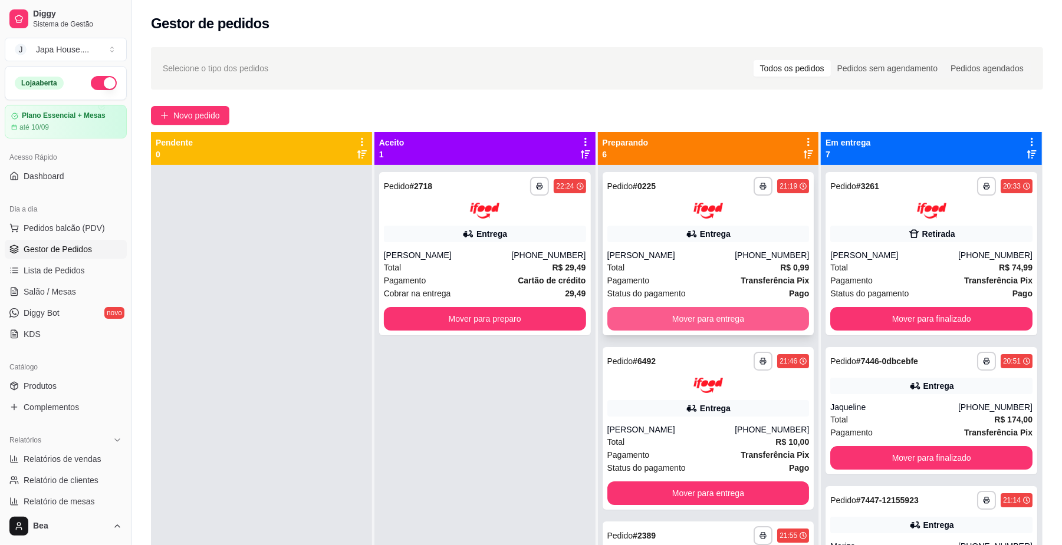
click at [699, 311] on button "Mover para entrega" at bounding box center [708, 319] width 202 height 24
click at [684, 310] on button "Mover para entrega" at bounding box center [708, 318] width 196 height 23
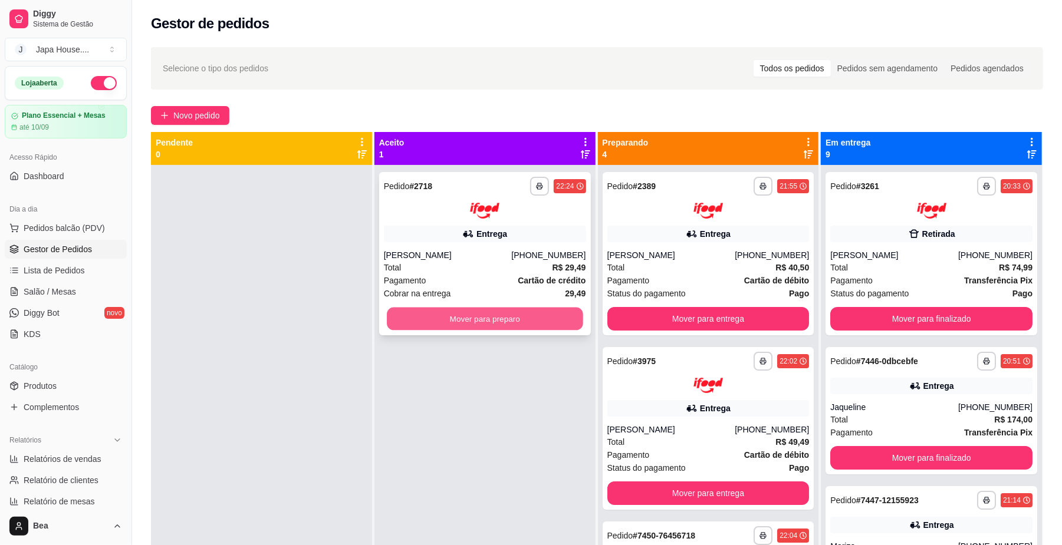
click at [526, 316] on button "Mover para preparo" at bounding box center [485, 318] width 196 height 23
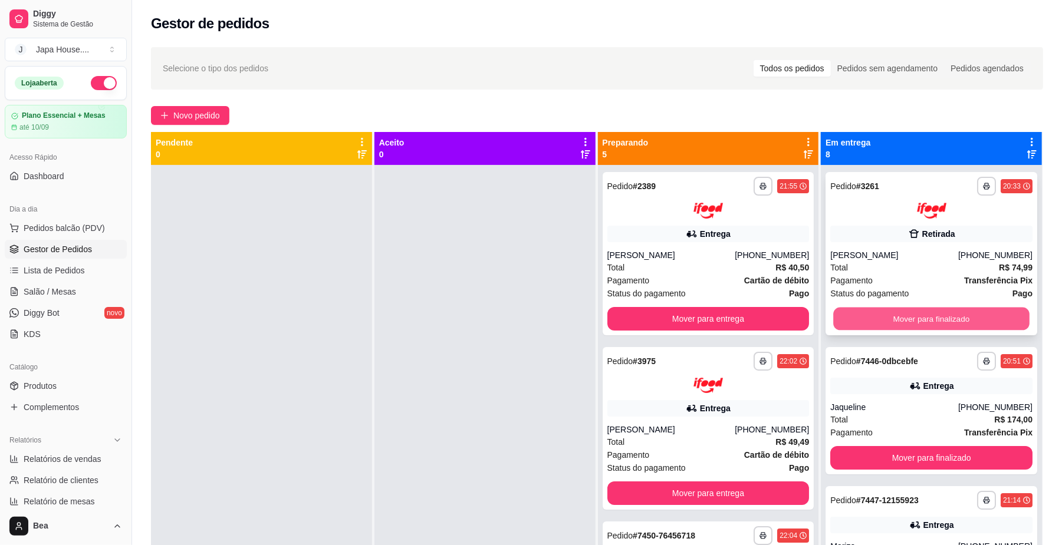
click at [902, 322] on button "Mover para finalizado" at bounding box center [931, 318] width 196 height 23
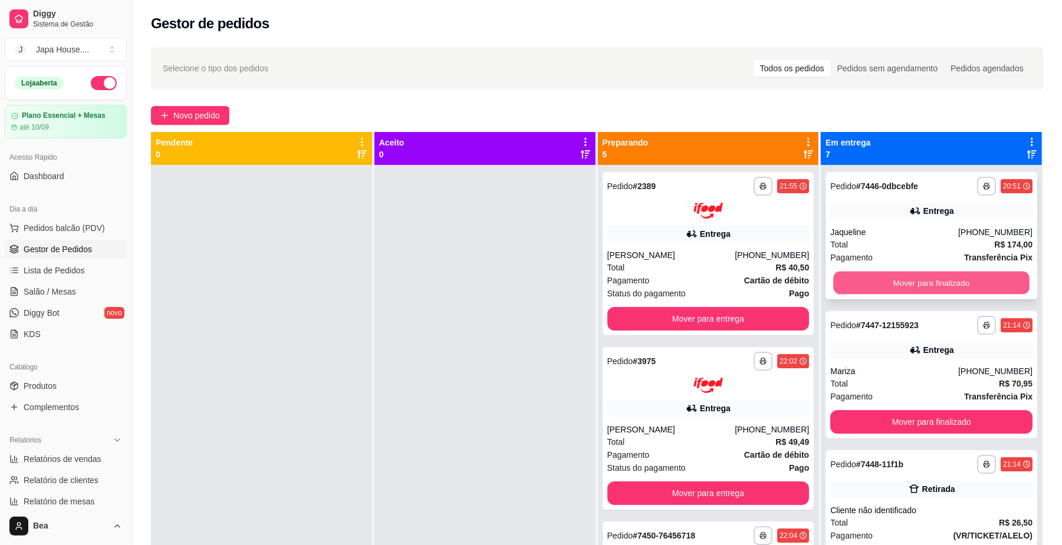
click at [855, 277] on button "Mover para finalizado" at bounding box center [931, 283] width 196 height 23
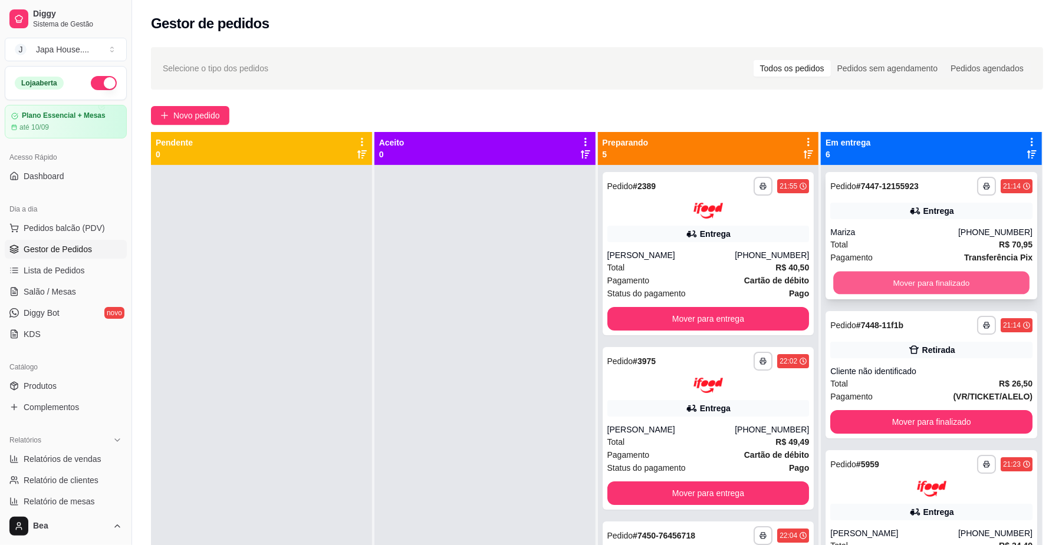
click at [861, 277] on button "Mover para finalizado" at bounding box center [931, 283] width 196 height 23
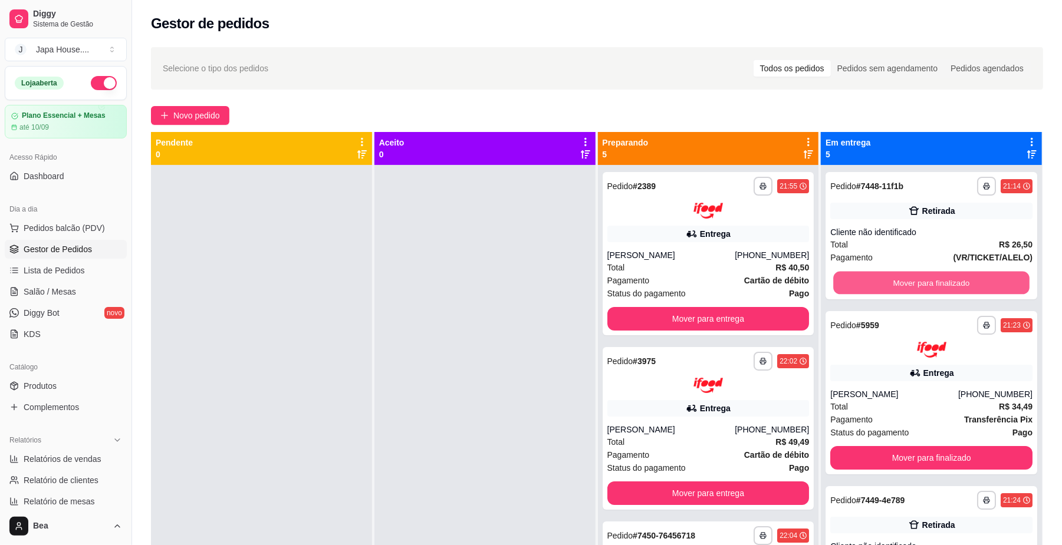
click at [861, 277] on button "Mover para finalizado" at bounding box center [931, 283] width 196 height 23
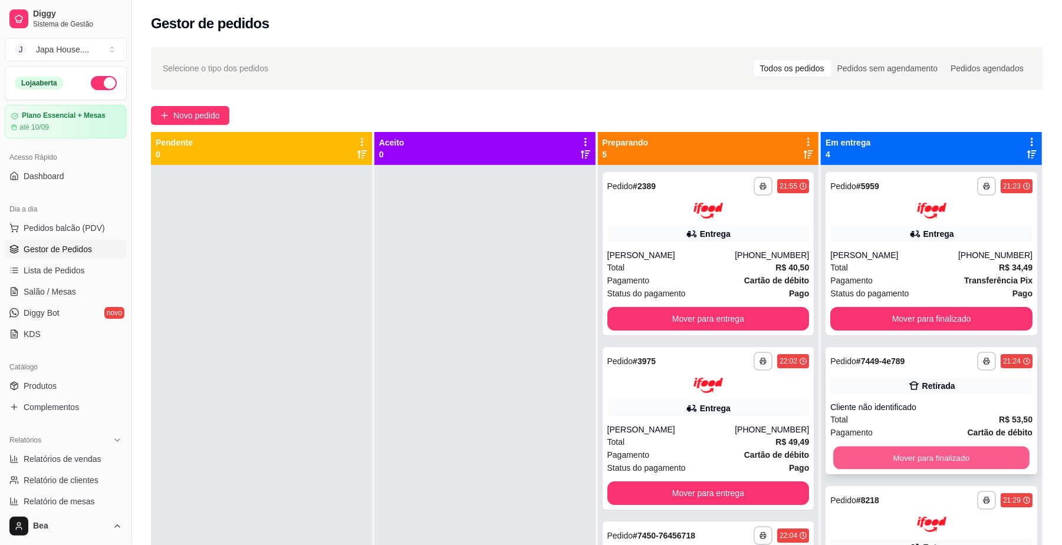
click at [880, 449] on button "Mover para finalizado" at bounding box center [931, 457] width 196 height 23
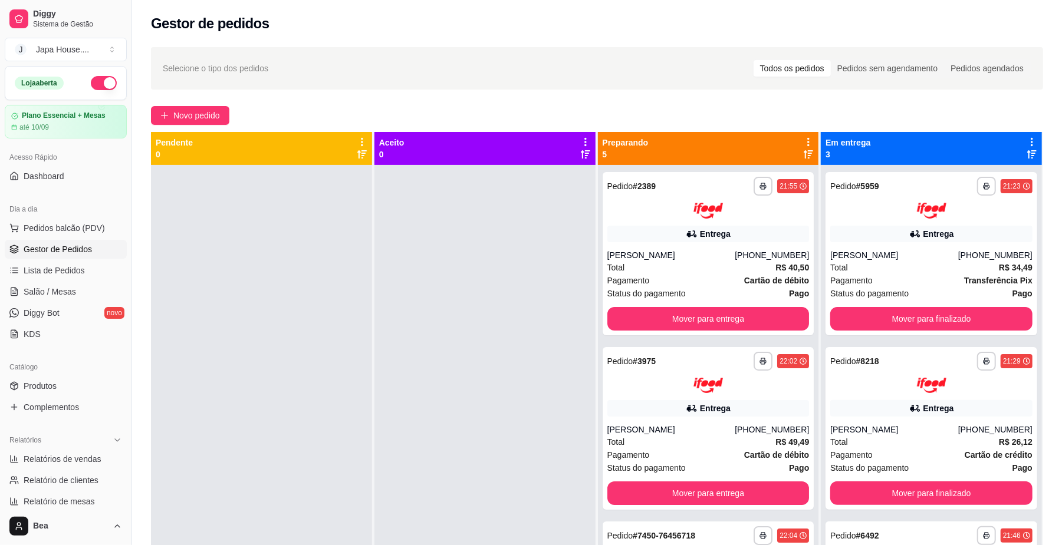
scroll to position [180, 0]
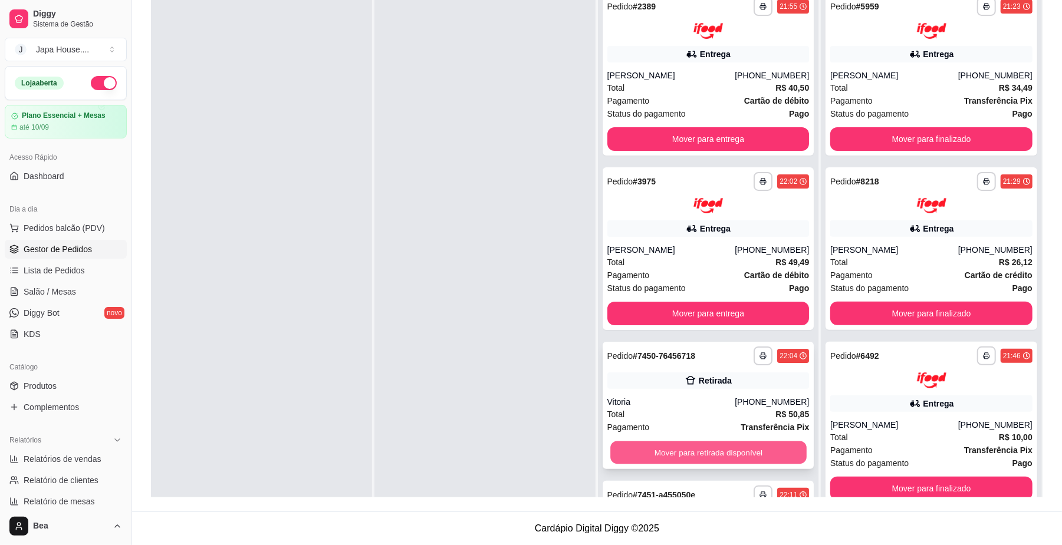
click at [760, 448] on button "Mover para retirada disponível" at bounding box center [708, 453] width 196 height 23
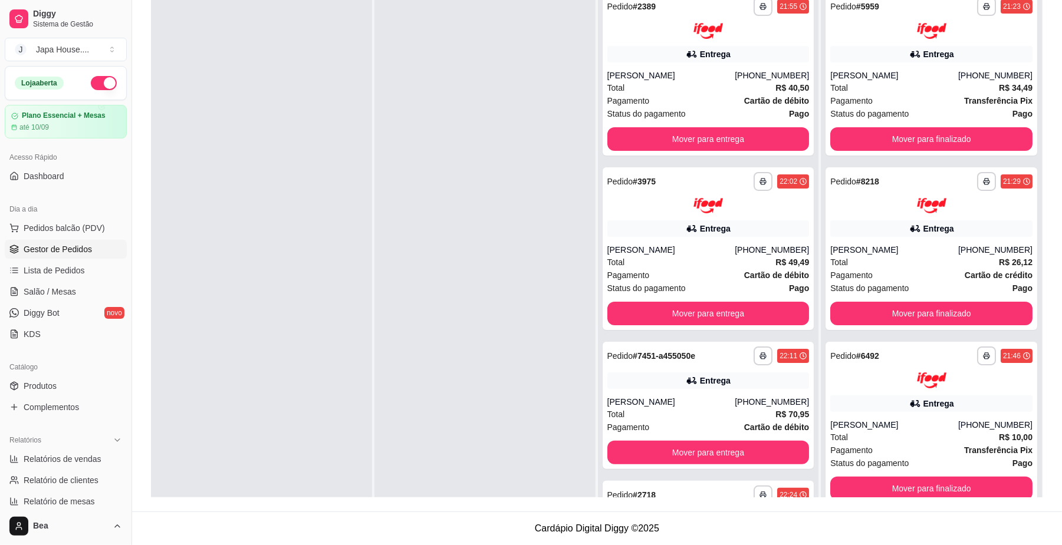
scroll to position [130, 0]
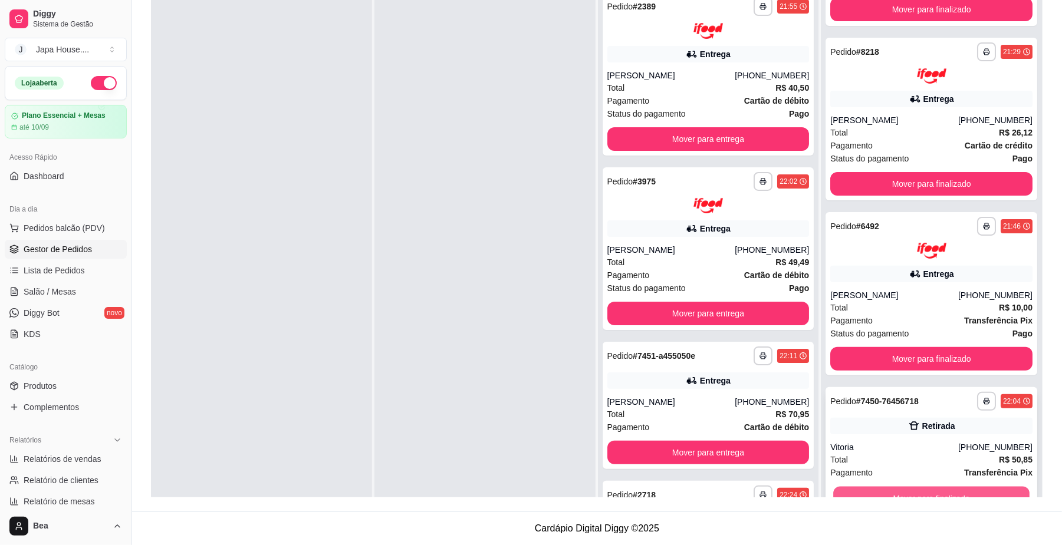
click at [983, 486] on button "Mover para finalizado" at bounding box center [931, 497] width 196 height 23
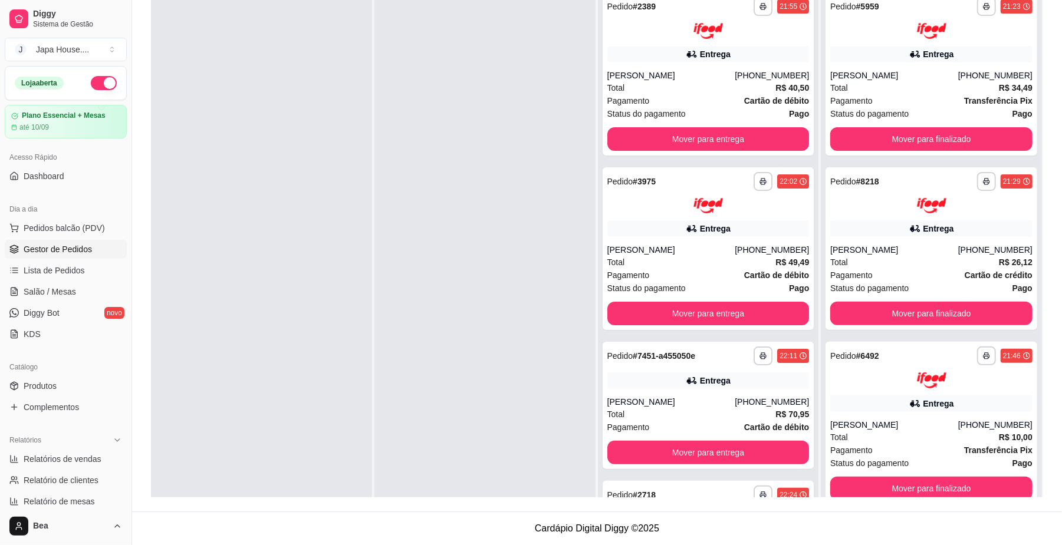
scroll to position [0, 0]
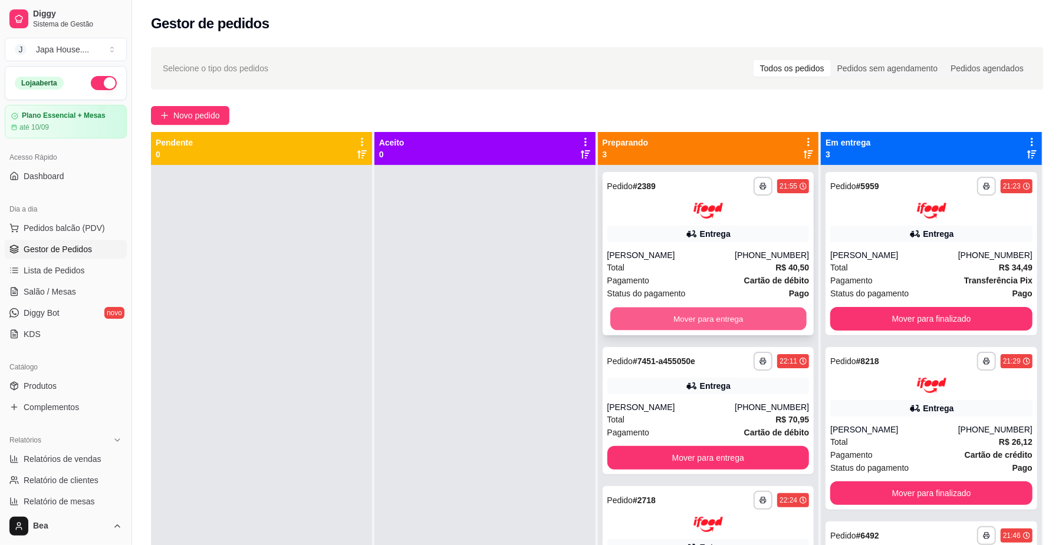
click at [679, 312] on button "Mover para entrega" at bounding box center [708, 318] width 196 height 23
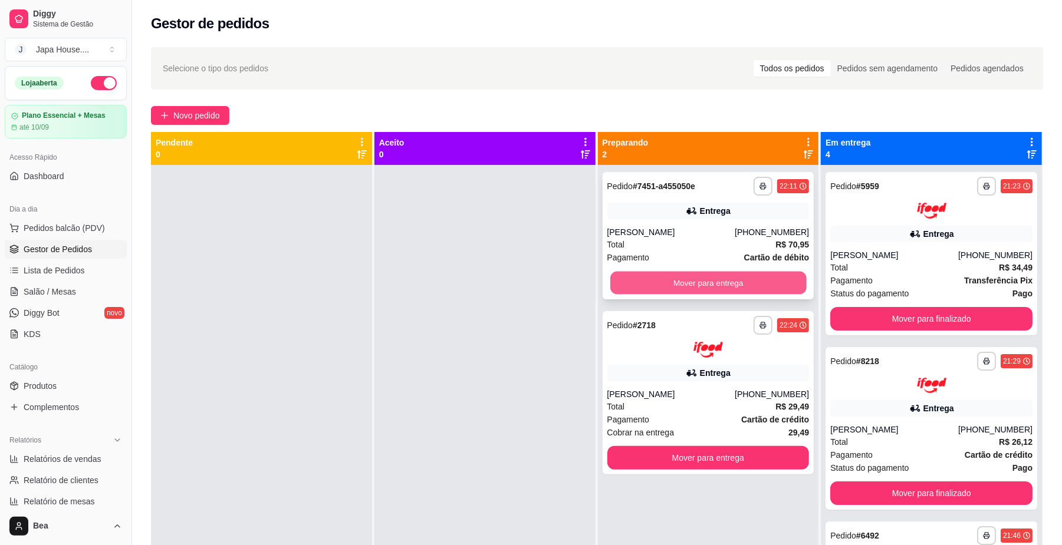
click at [680, 279] on button "Mover para entrega" at bounding box center [708, 283] width 196 height 23
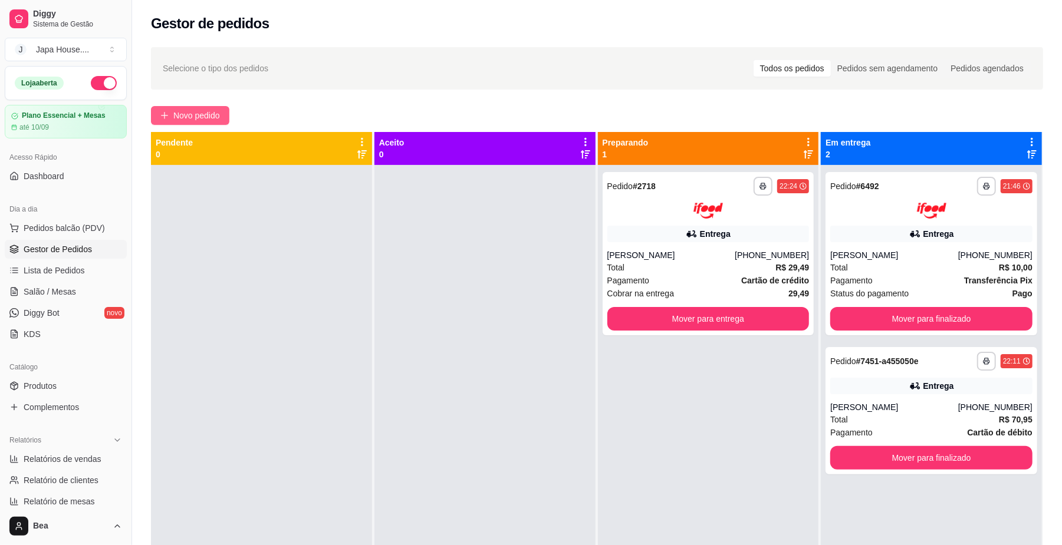
click at [185, 111] on span "Novo pedido" at bounding box center [196, 115] width 47 height 13
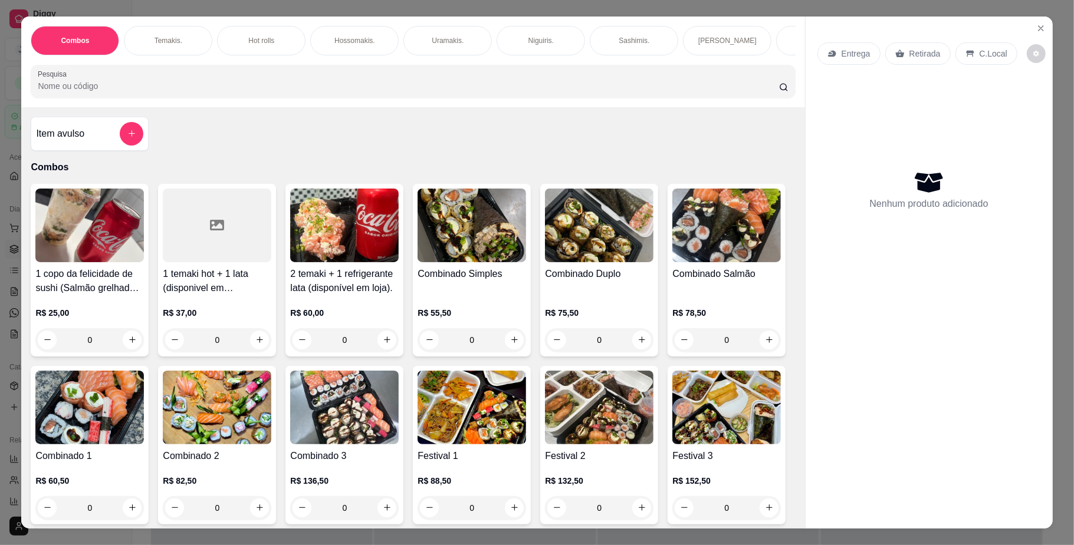
click at [175, 40] on p "Temakis." at bounding box center [168, 40] width 28 height 9
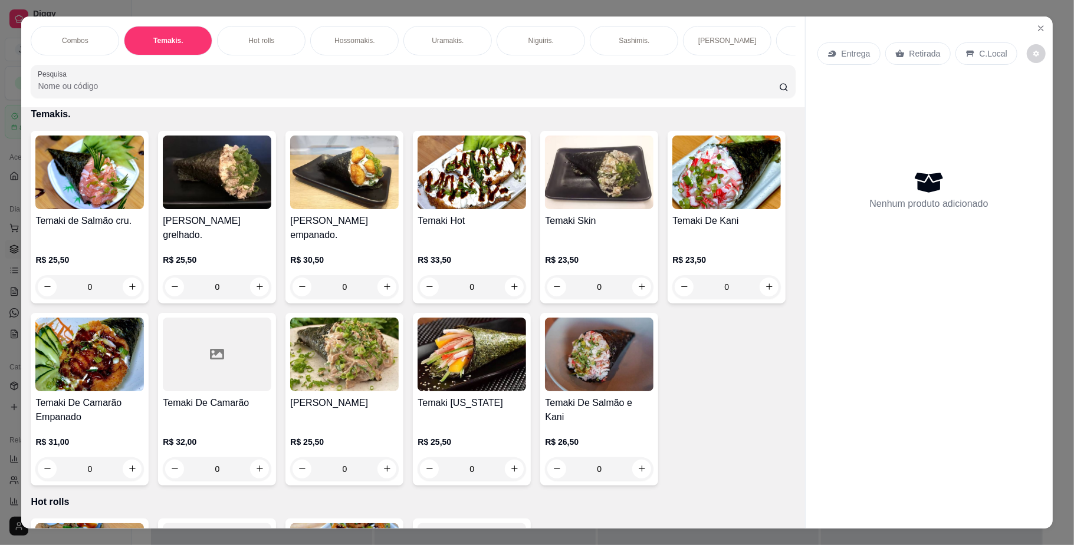
scroll to position [21, 0]
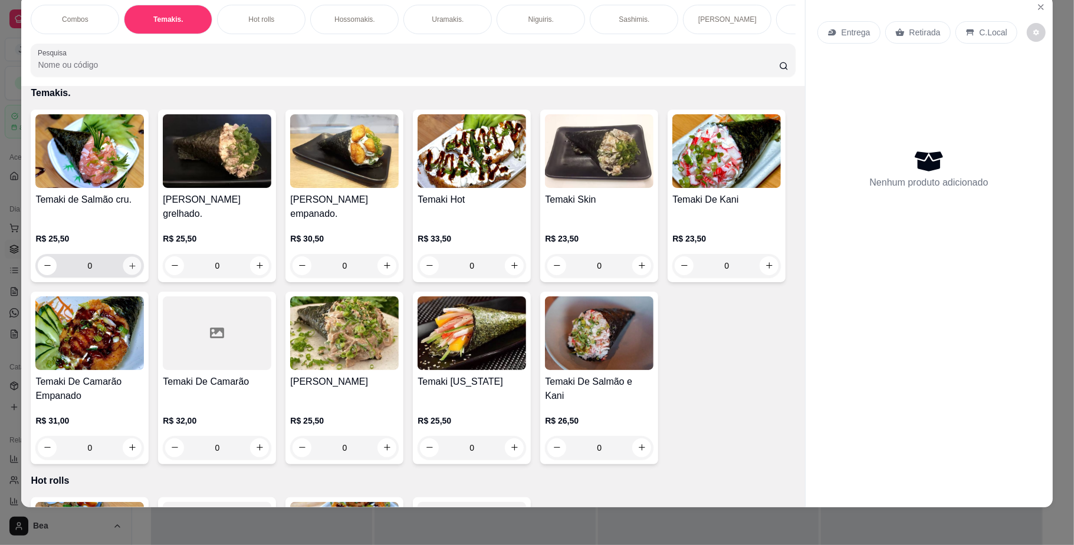
click at [128, 270] on icon "increase-product-quantity" at bounding box center [132, 265] width 9 height 9
type input "1"
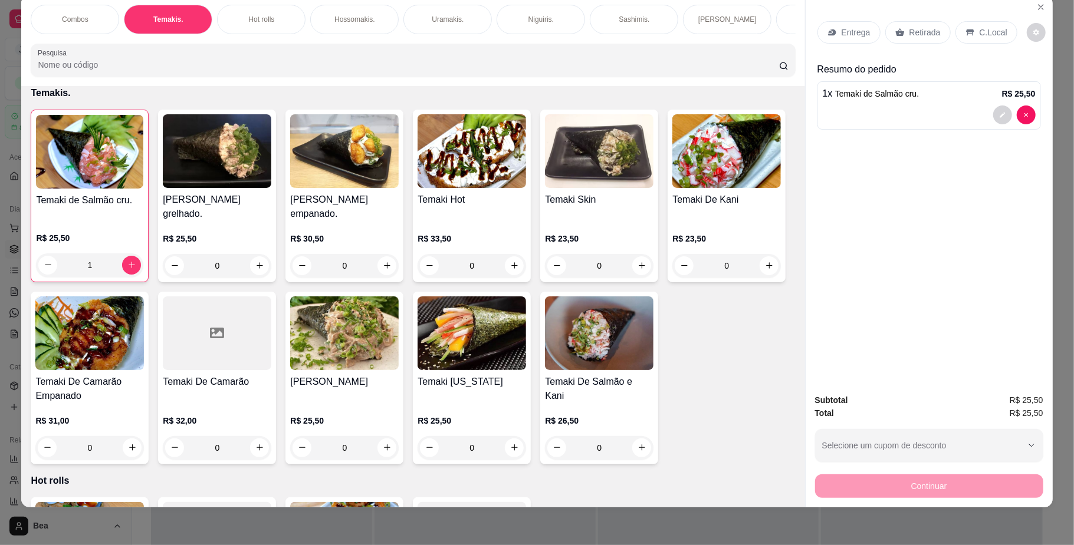
click at [906, 38] on div "Retirada" at bounding box center [917, 32] width 65 height 22
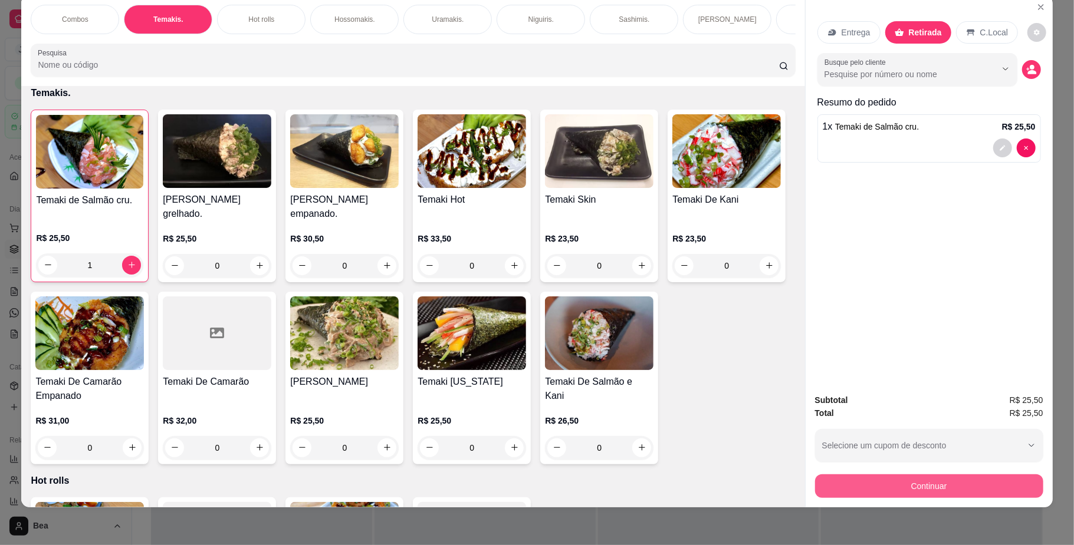
click at [876, 482] on button "Continuar" at bounding box center [929, 487] width 228 height 24
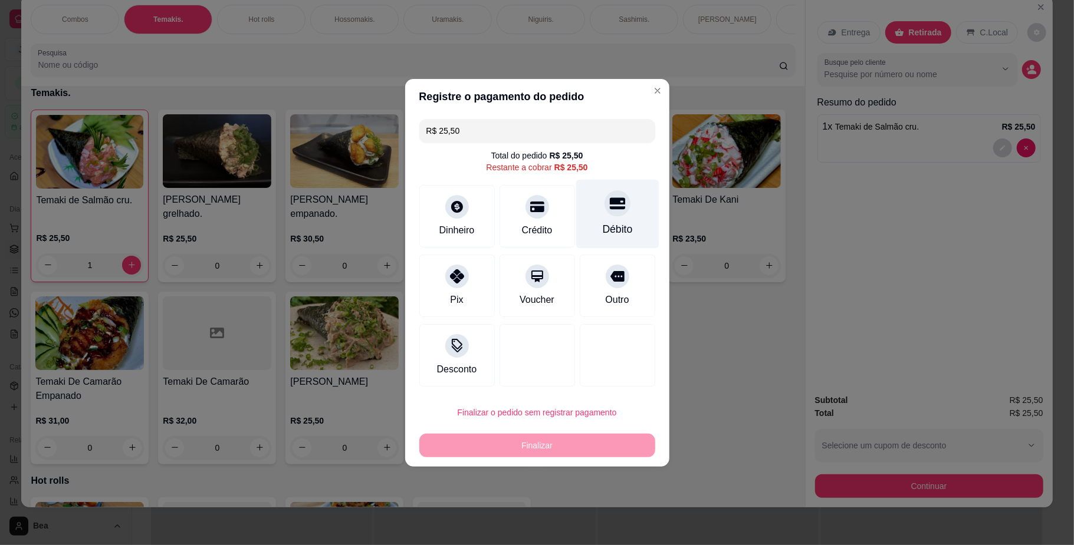
click at [604, 216] on div "Débito" at bounding box center [616, 213] width 83 height 69
type input "R$ 0,00"
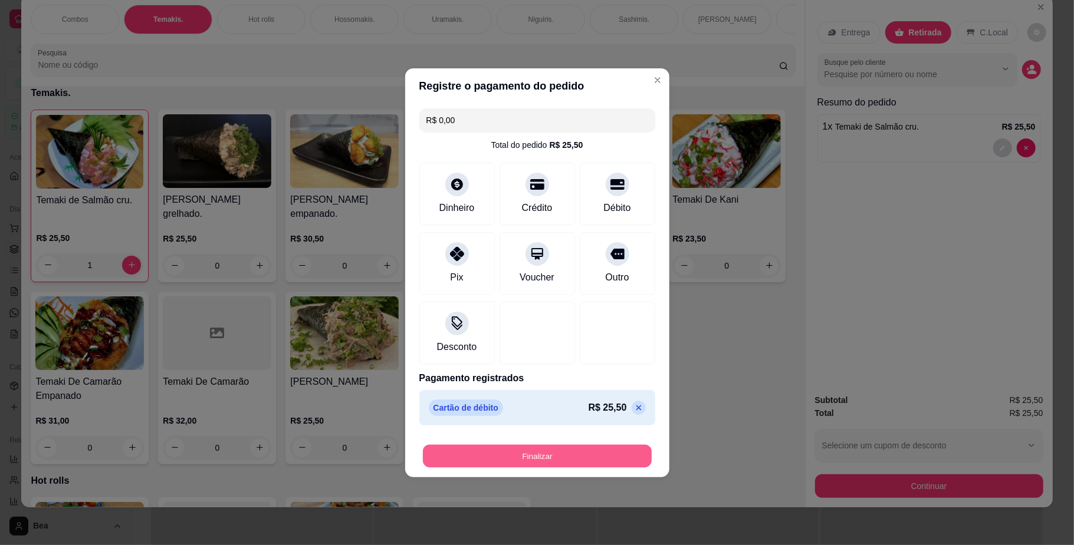
click at [571, 460] on button "Finalizar" at bounding box center [537, 456] width 229 height 23
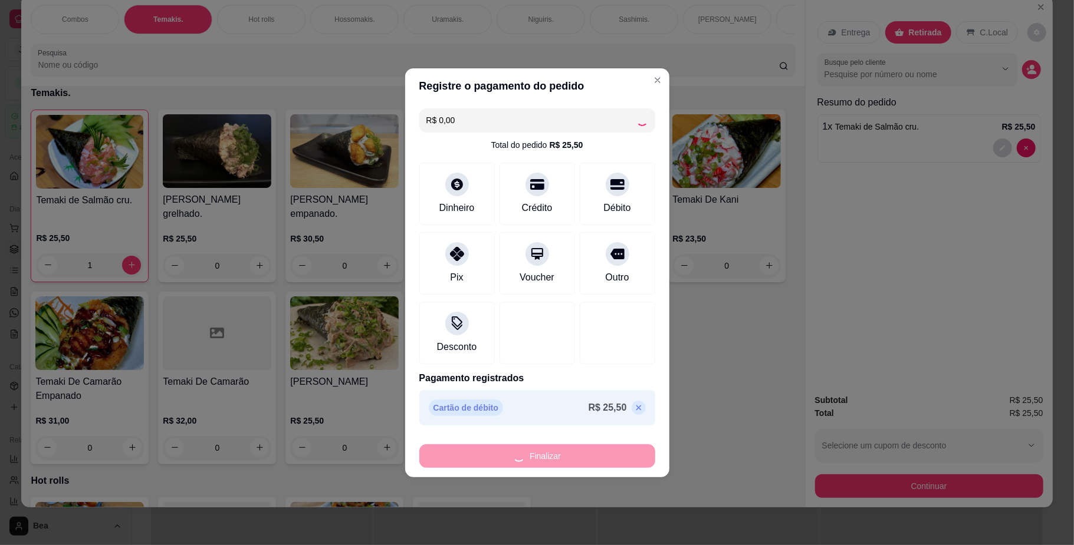
type input "0"
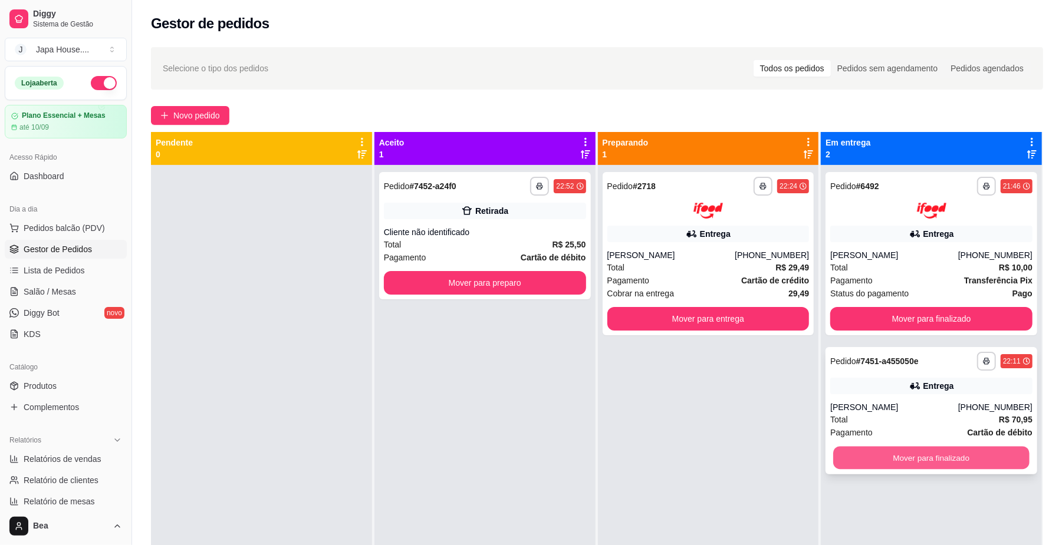
click at [883, 466] on button "Mover para finalizado" at bounding box center [931, 457] width 196 height 23
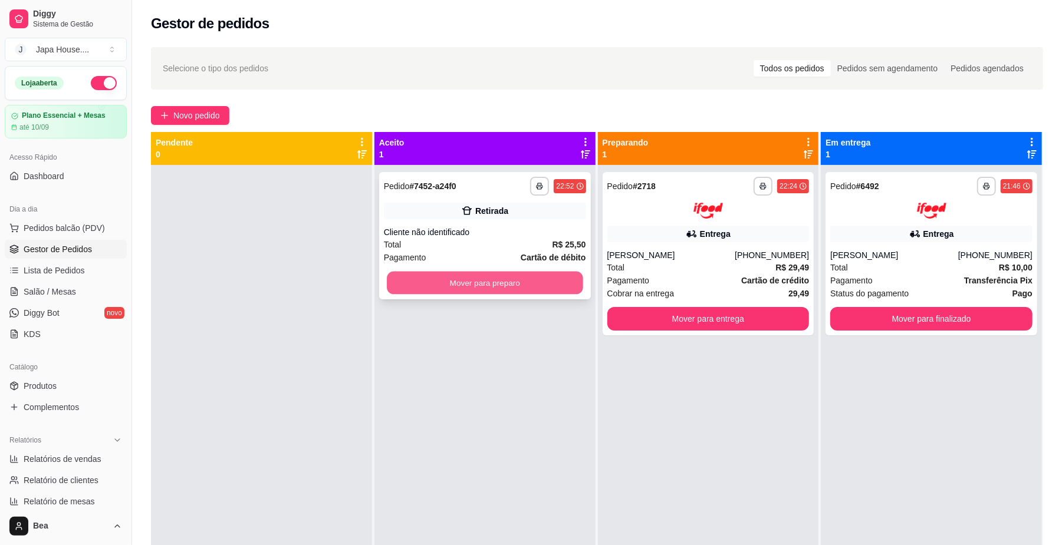
click at [545, 281] on button "Mover para preparo" at bounding box center [485, 283] width 196 height 23
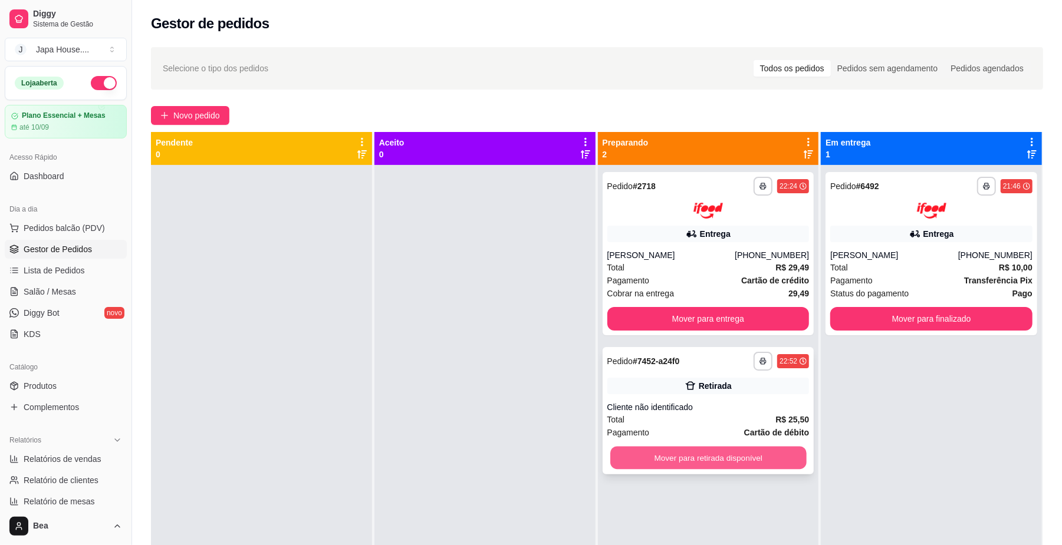
click at [781, 453] on button "Mover para retirada disponível" at bounding box center [708, 457] width 196 height 23
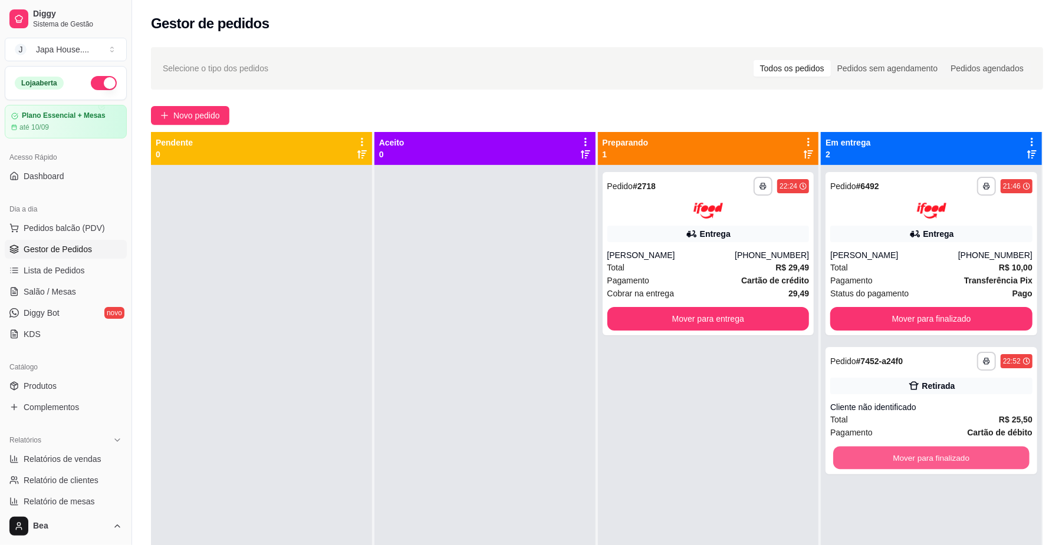
click at [857, 455] on button "Mover para finalizado" at bounding box center [931, 457] width 196 height 23
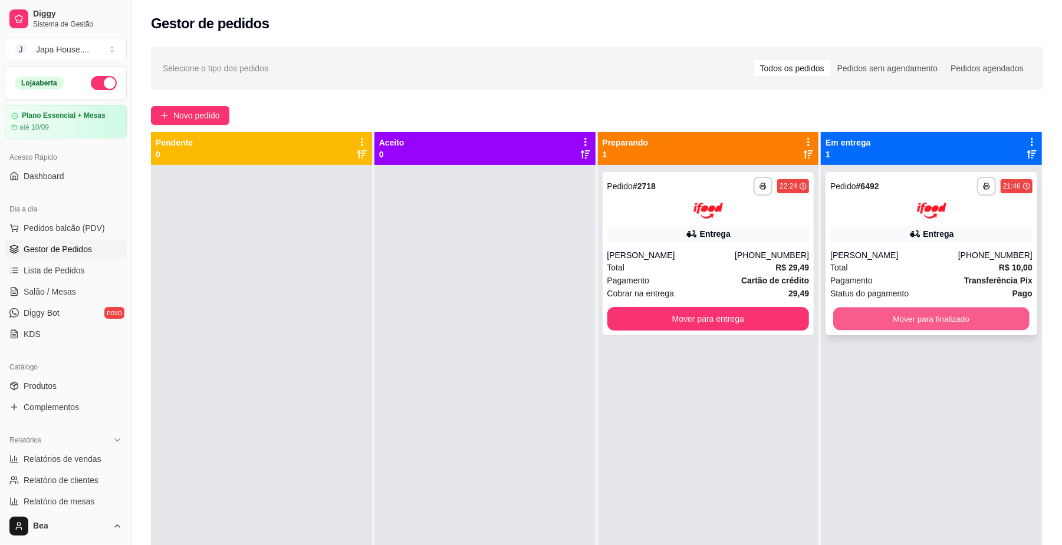
click at [878, 316] on button "Mover para finalizado" at bounding box center [931, 318] width 196 height 23
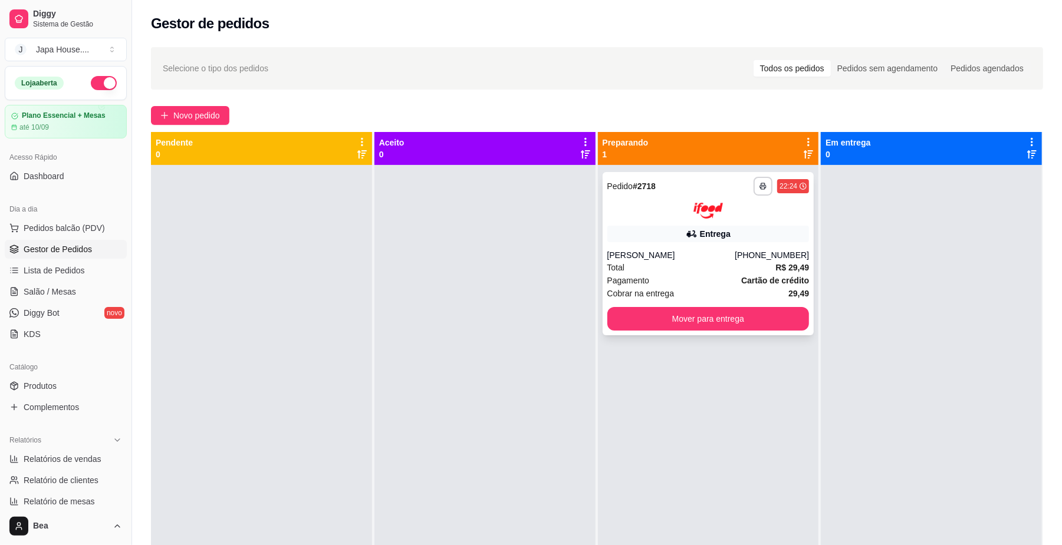
click at [731, 215] on div at bounding box center [708, 211] width 202 height 16
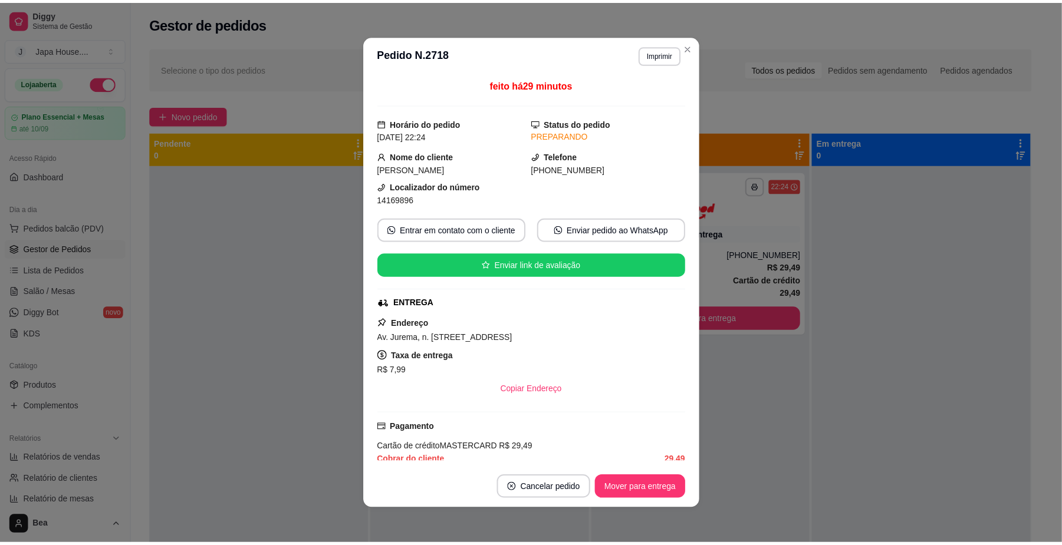
scroll to position [278, 0]
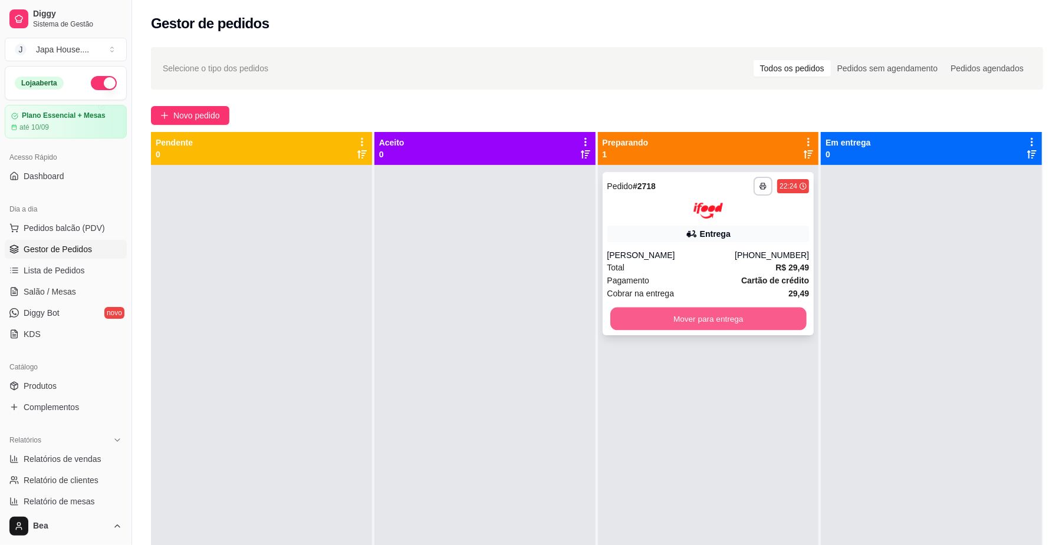
click at [717, 323] on button "Mover para entrega" at bounding box center [708, 318] width 196 height 23
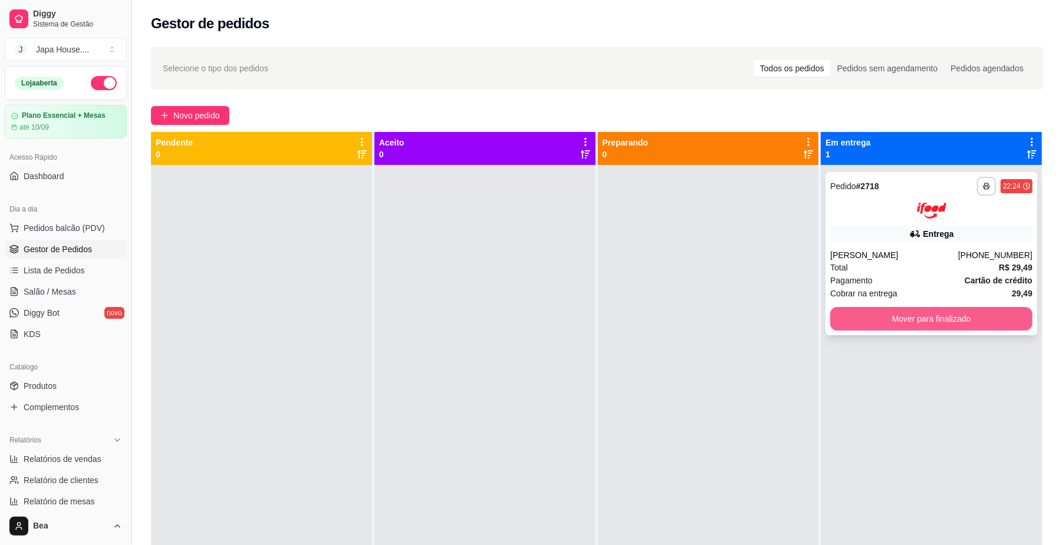
click at [871, 319] on button "Mover para finalizado" at bounding box center [931, 319] width 202 height 24
click at [940, 326] on button "Mover para finalizado" at bounding box center [931, 318] width 196 height 23
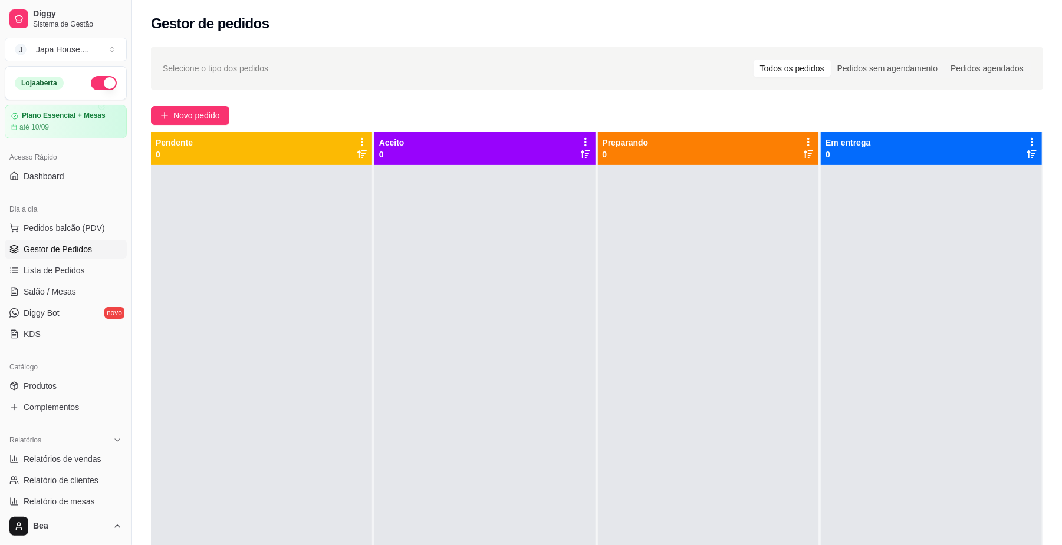
scroll to position [303, 0]
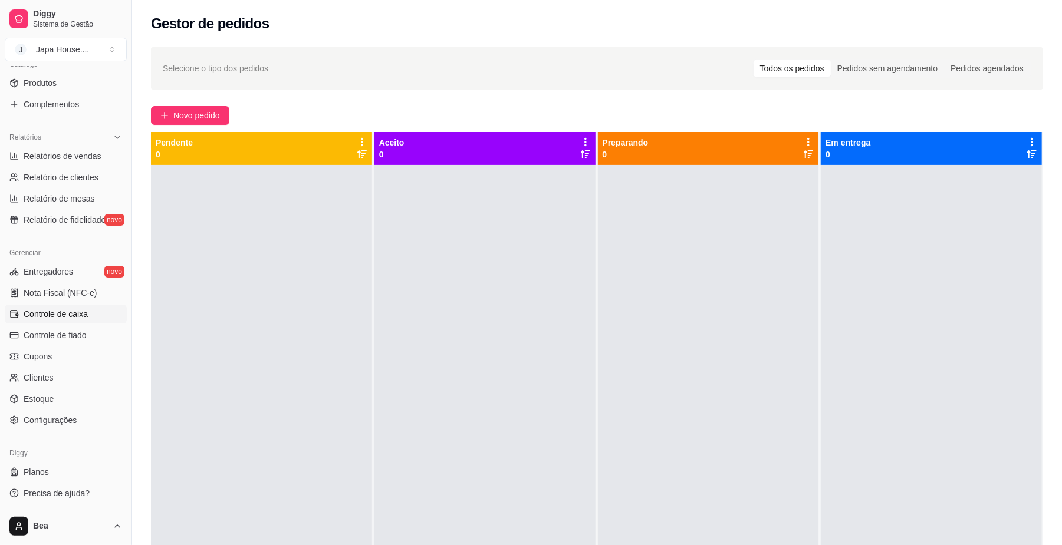
click at [79, 312] on span "Controle de caixa" at bounding box center [56, 314] width 64 height 12
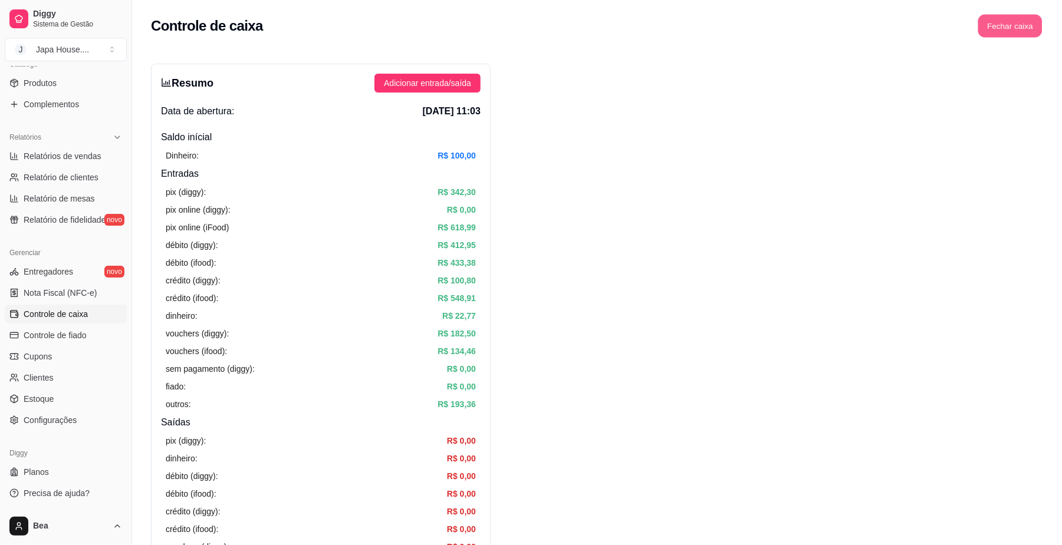
click at [1012, 24] on button "Fechar caixa" at bounding box center [1010, 26] width 64 height 23
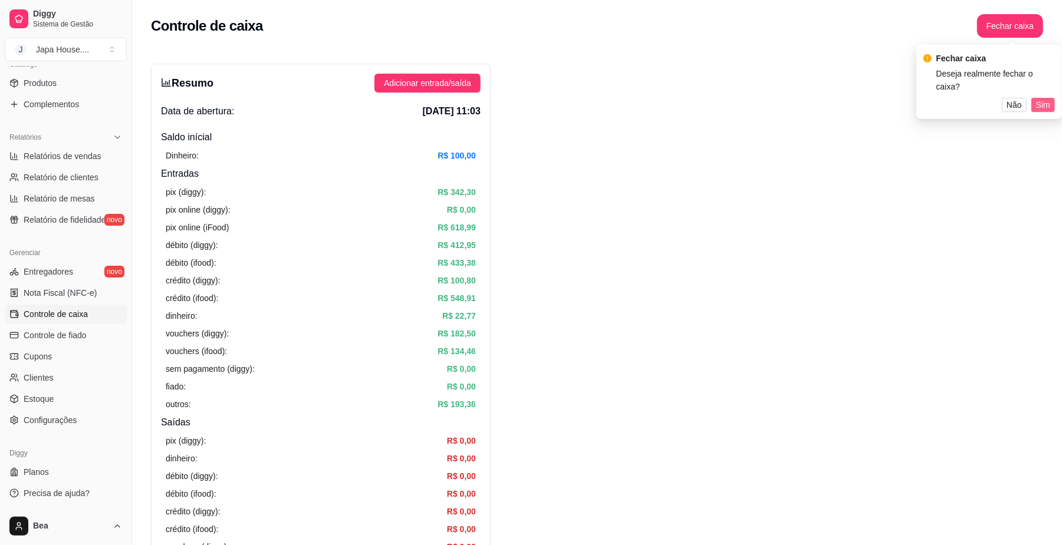
click at [1033, 98] on button "Sim" at bounding box center [1043, 105] width 24 height 14
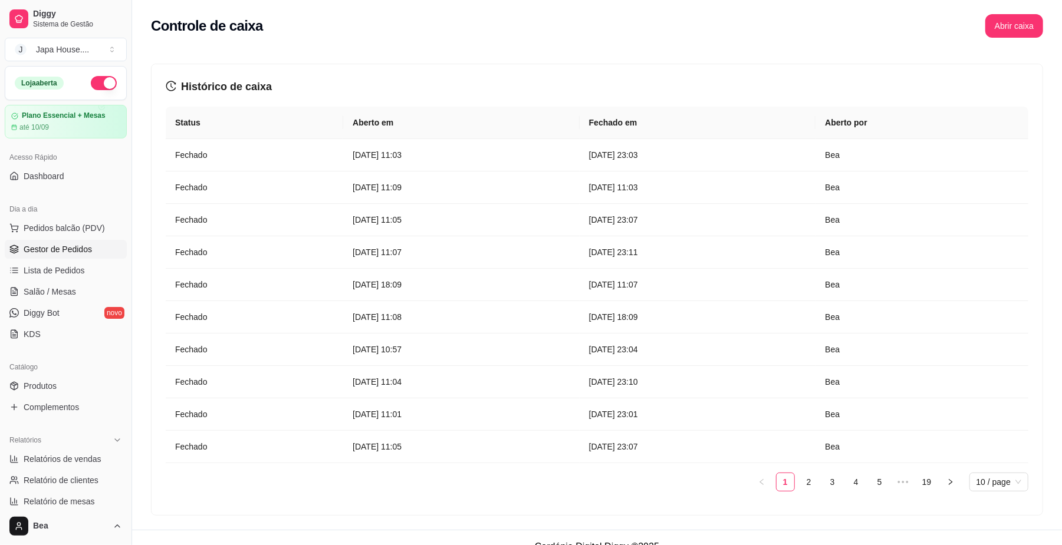
click at [85, 250] on span "Gestor de Pedidos" at bounding box center [58, 250] width 68 height 12
